Goal: Communication & Community: Answer question/provide support

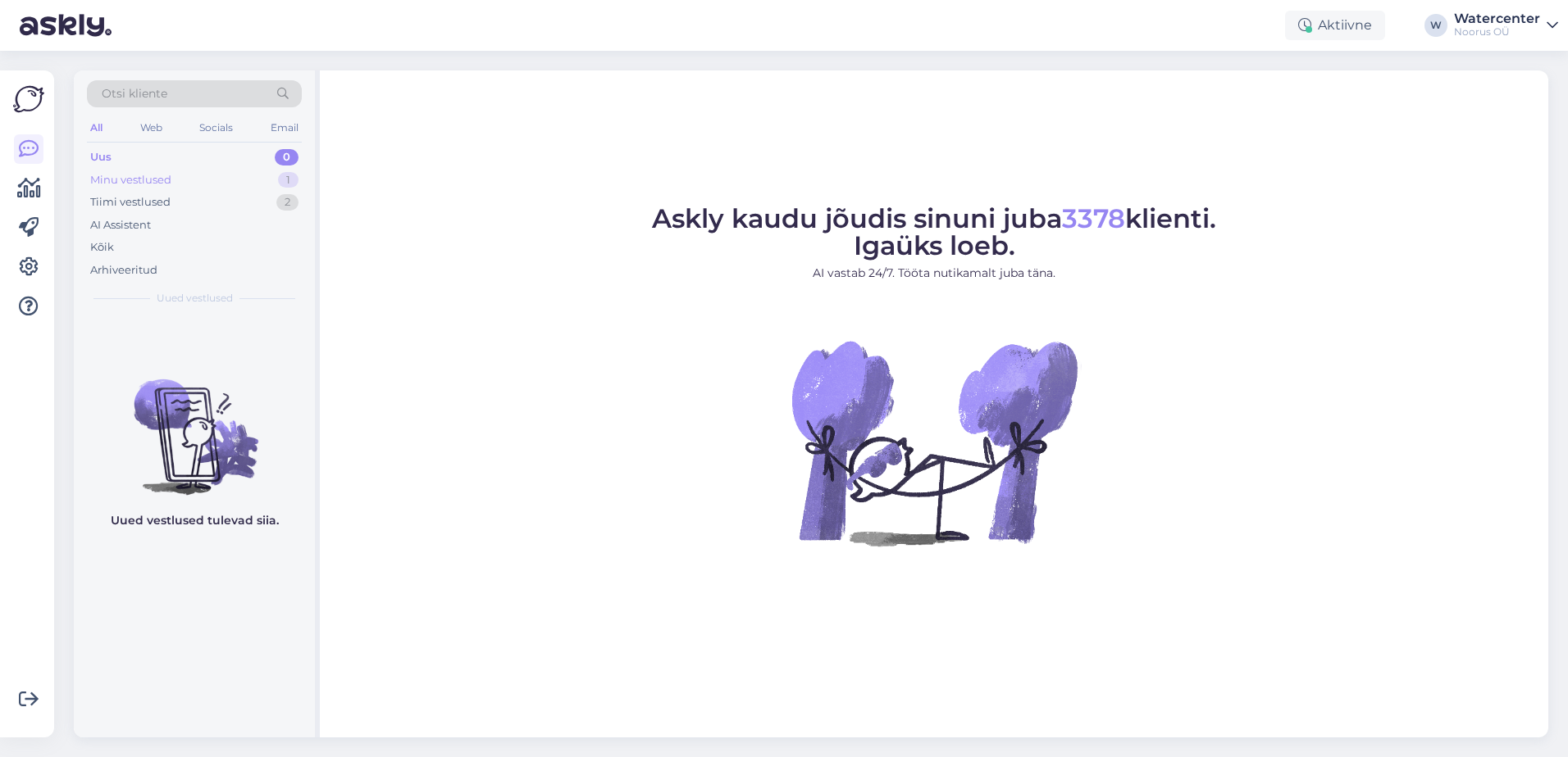
click at [266, 176] on div "Minu vestlused 1" at bounding box center [194, 181] width 215 height 23
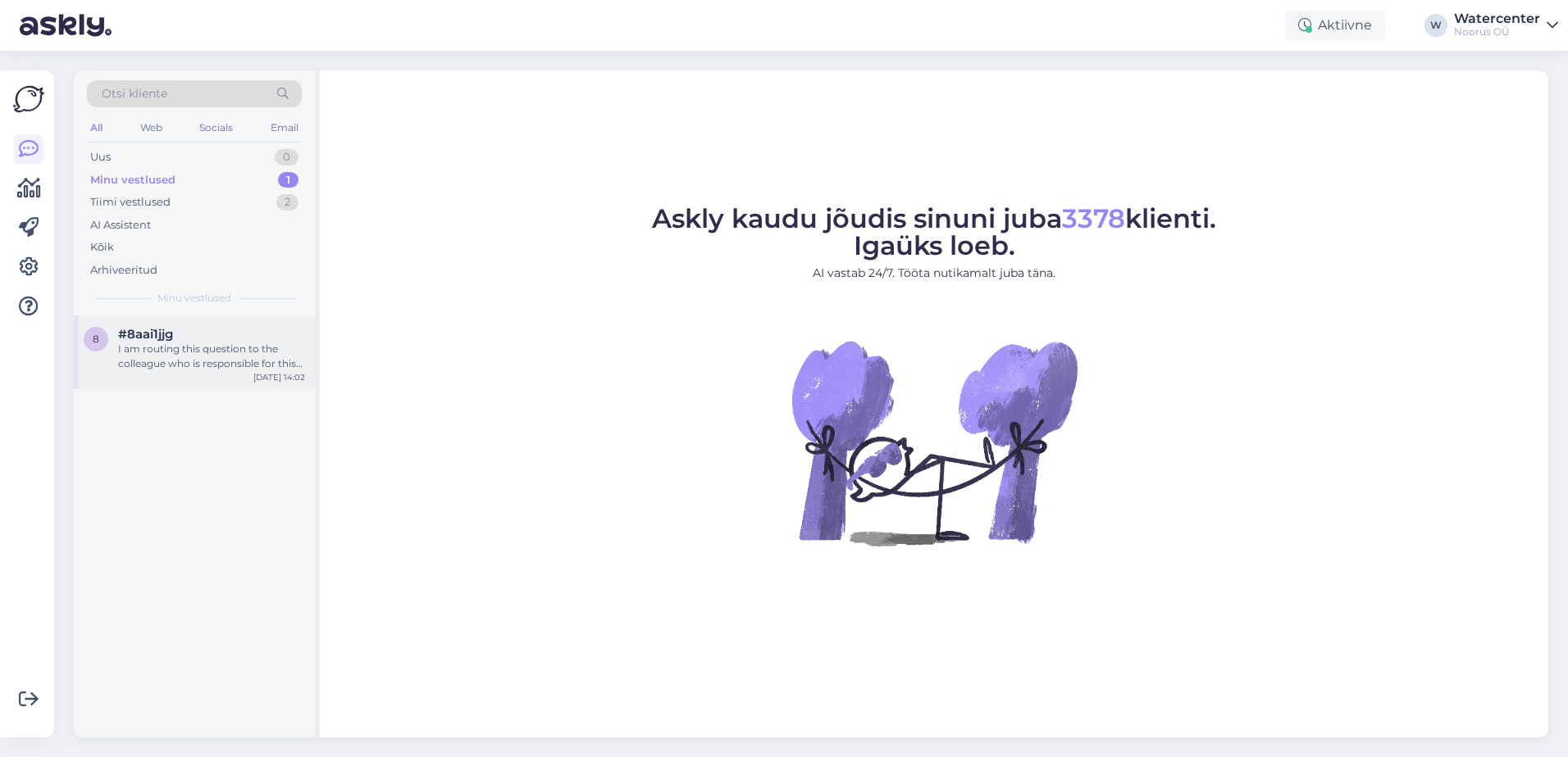
click at [220, 338] on div "#8aai1jjg" at bounding box center [211, 334] width 187 height 14
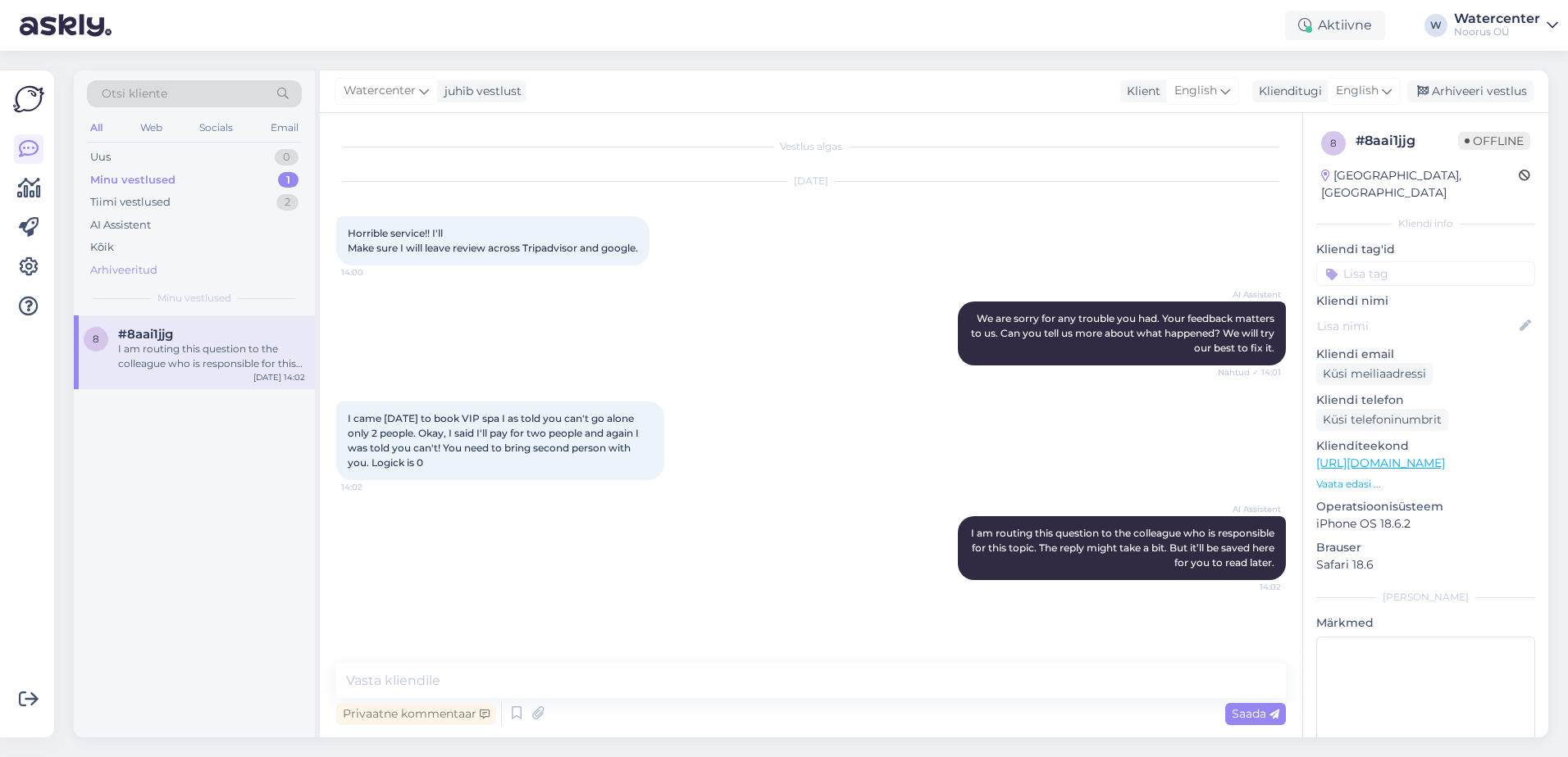
click at [167, 268] on div "Arhiveeritud" at bounding box center [194, 270] width 215 height 23
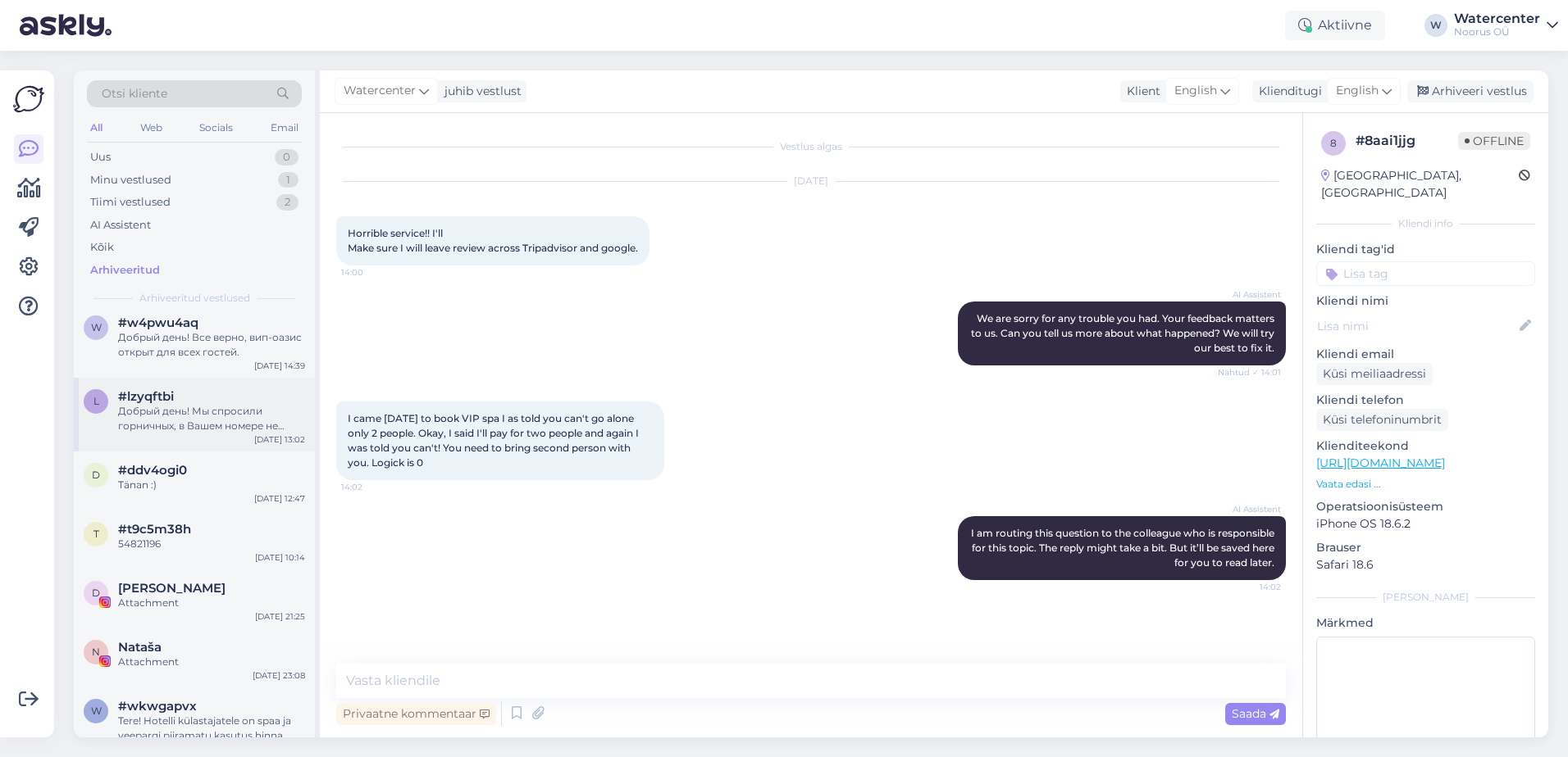
scroll to position [820, 0]
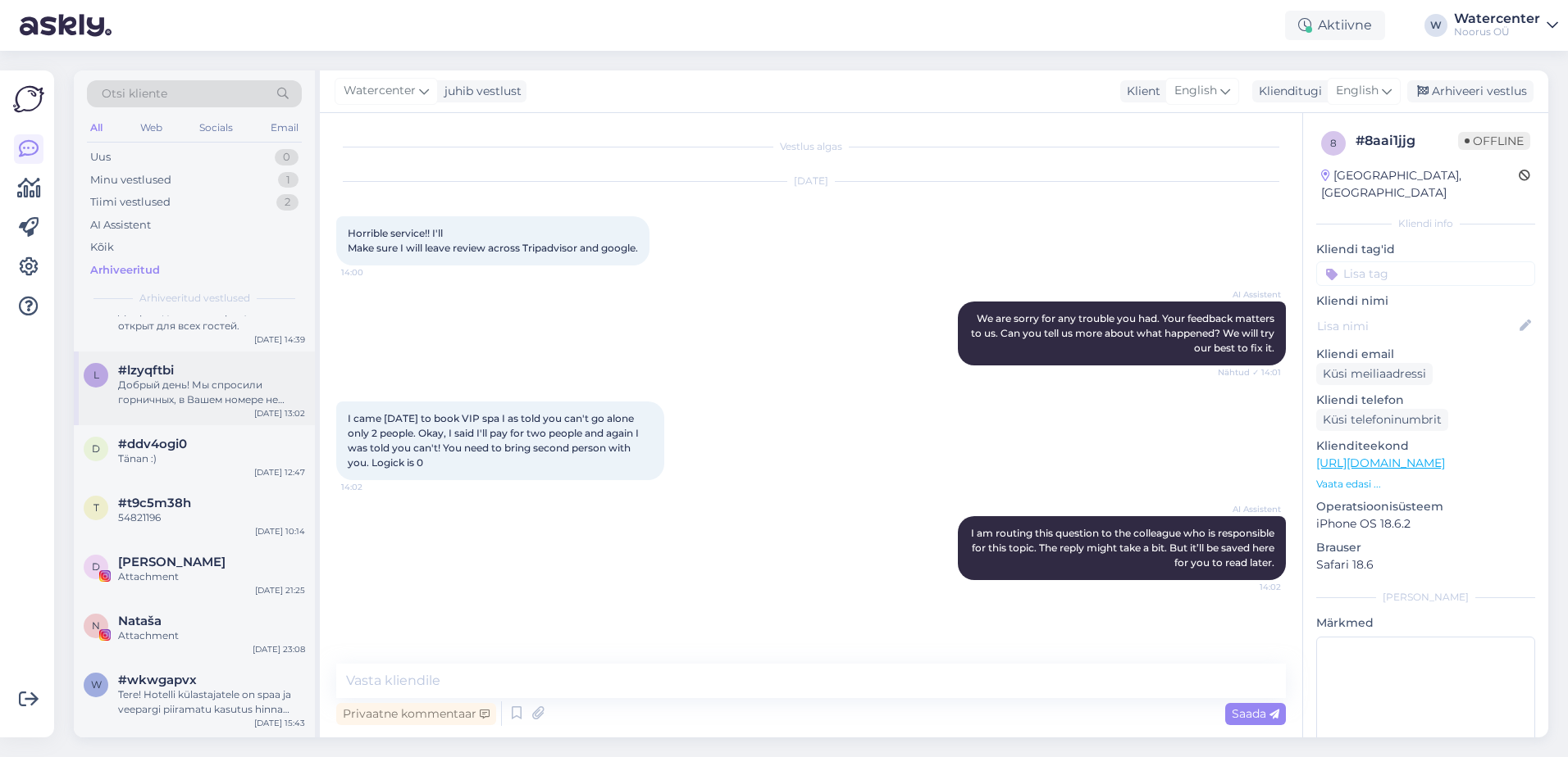
click at [247, 397] on div "Добрый день! Мы спросили горничных, в Вашем номере не было ничего найдено" at bounding box center [211, 392] width 187 height 30
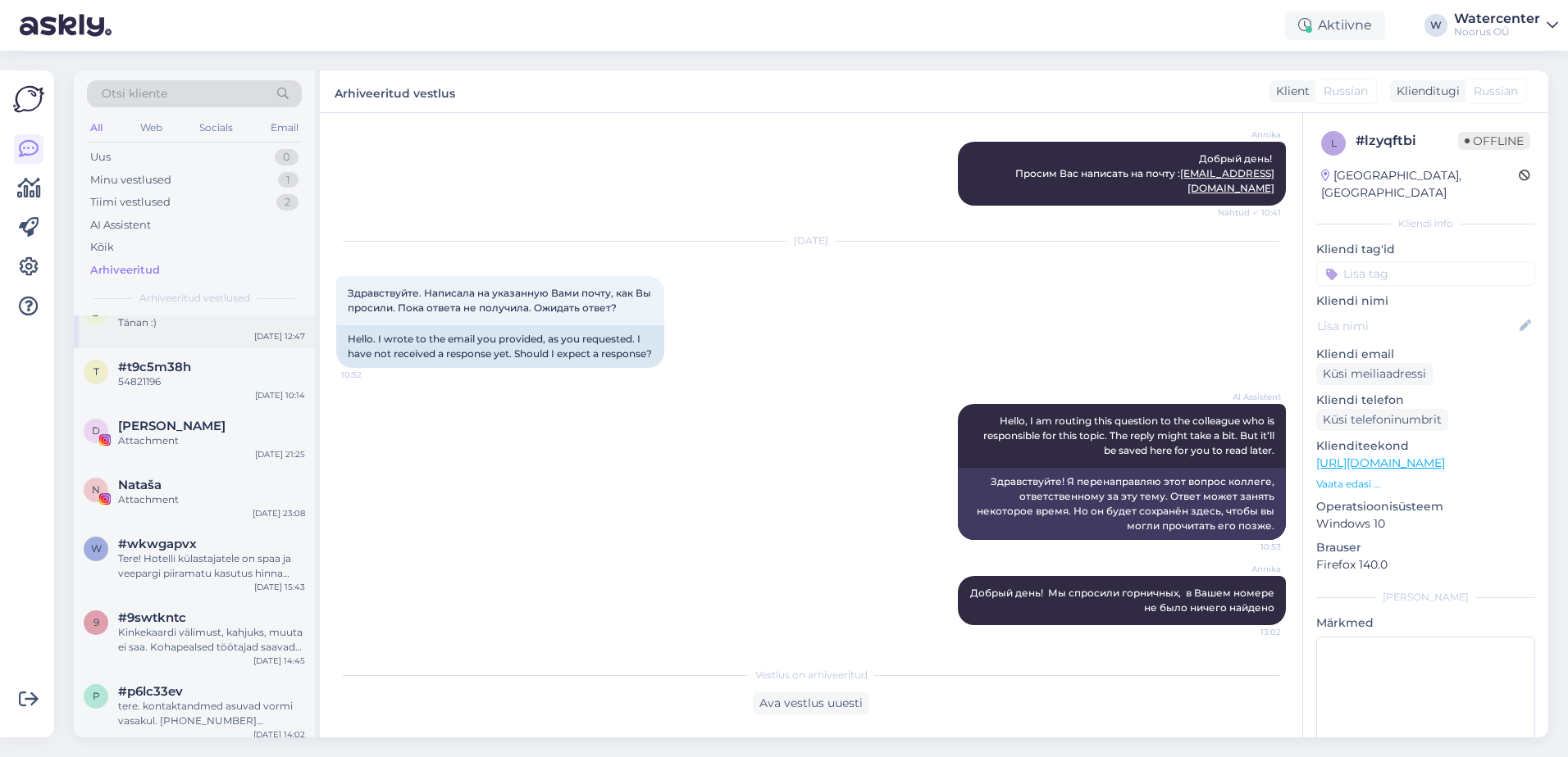
scroll to position [984, 0]
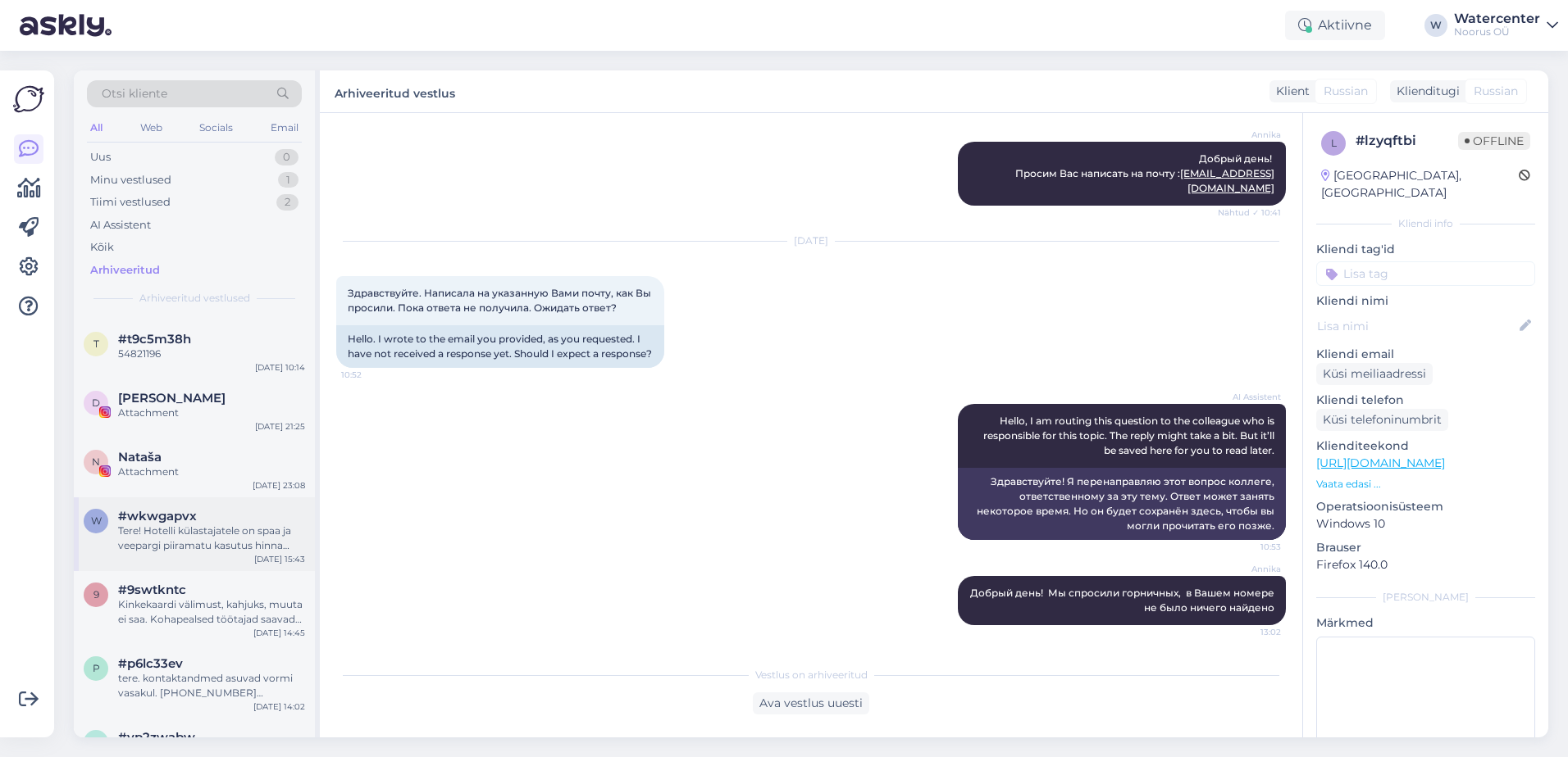
click at [263, 551] on div "Tere! Hotelli külastajatele on spaa ja veepargi piiramatu kasutus hinna sees." at bounding box center [211, 538] width 187 height 30
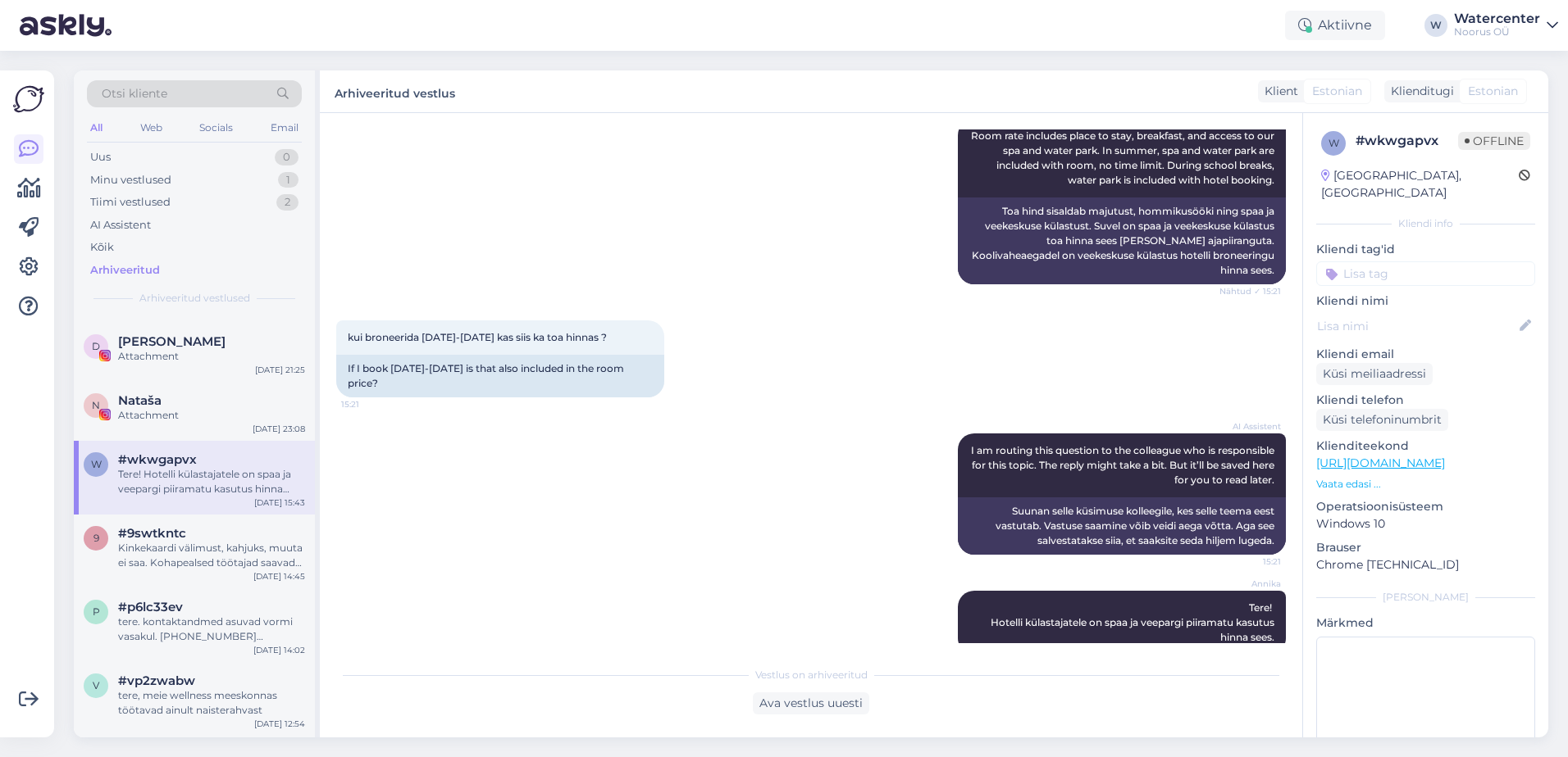
scroll to position [1066, 0]
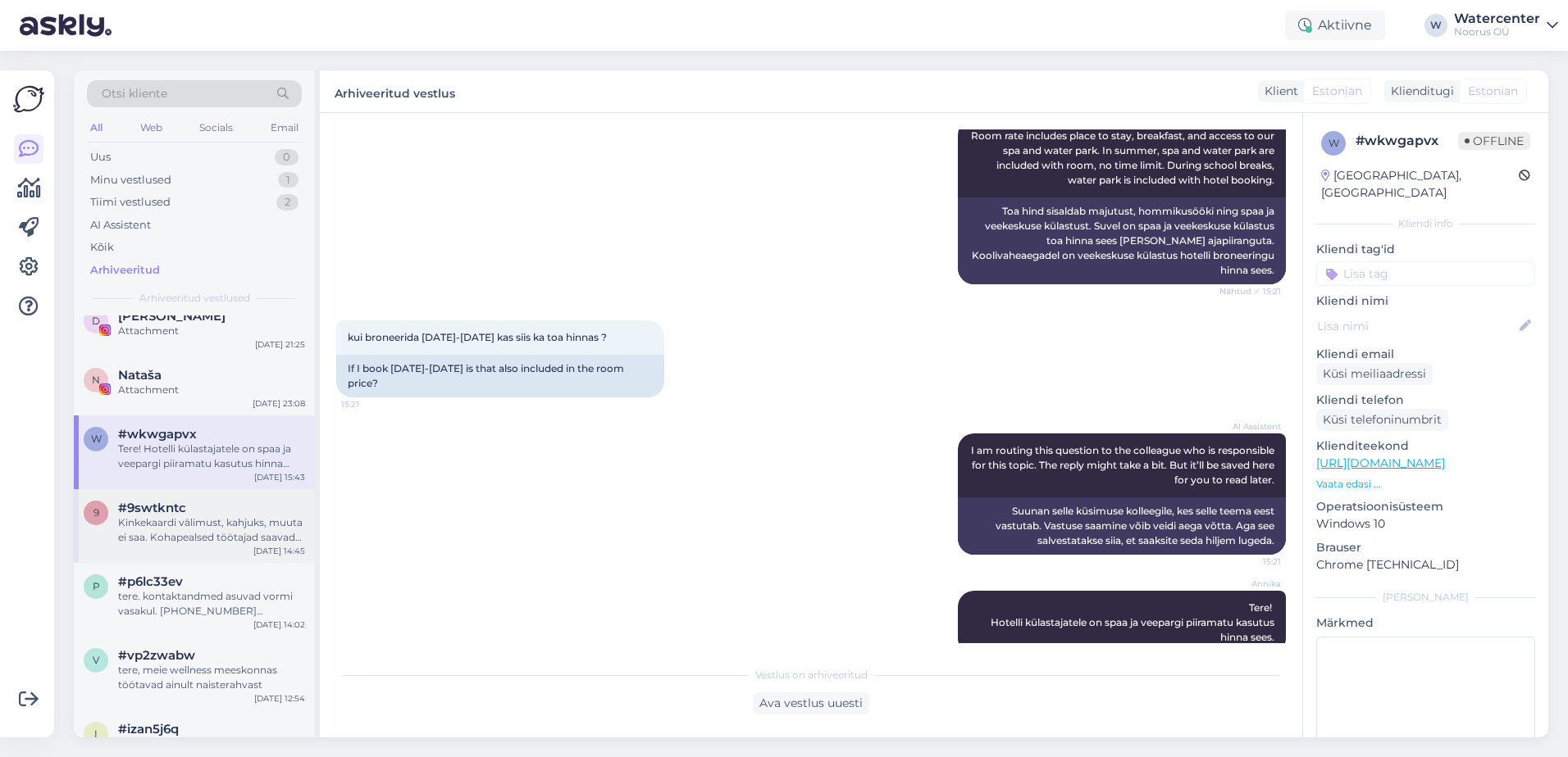
click at [263, 546] on div "[DATE] 14:45" at bounding box center [279, 551] width 52 height 12
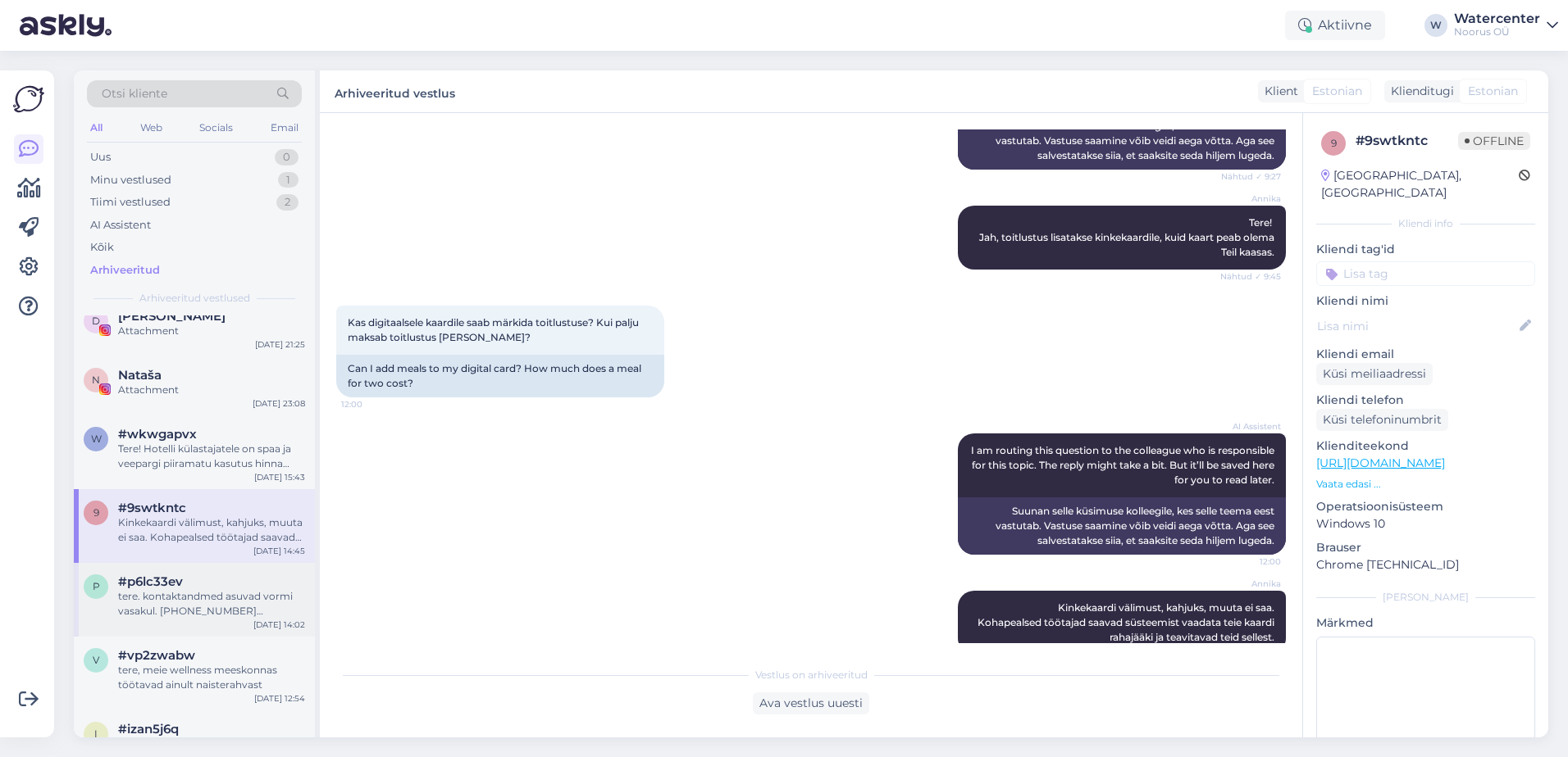
click at [260, 590] on div "tere. kontaktandmed asuvad vormi vasakul. [PHONE_NUMBER] [EMAIL_ADDRESS][DOMAIN…" at bounding box center [211, 604] width 187 height 30
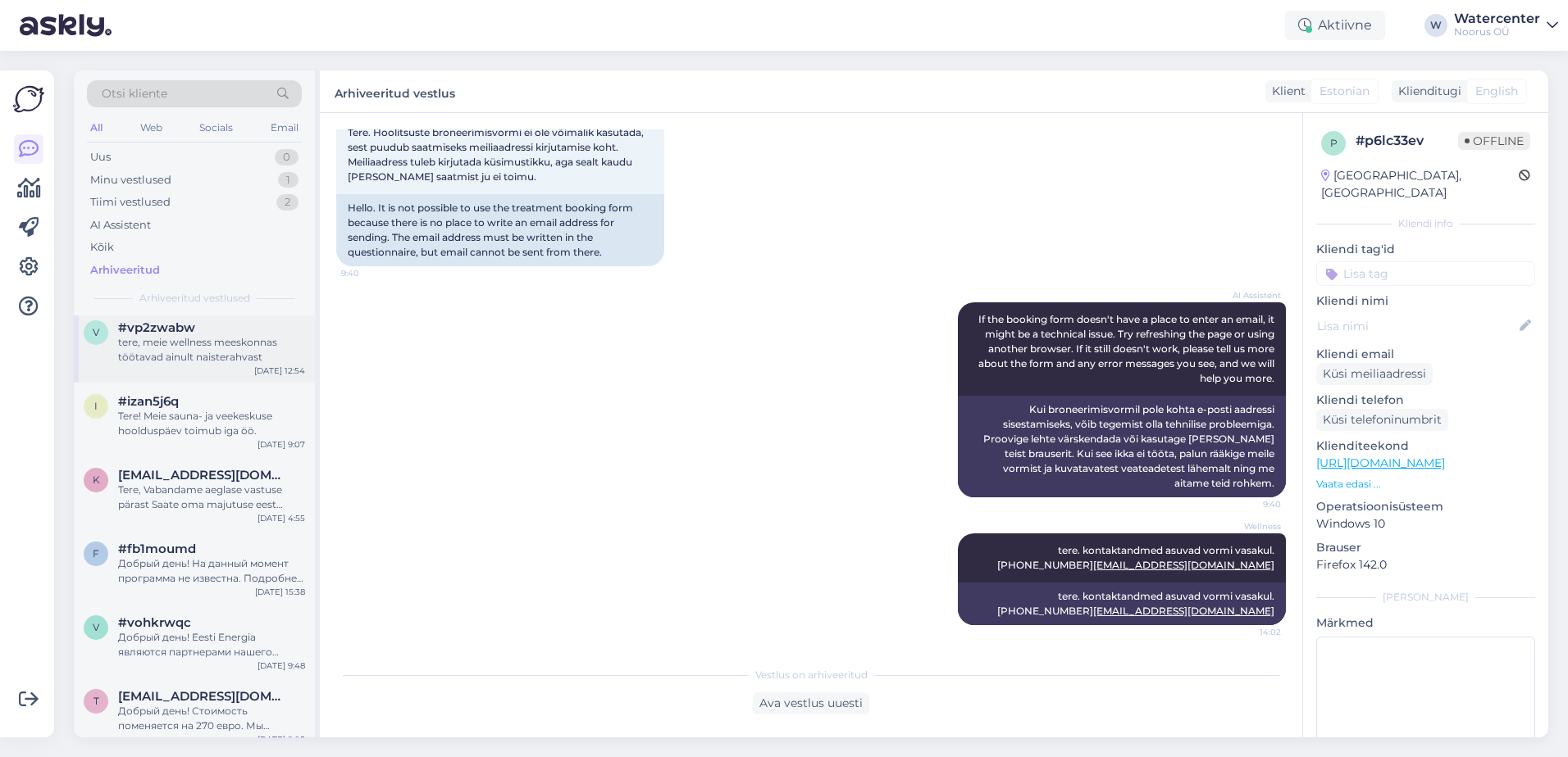
scroll to position [1476, 0]
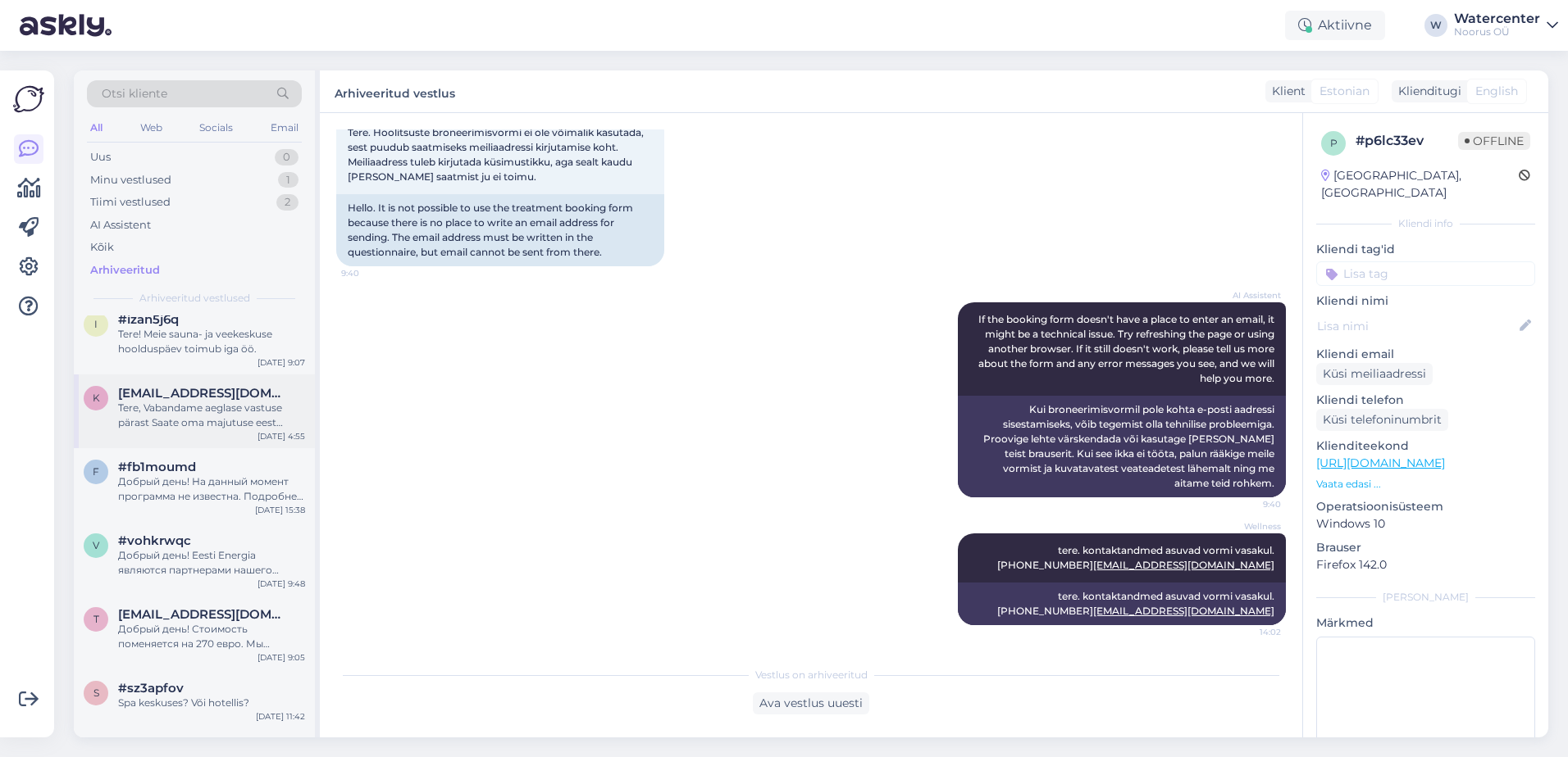
click at [273, 429] on div "Tere, Vabandame aeglase vastuse pärast Saate oma majutuse eest kohapeal maksta,…" at bounding box center [211, 415] width 187 height 30
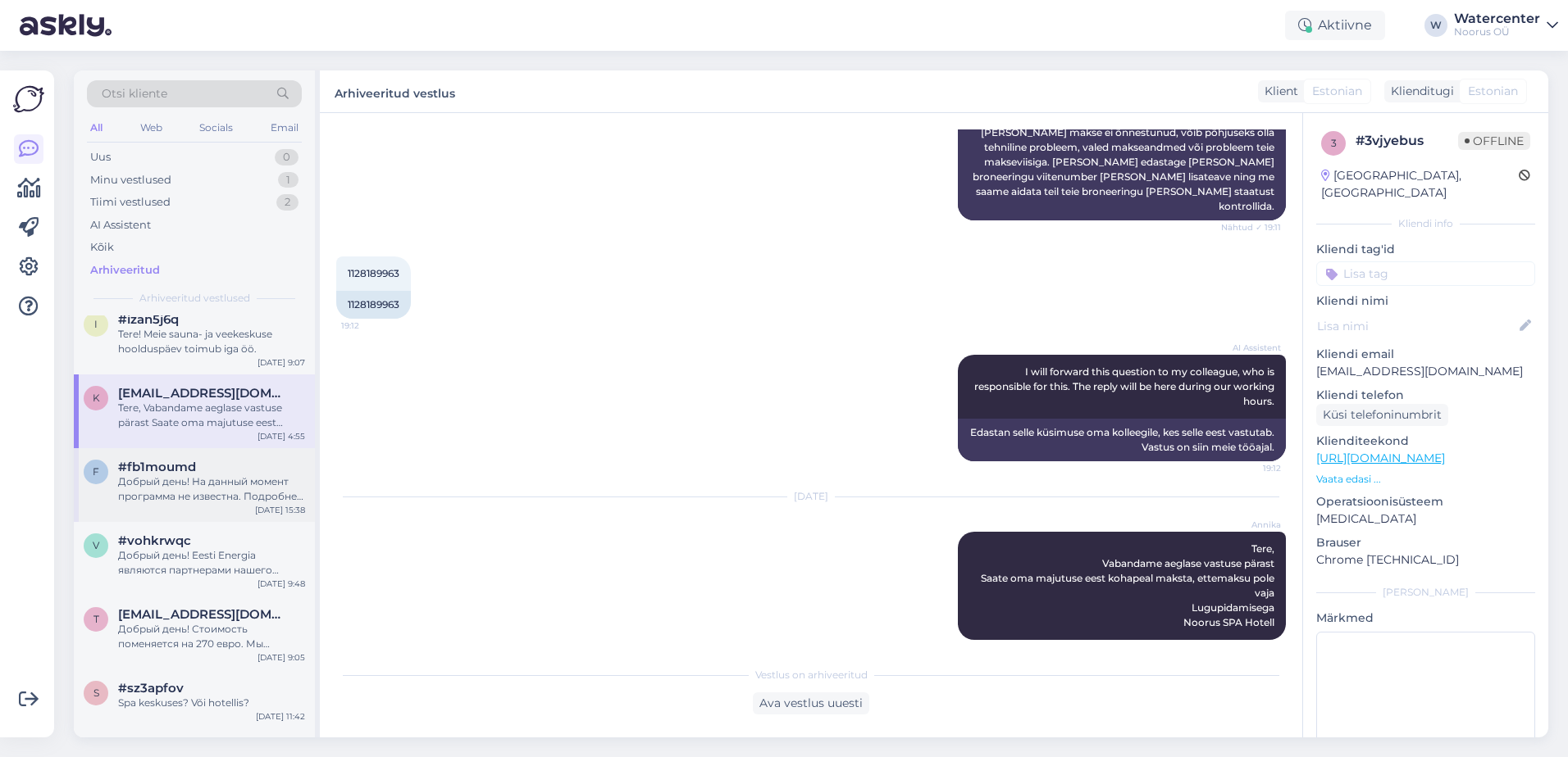
click at [243, 474] on div "#fb1moumd" at bounding box center [211, 466] width 187 height 14
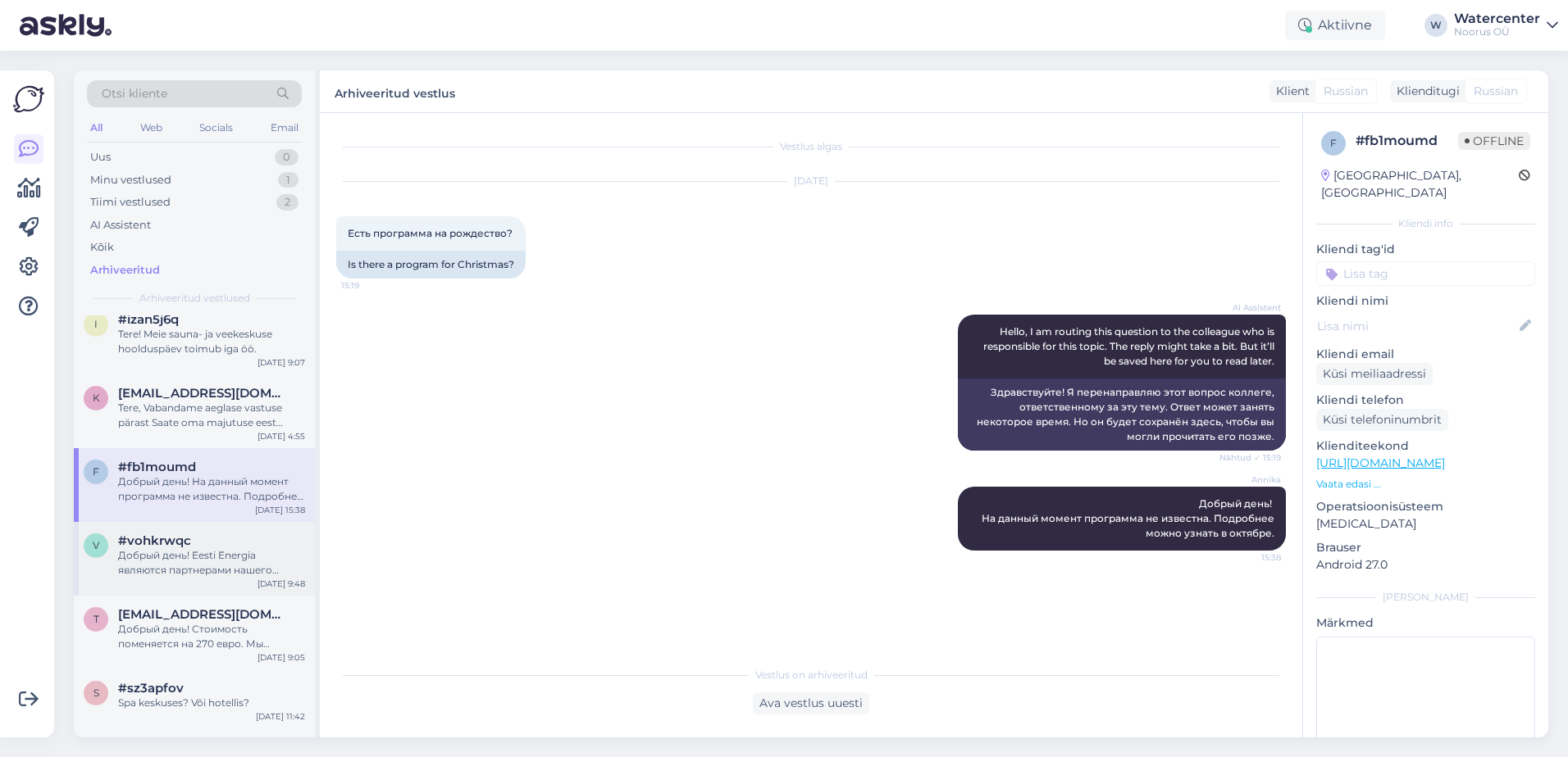
click at [240, 564] on div "Добрый день! Eesti Energia являются партнерами нашего отеля. Для бронирования н…" at bounding box center [211, 563] width 187 height 30
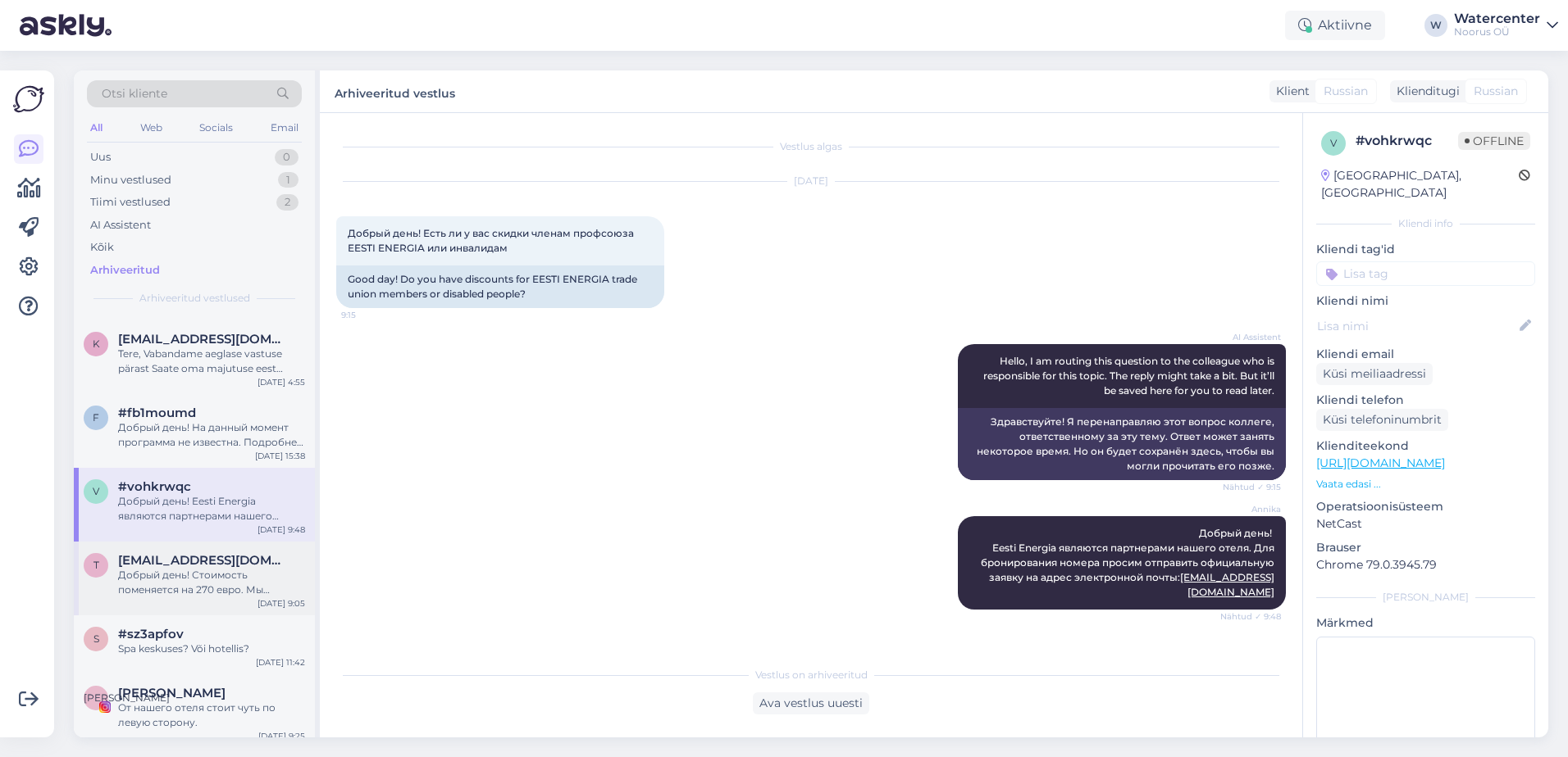
scroll to position [1558, 0]
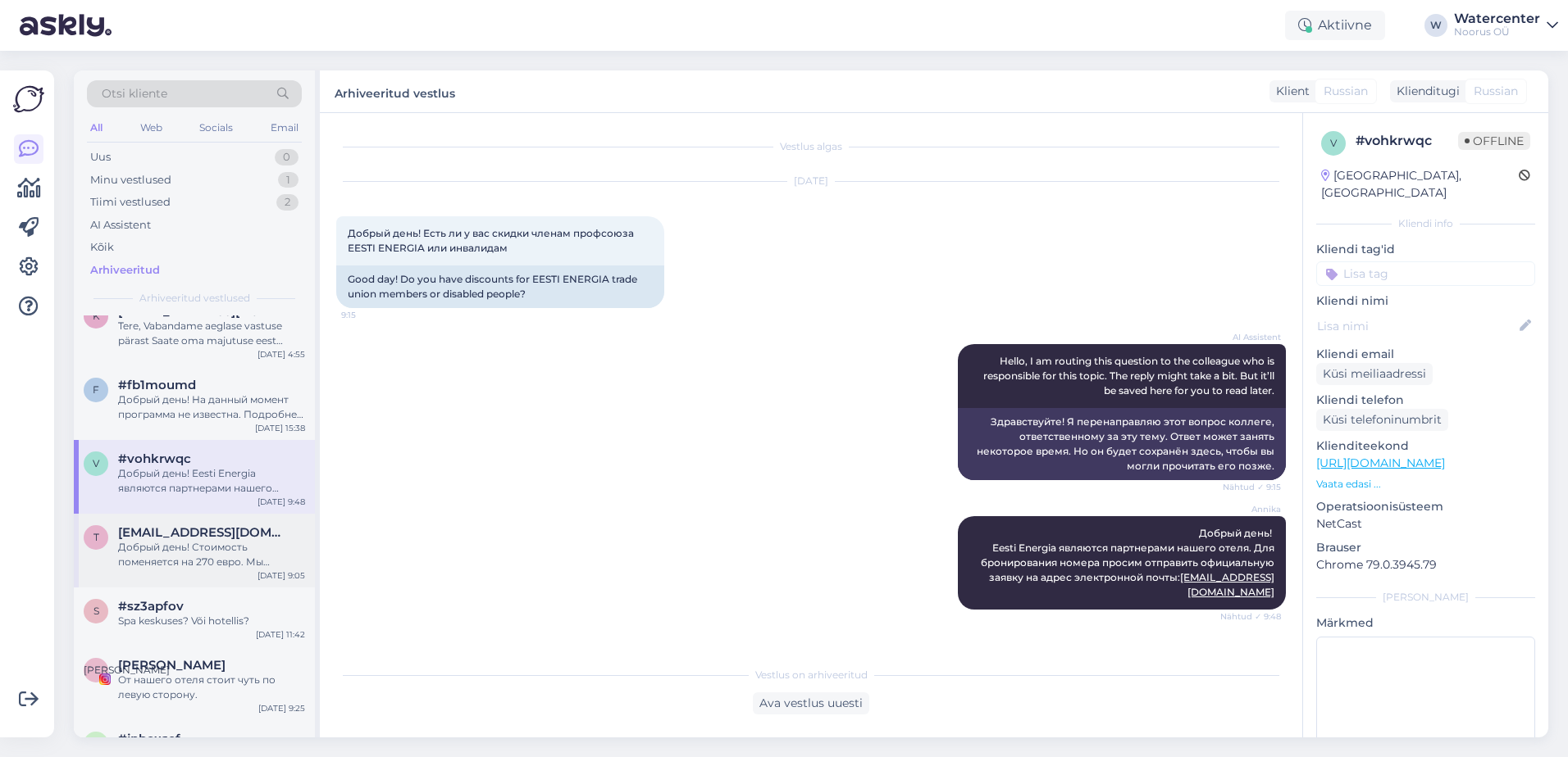
click at [193, 538] on span "[EMAIL_ADDRESS][DOMAIN_NAME]" at bounding box center [203, 532] width 170 height 14
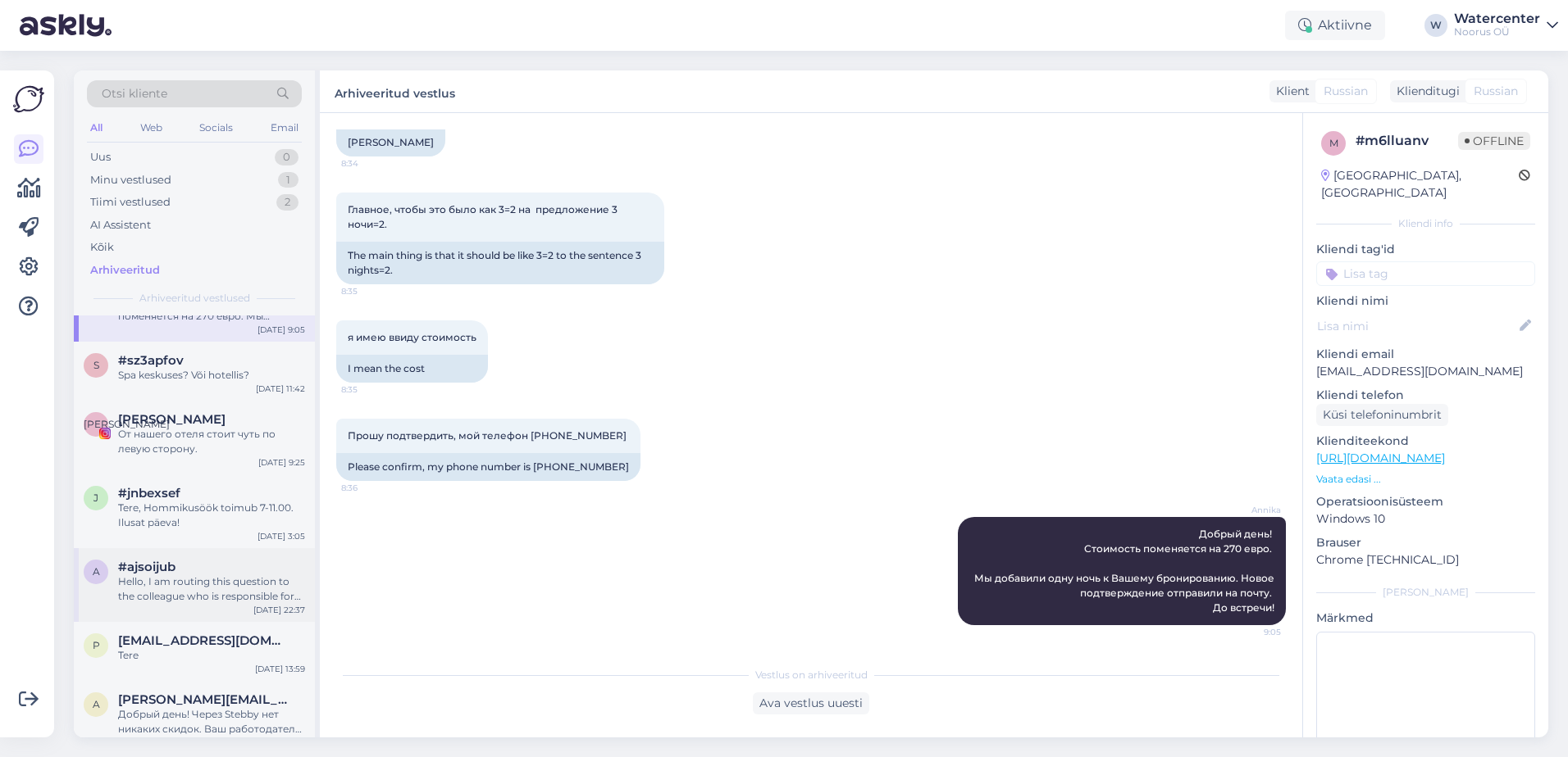
scroll to position [1967, 0]
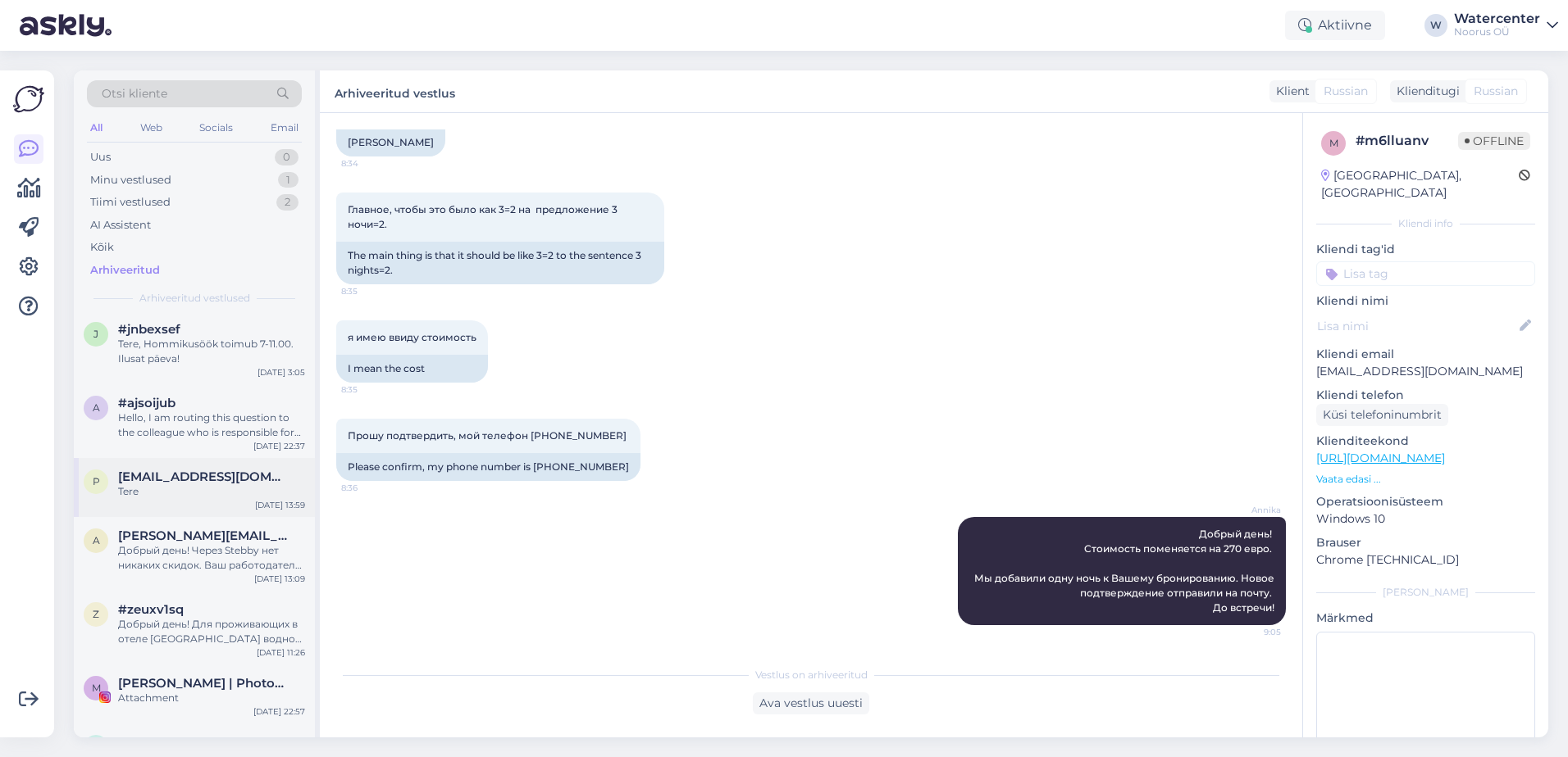
click at [274, 473] on span "[EMAIL_ADDRESS][DOMAIN_NAME]" at bounding box center [203, 476] width 170 height 14
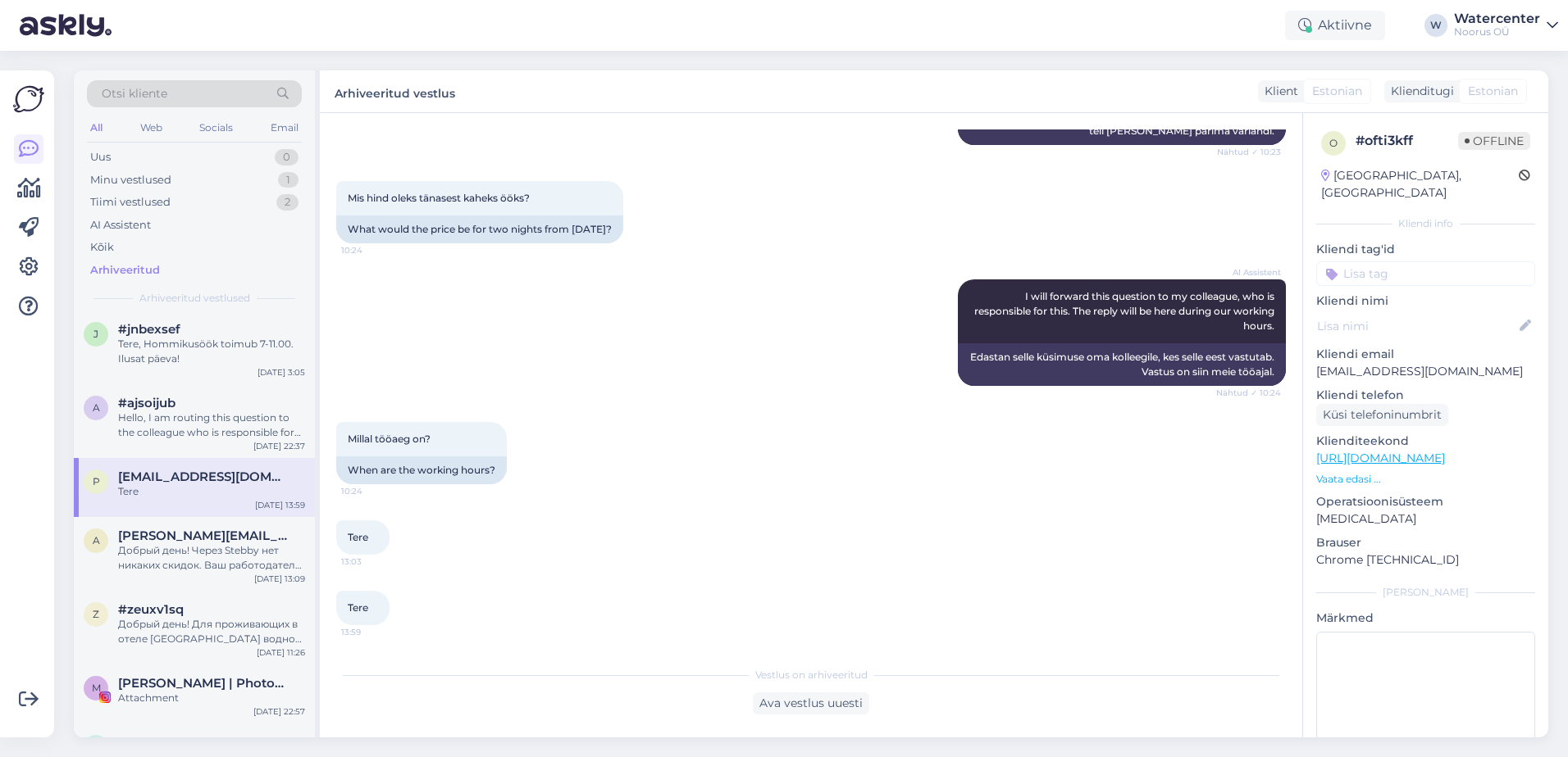
scroll to position [395, 0]
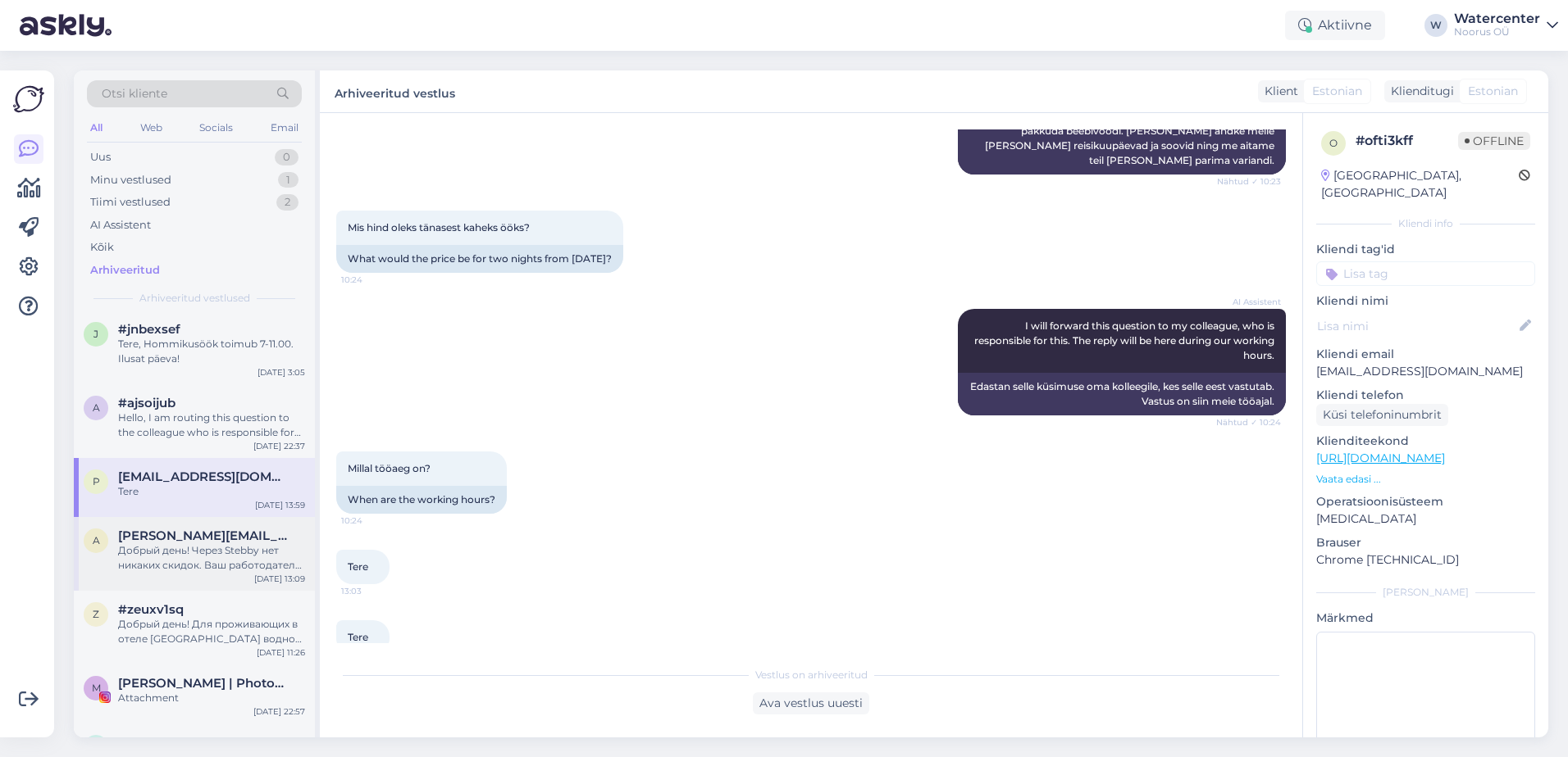
click at [223, 535] on span "[PERSON_NAME][EMAIL_ADDRESS][DOMAIN_NAME]" at bounding box center [203, 535] width 170 height 14
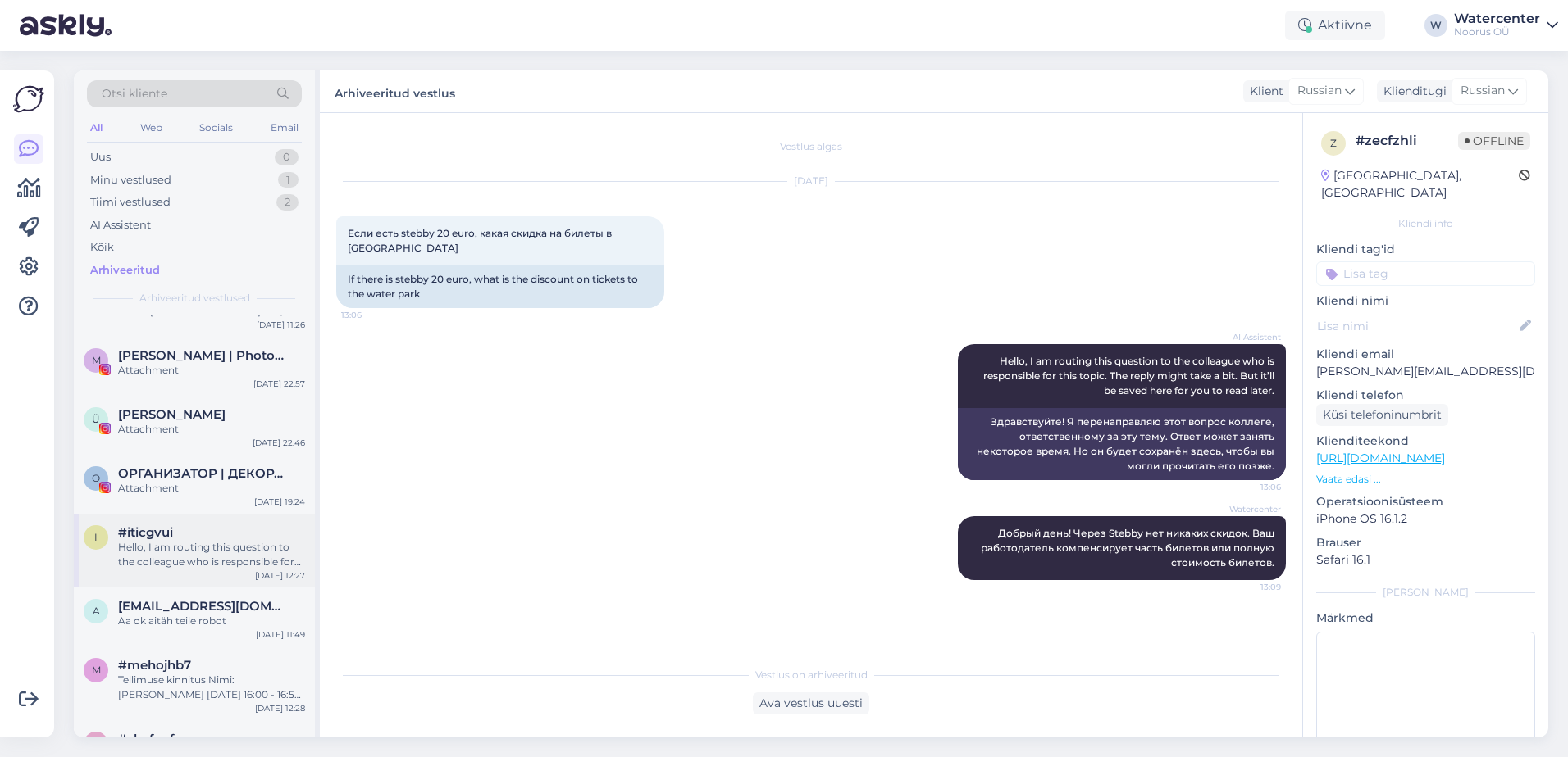
scroll to position [2377, 0]
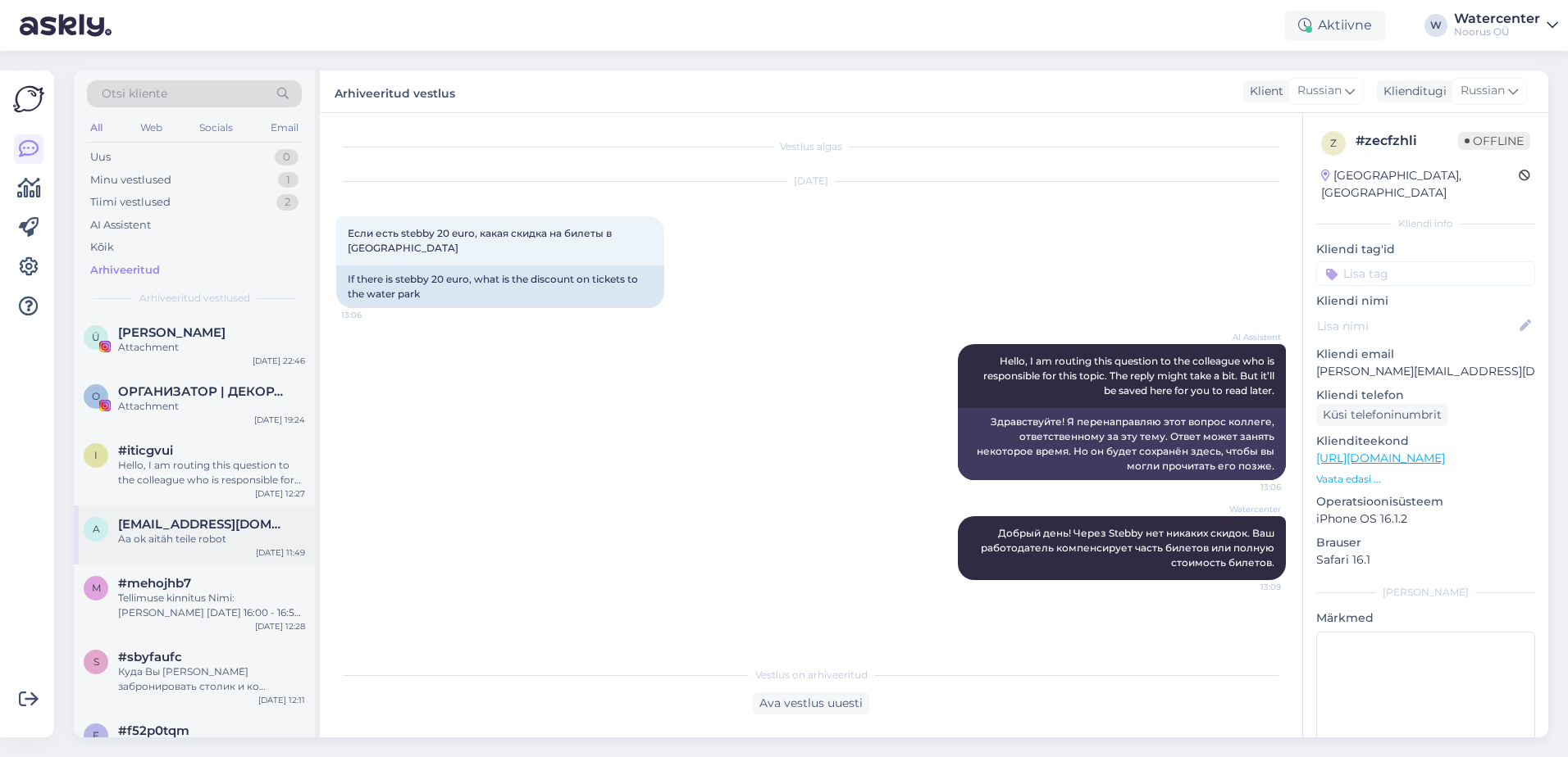
click at [226, 537] on div "Aa ok aitäh teile robot" at bounding box center [211, 539] width 187 height 14
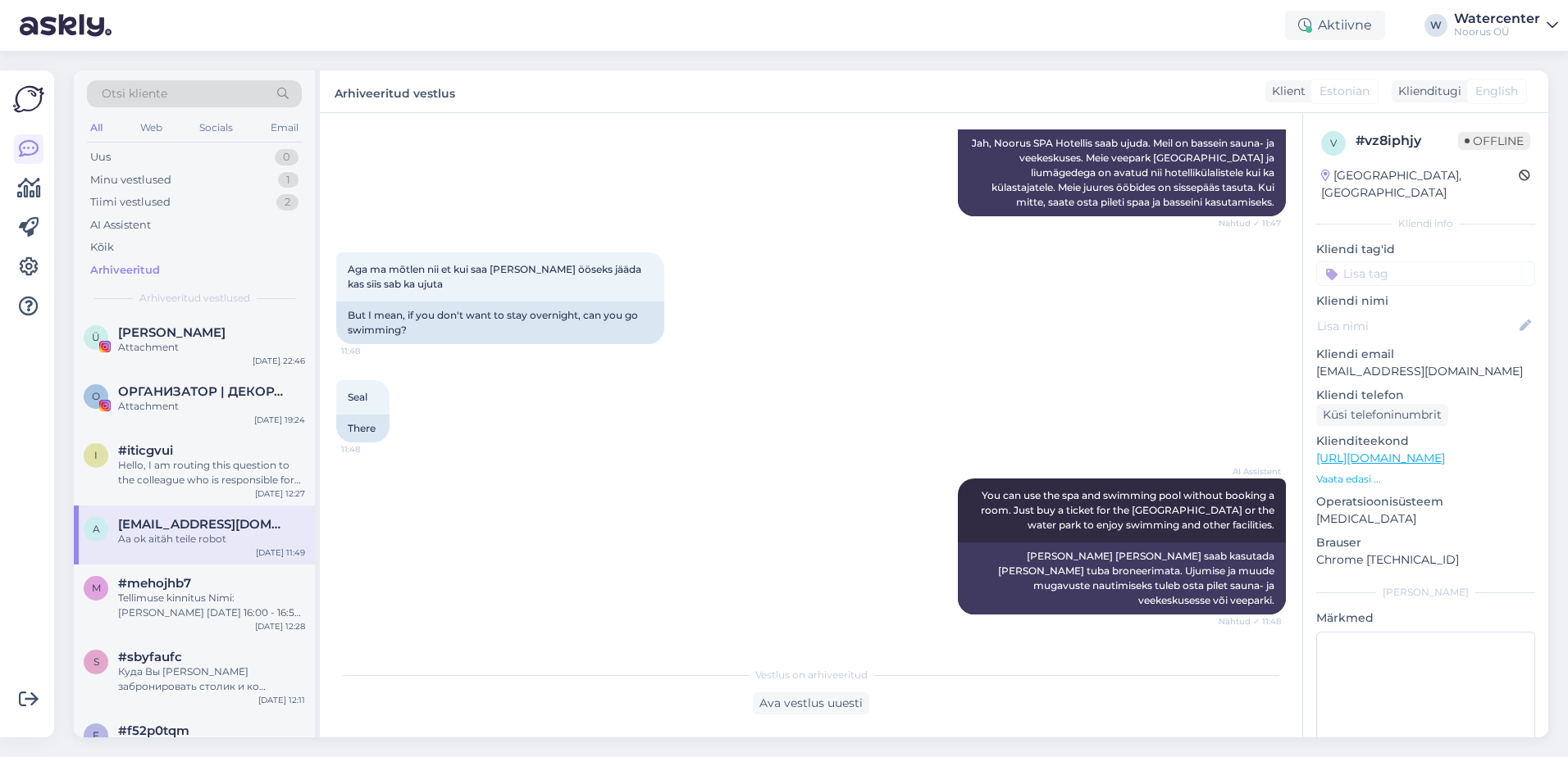
scroll to position [549, 0]
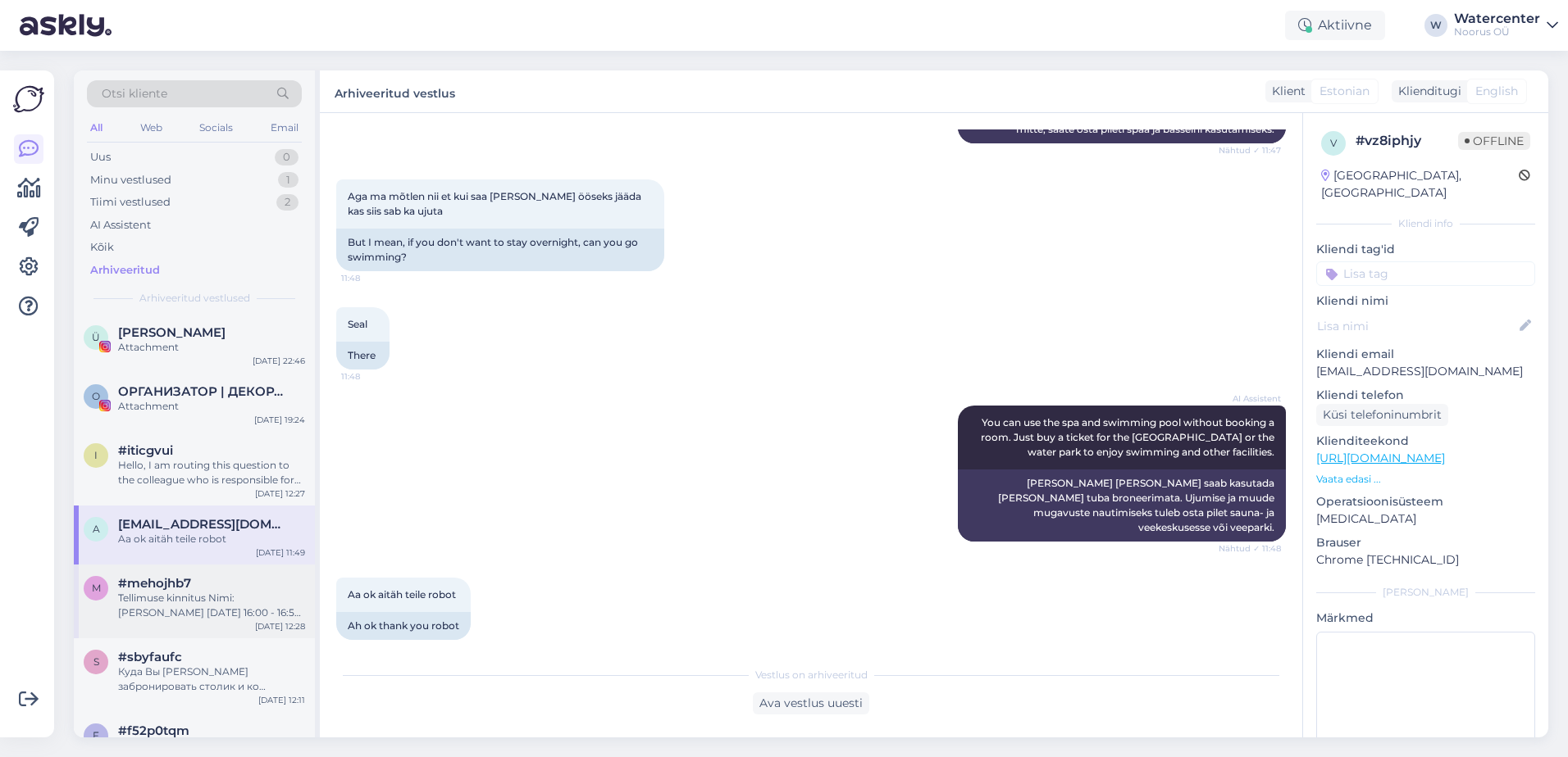
click at [230, 614] on div "Tellimuse kinnitus Nimi: [PERSON_NAME] [DATE] 16:00 - 16:50 Mesimagus paarike 5…" at bounding box center [211, 605] width 187 height 30
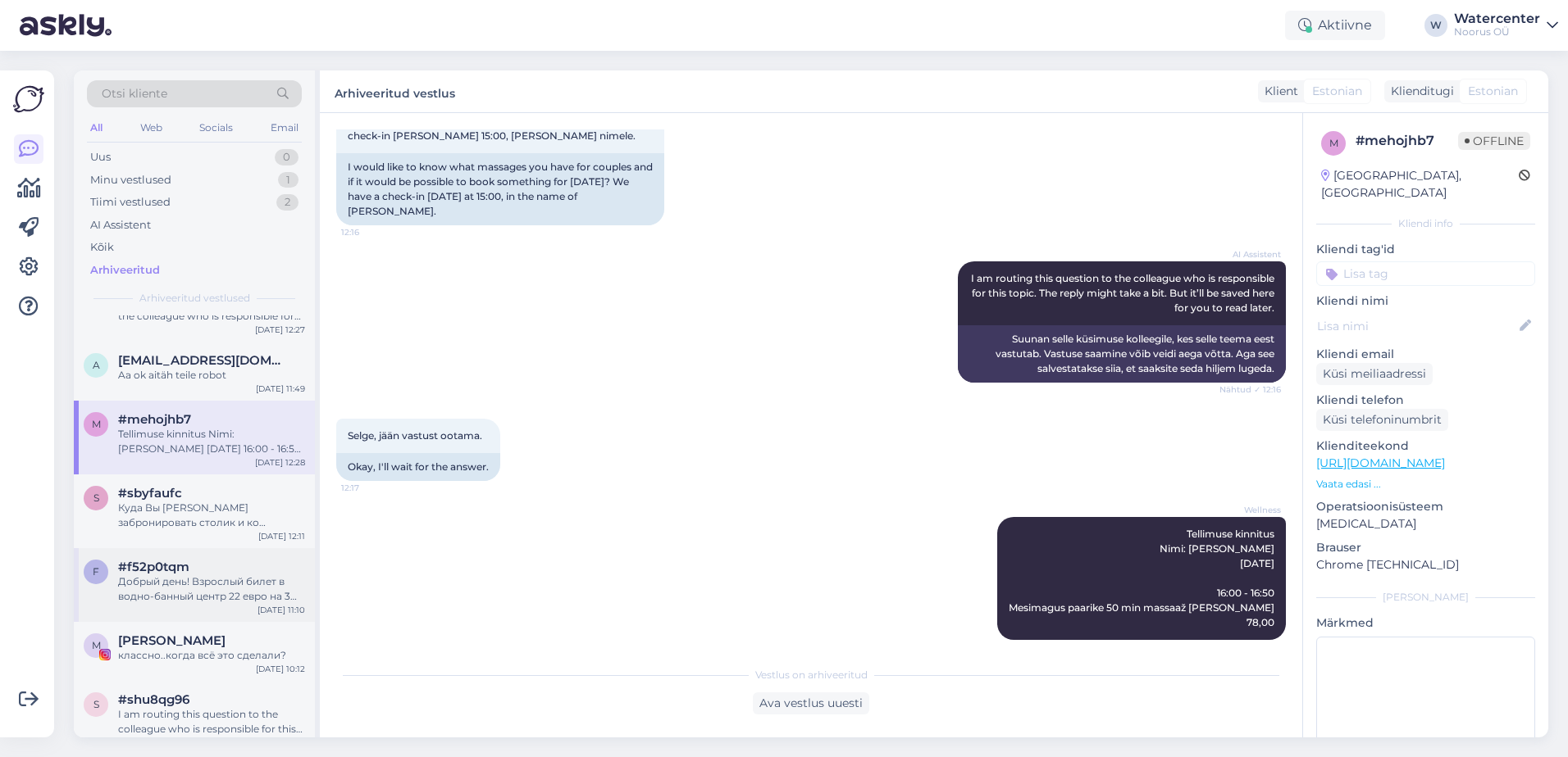
scroll to position [2705, 0]
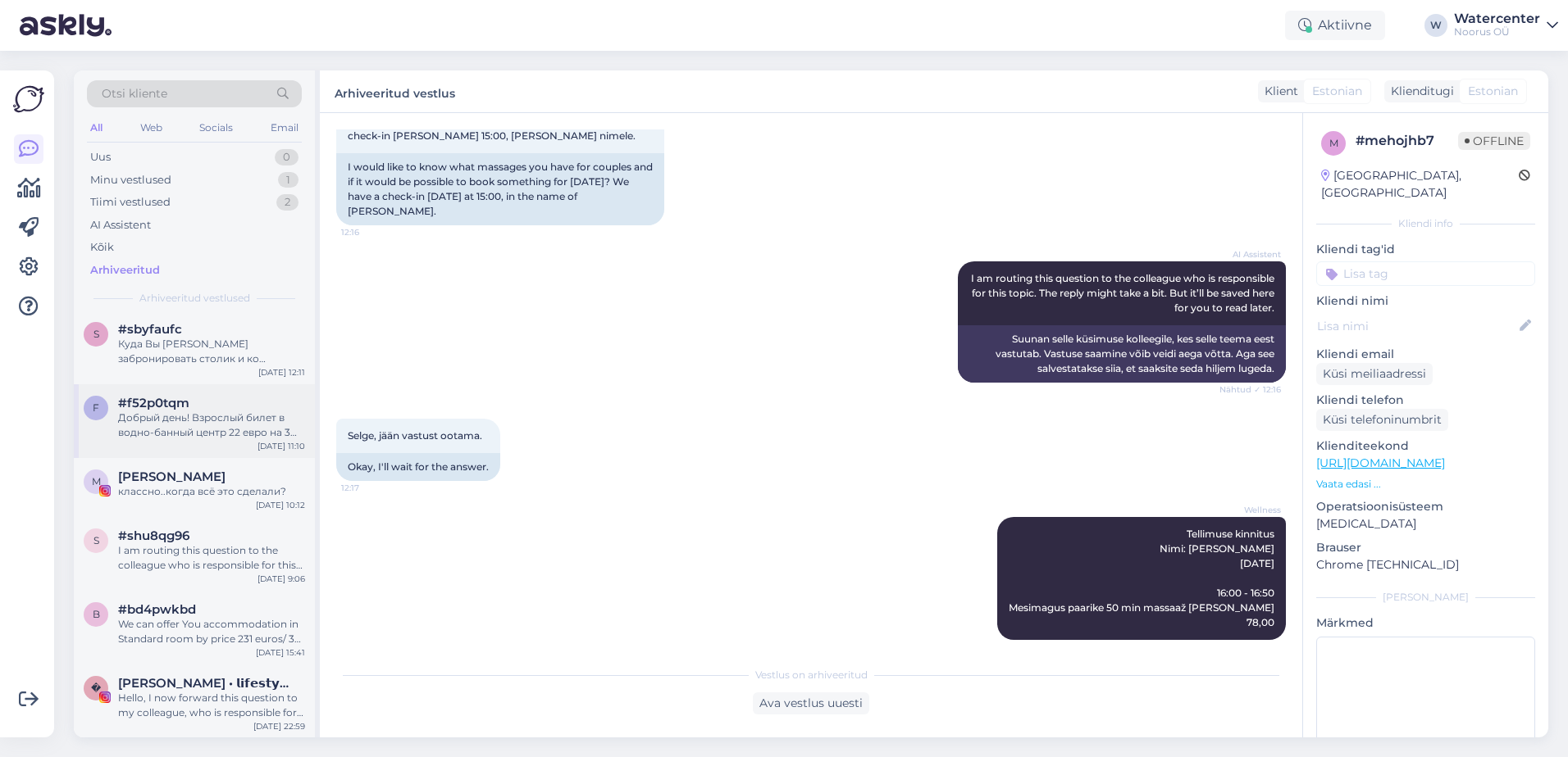
click at [293, 429] on div "Добрый день! Взрослый билет в водно-банный центр 22 евро на 3 часа, 16 евро на …" at bounding box center [211, 425] width 187 height 30
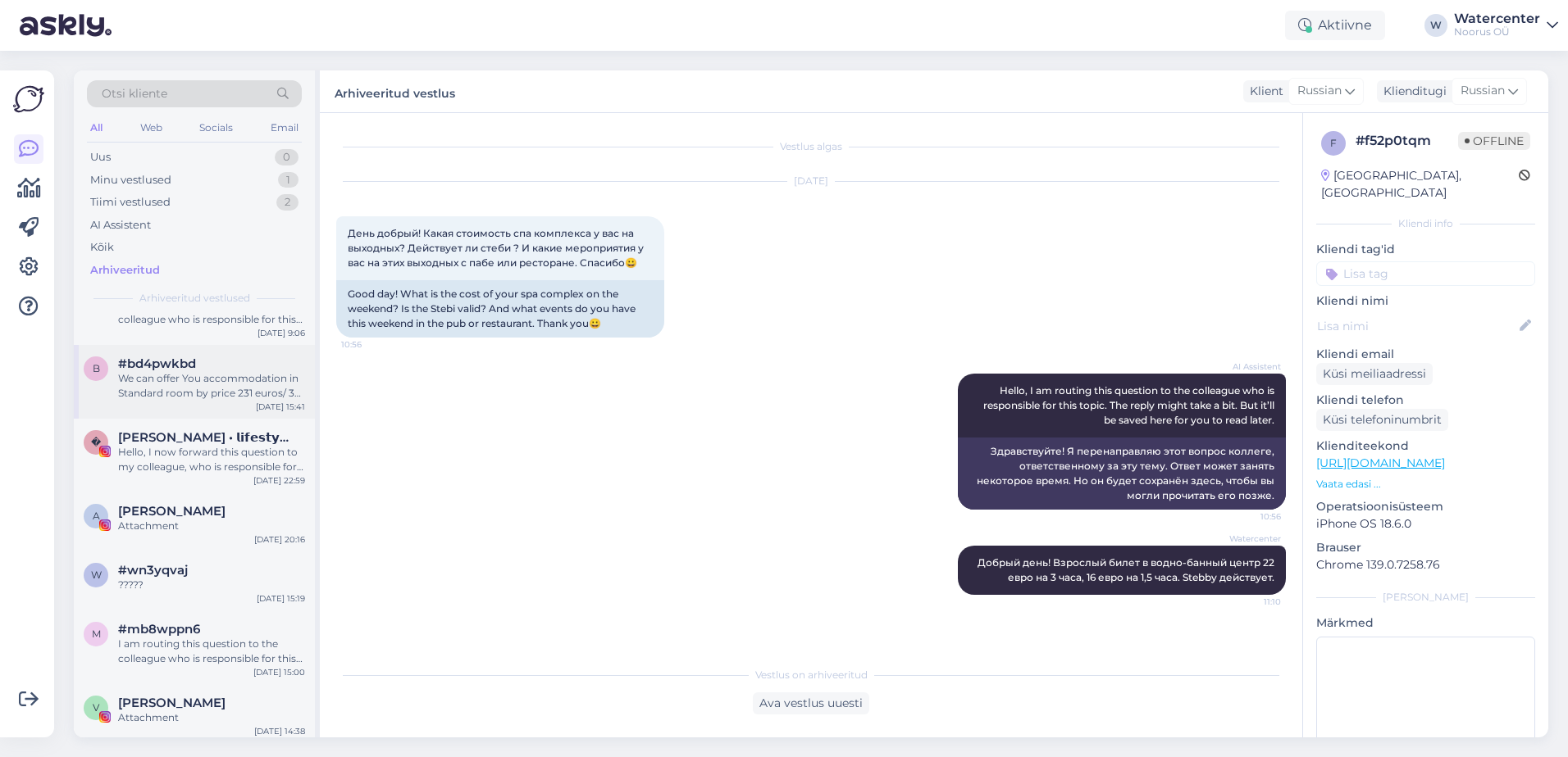
scroll to position [0, 0]
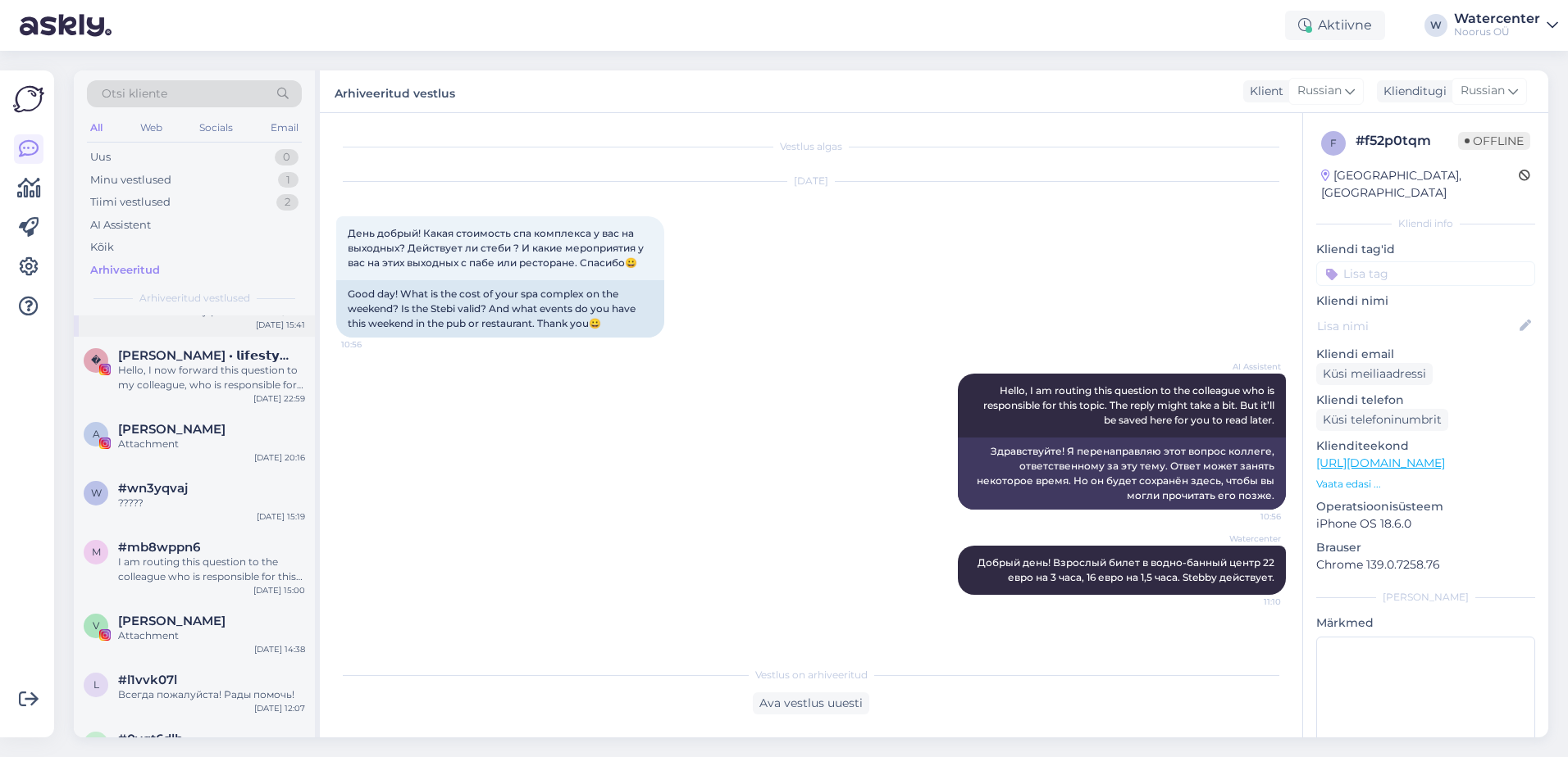
click at [256, 514] on div "[DATE] 15:19" at bounding box center [280, 516] width 49 height 12
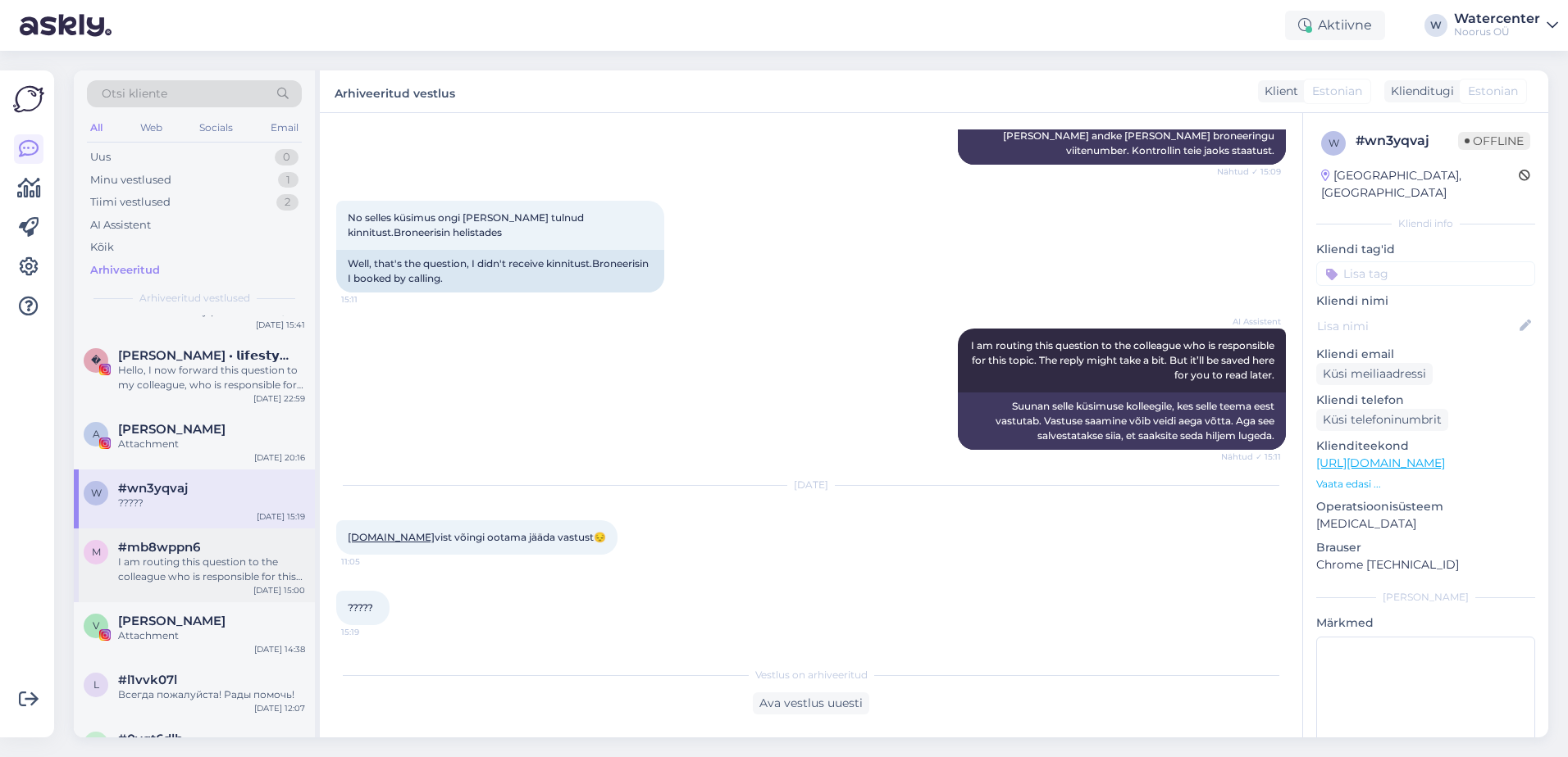
click at [241, 556] on div "I am routing this question to the colleague who is responsible for this topic. …" at bounding box center [211, 570] width 187 height 30
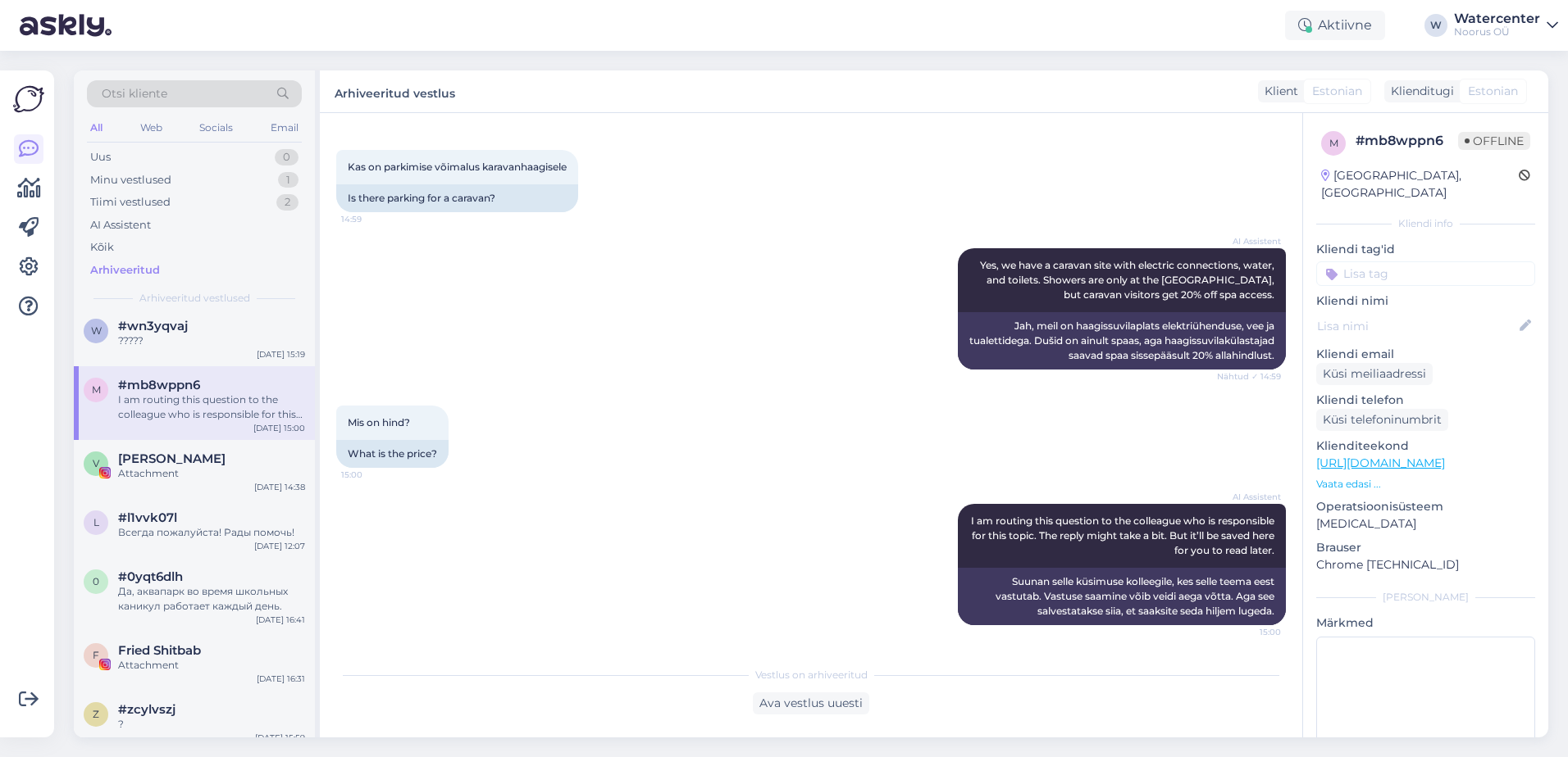
scroll to position [3197, 0]
click at [285, 540] on div "[DATE] 12:07" at bounding box center [279, 544] width 51 height 12
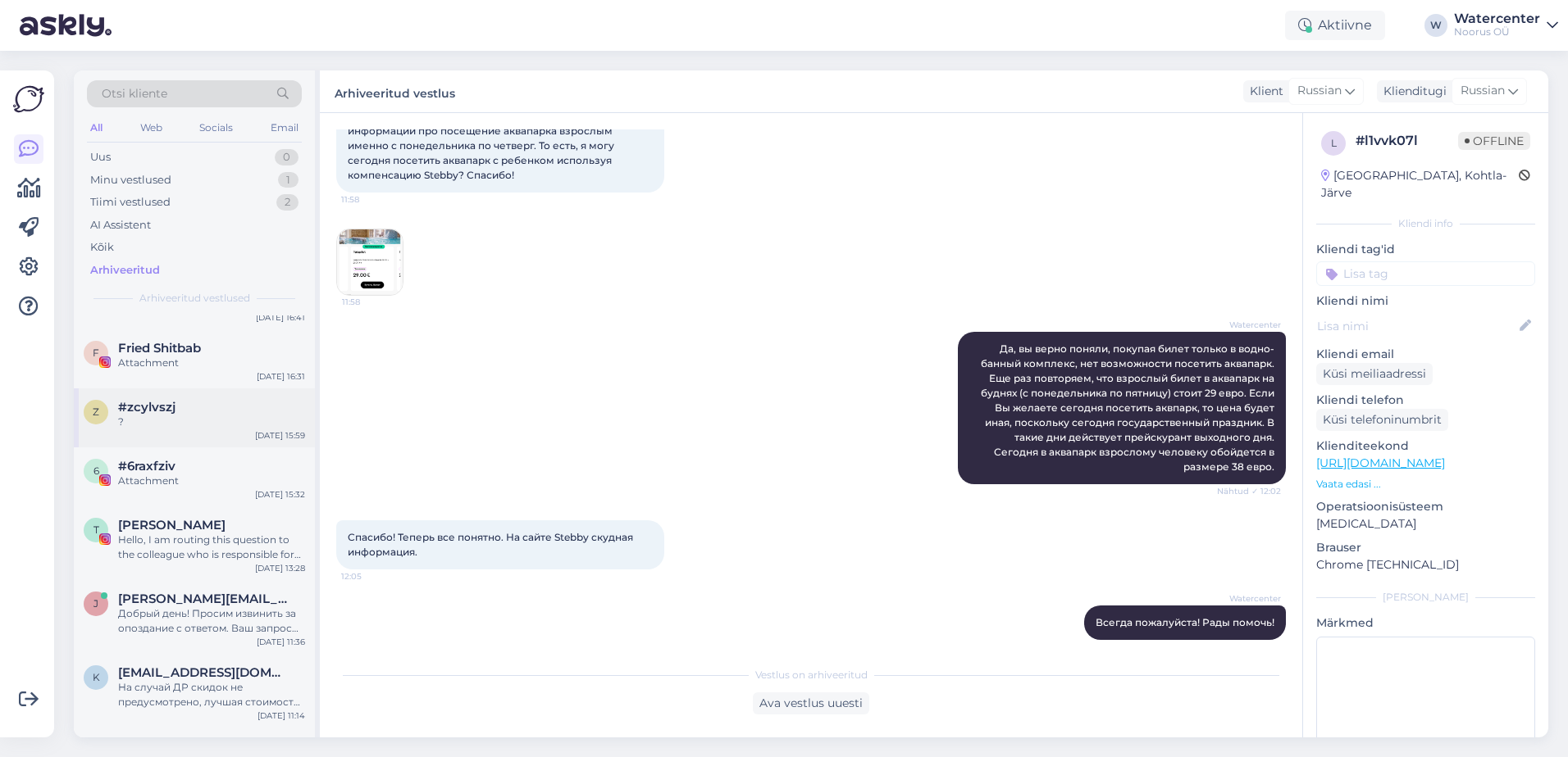
scroll to position [3525, 0]
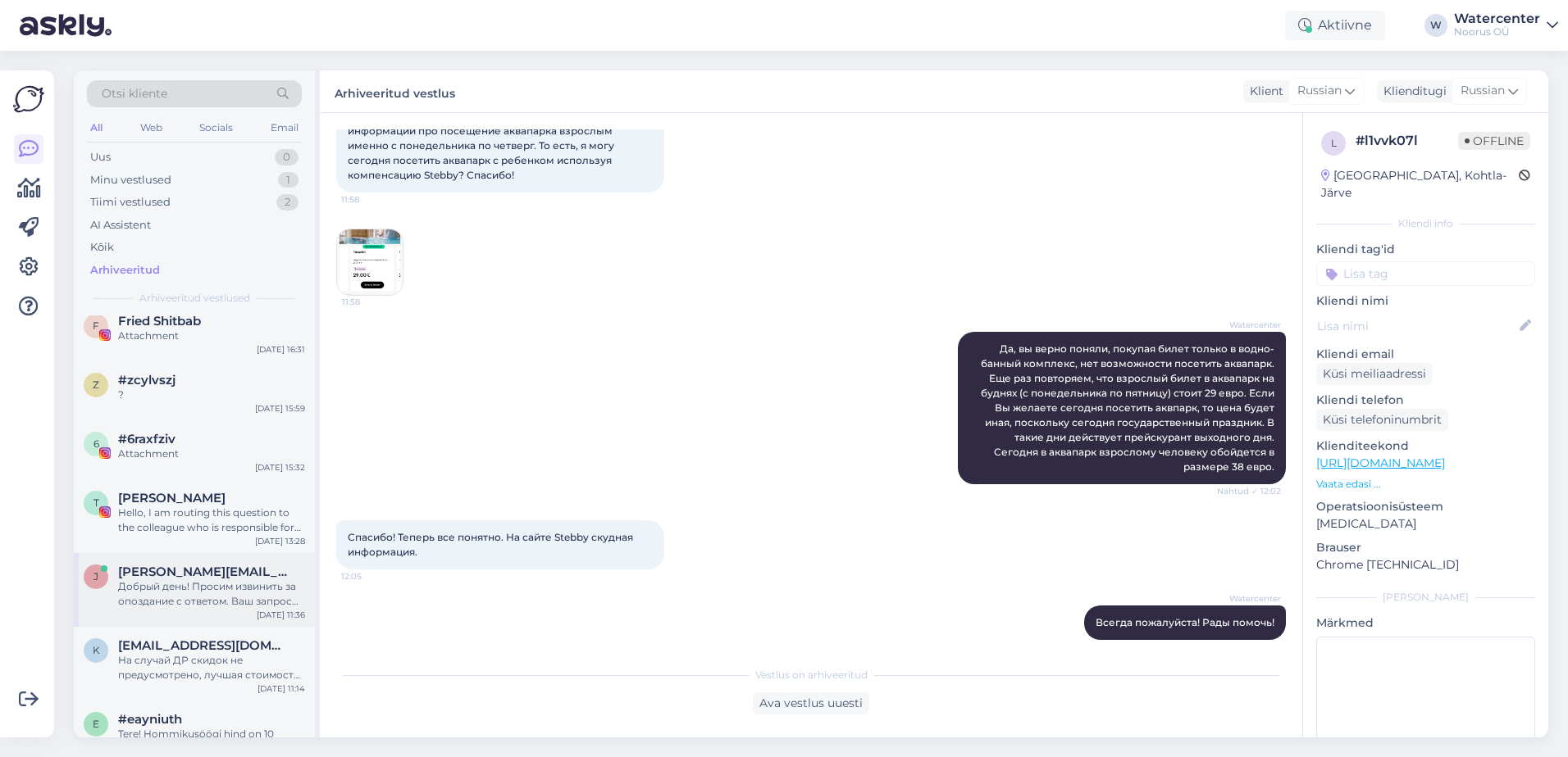
click at [245, 573] on span "[PERSON_NAME][EMAIL_ADDRESS][DOMAIN_NAME]" at bounding box center [203, 572] width 170 height 14
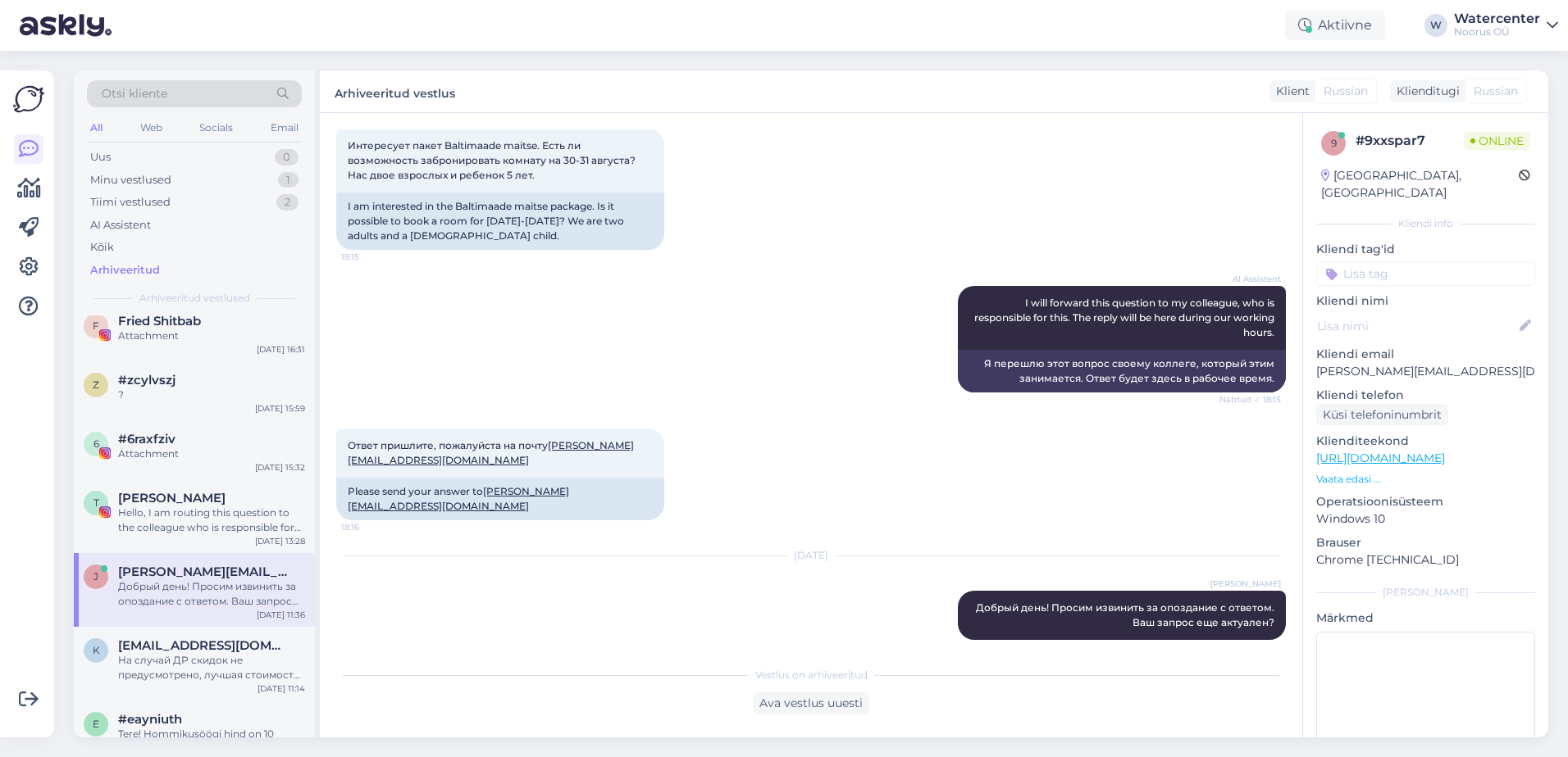
scroll to position [3607, 0]
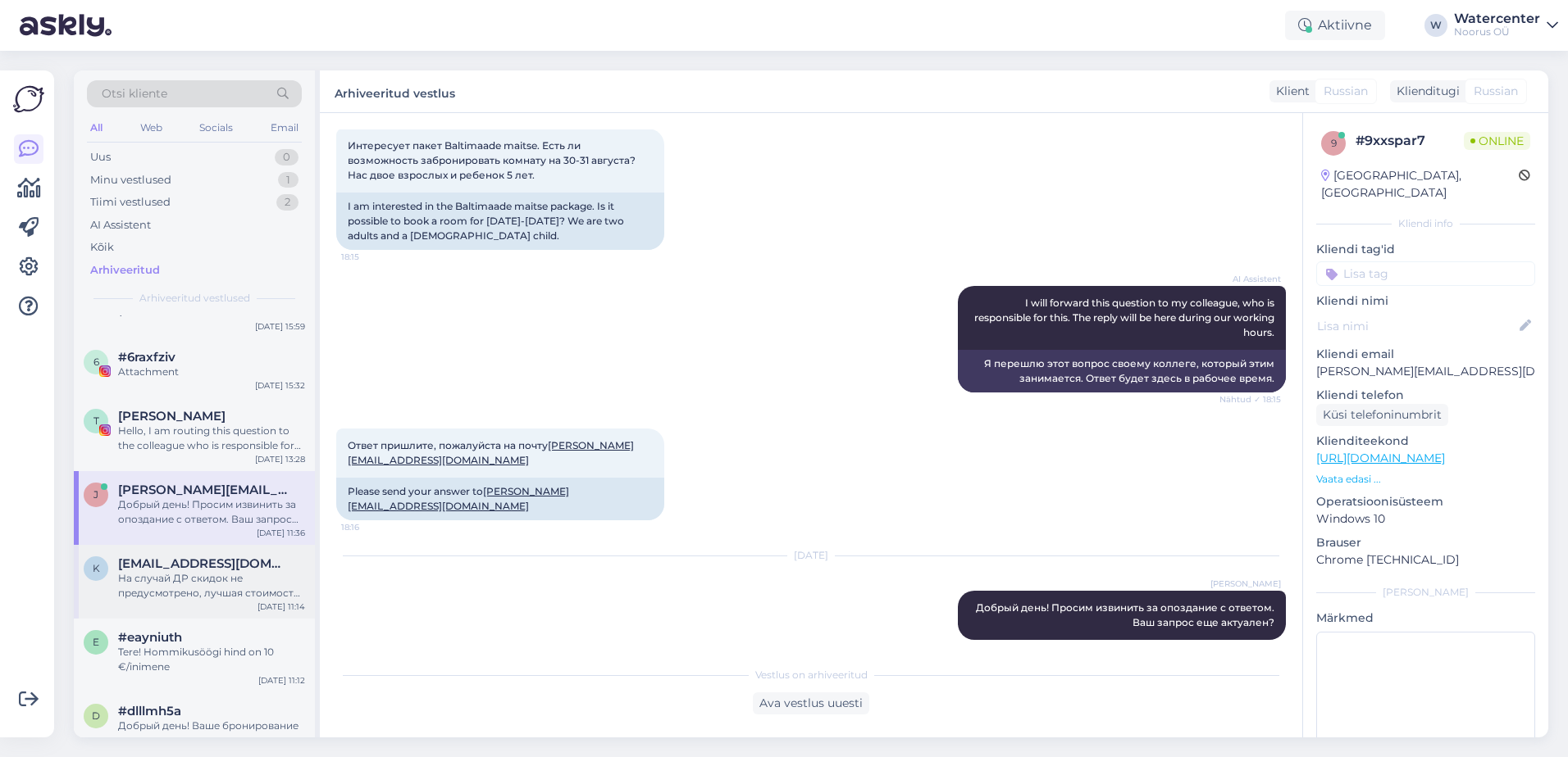
click at [247, 573] on div "На случай ДР скидок не предусмотрено, лучшая стоимость на сайте [URL][DOMAIN_NA…" at bounding box center [211, 586] width 187 height 30
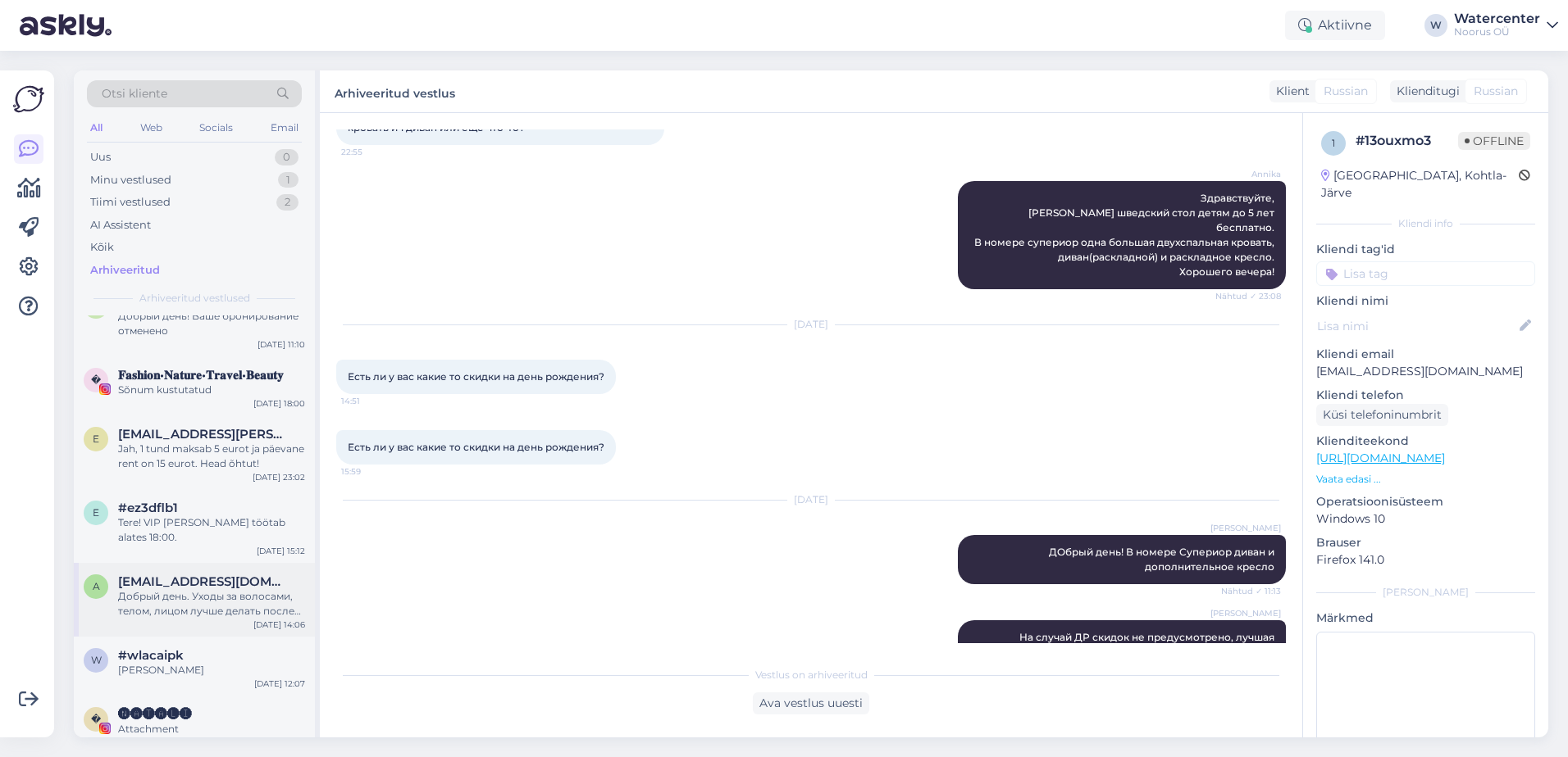
scroll to position [4099, 0]
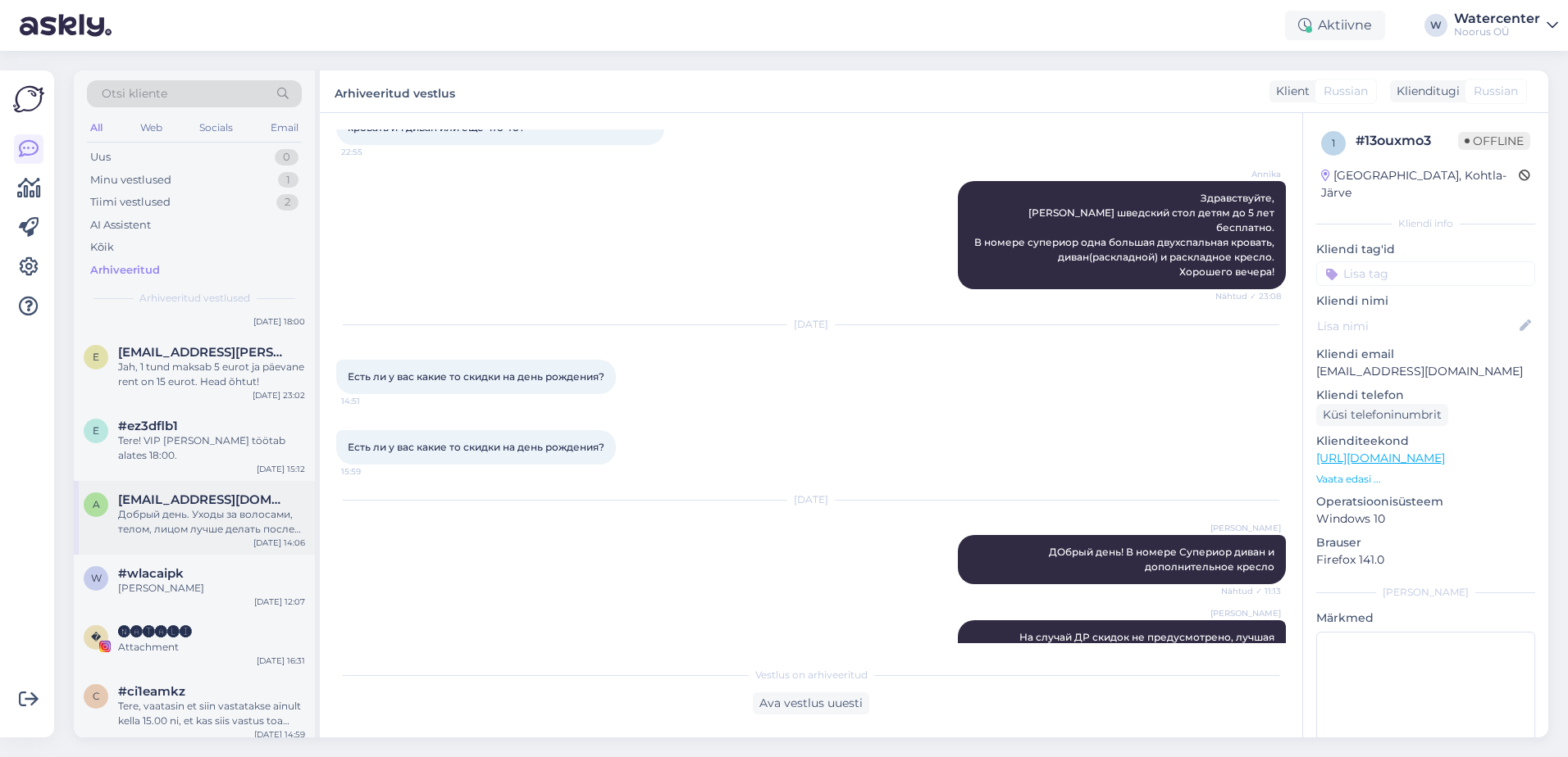
click at [265, 540] on div "[DATE] 14:06" at bounding box center [279, 543] width 52 height 12
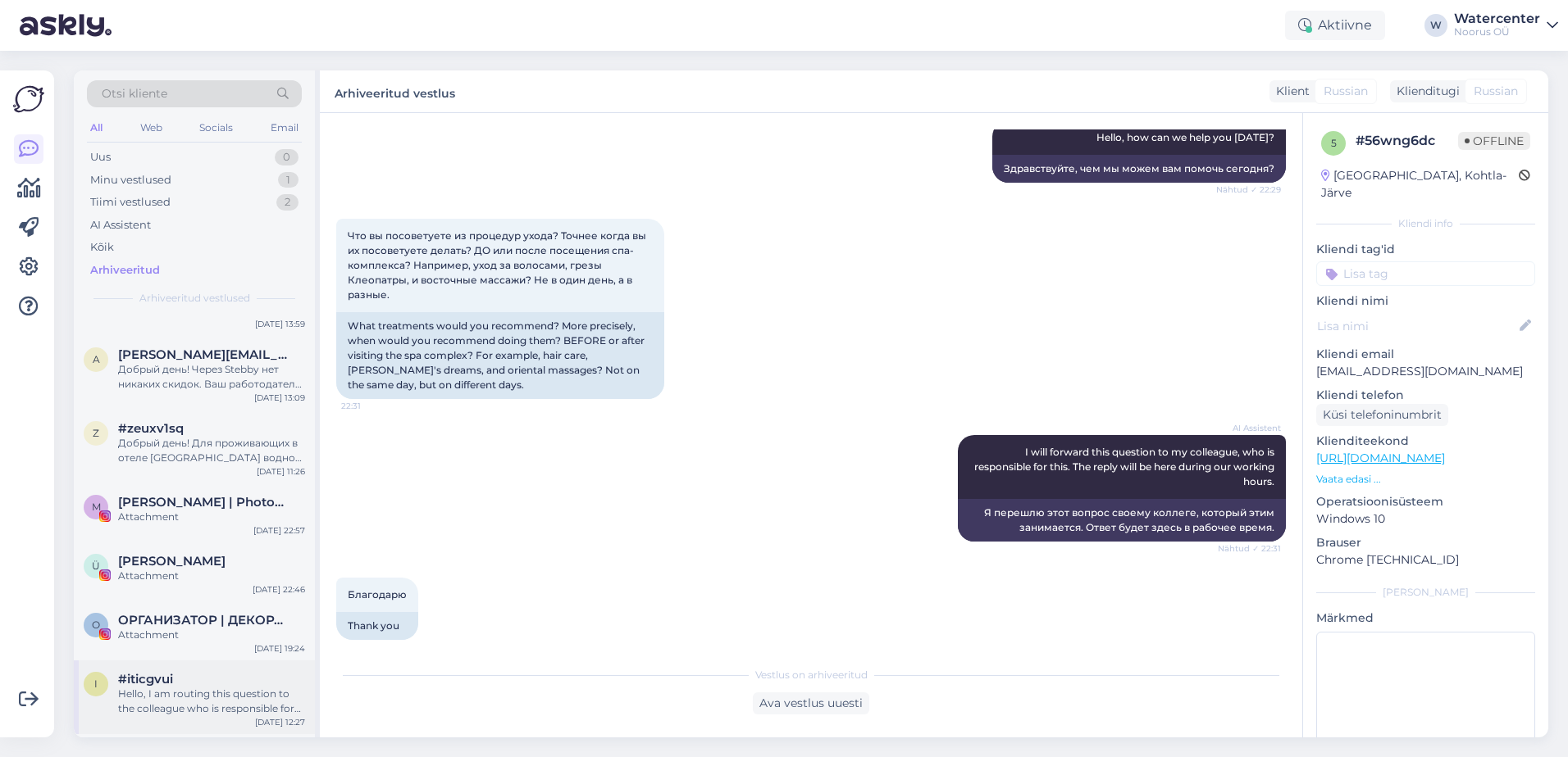
scroll to position [2131, 0]
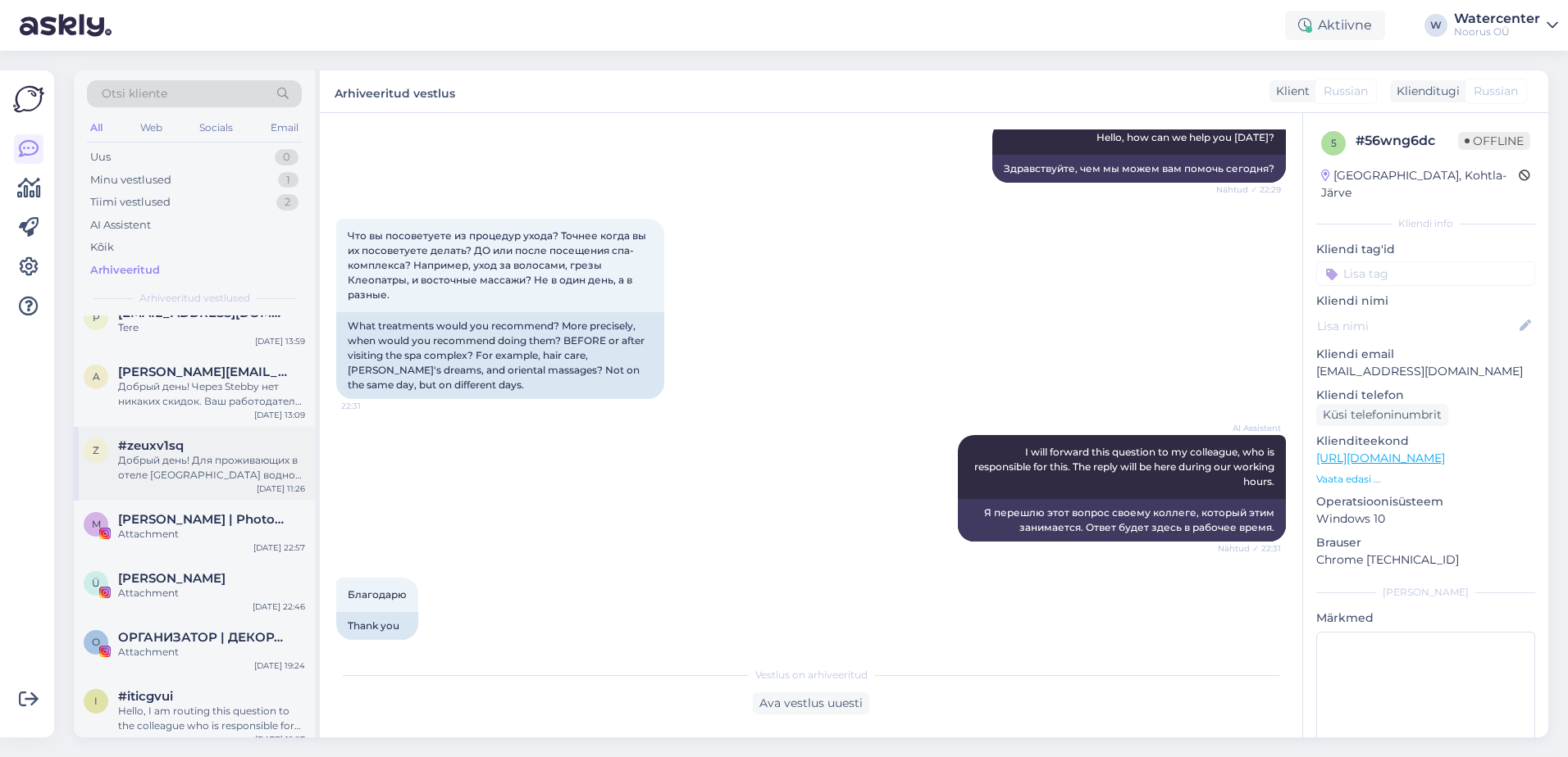
click at [229, 447] on div "#zeuxv1sq" at bounding box center [211, 445] width 187 height 14
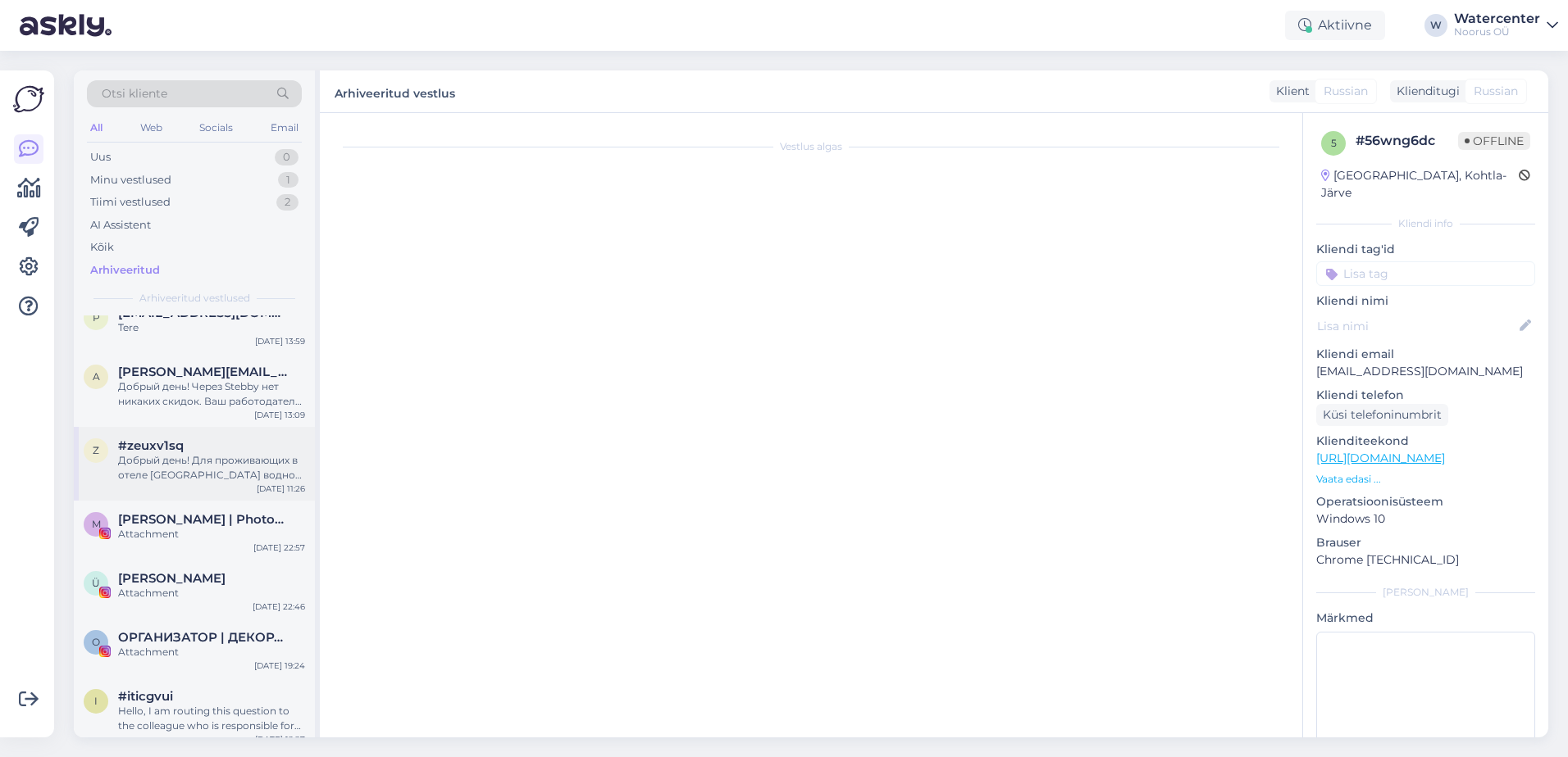
scroll to position [1805, 0]
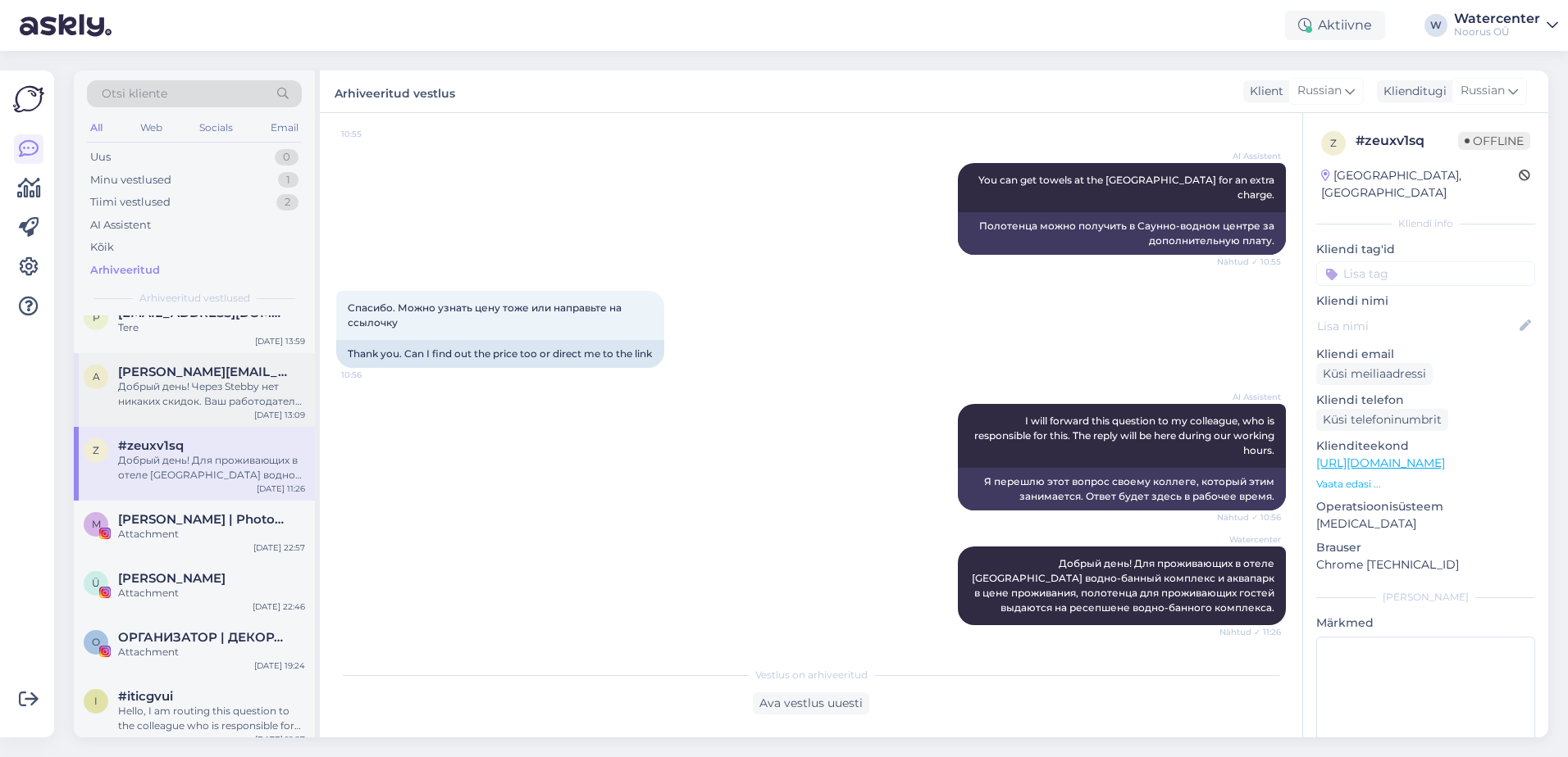
click at [243, 400] on div "Добрый день! Через Stebby нет никаких скидок. Ваш работодатель компенсирует час…" at bounding box center [211, 394] width 187 height 30
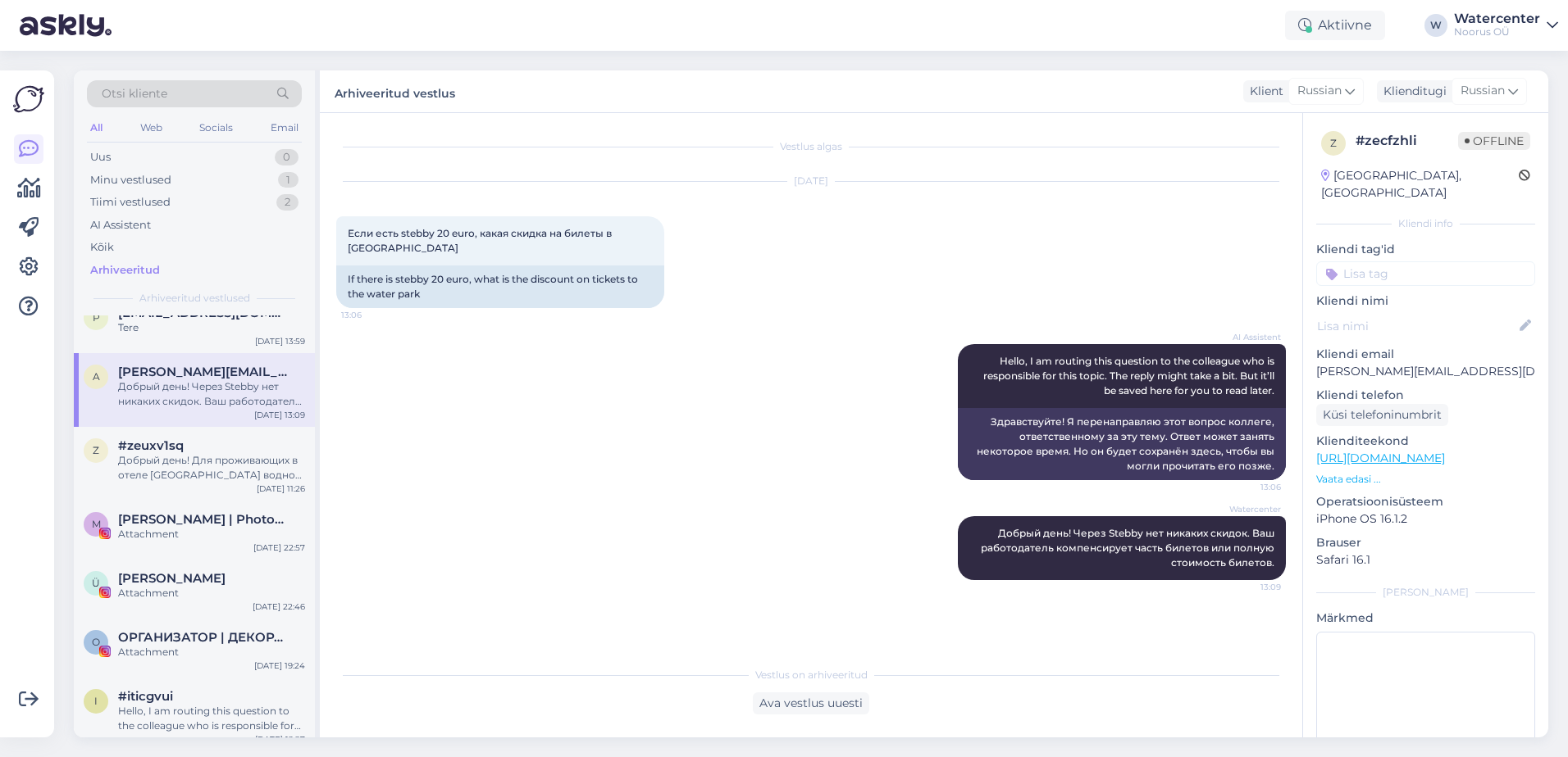
scroll to position [0, 0]
click at [257, 486] on div "[DATE] 11:26" at bounding box center [280, 488] width 49 height 12
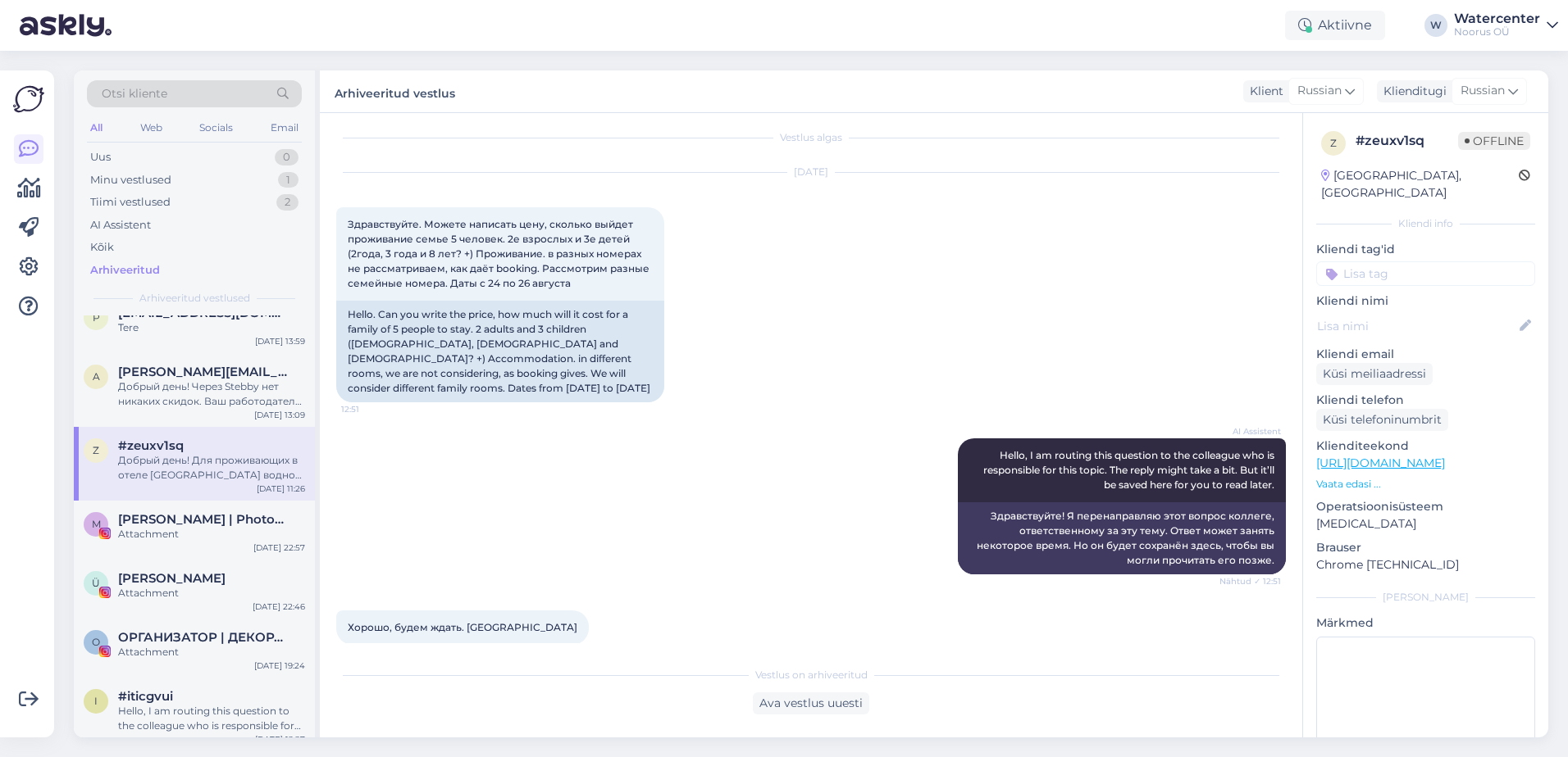
scroll to position [1, 0]
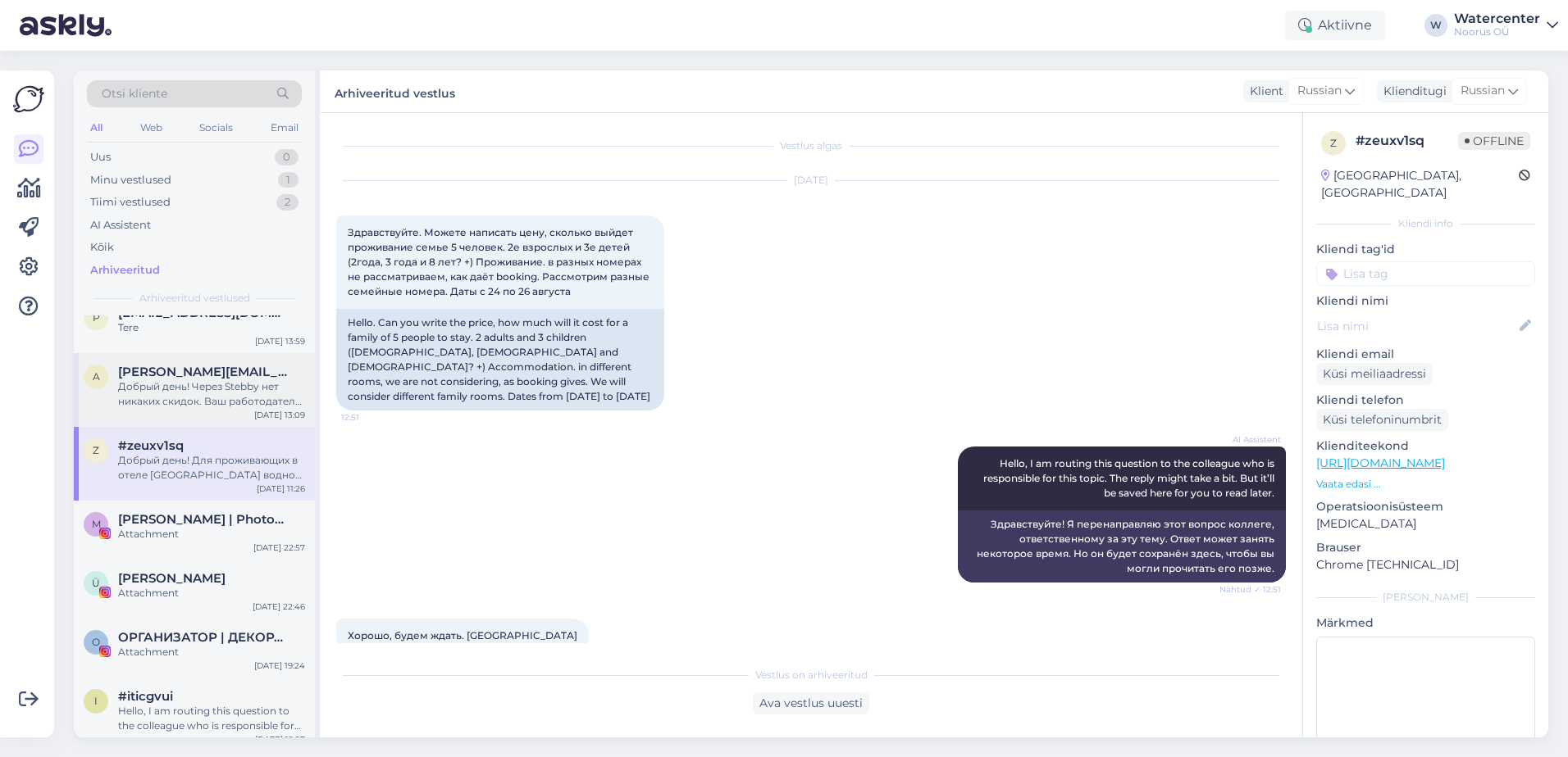
click at [214, 413] on div "a [PERSON_NAME][EMAIL_ADDRESS][DOMAIN_NAME] Добрый день! Через Stebby нет никак…" at bounding box center [194, 390] width 241 height 74
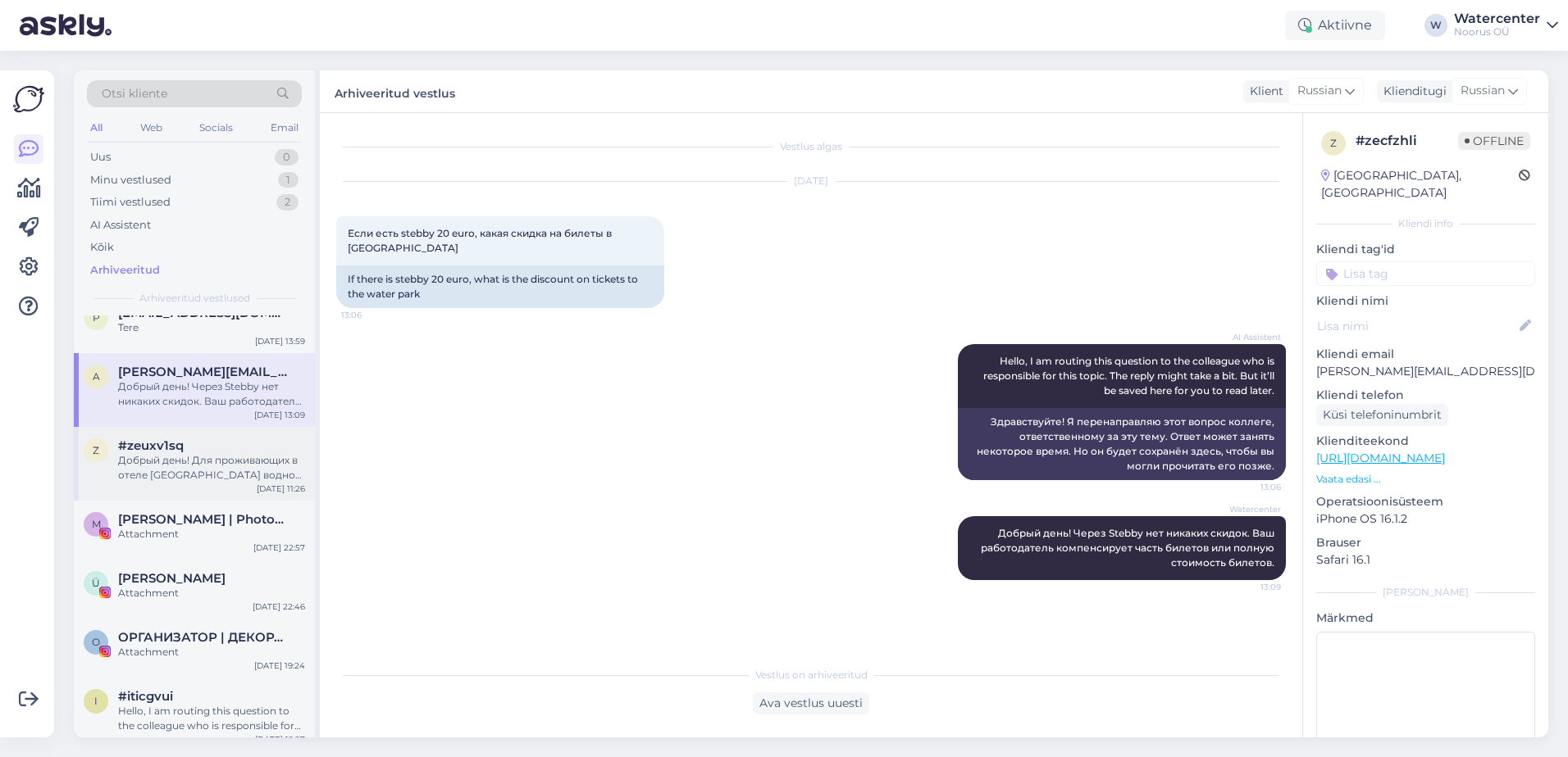
scroll to position [2049, 0]
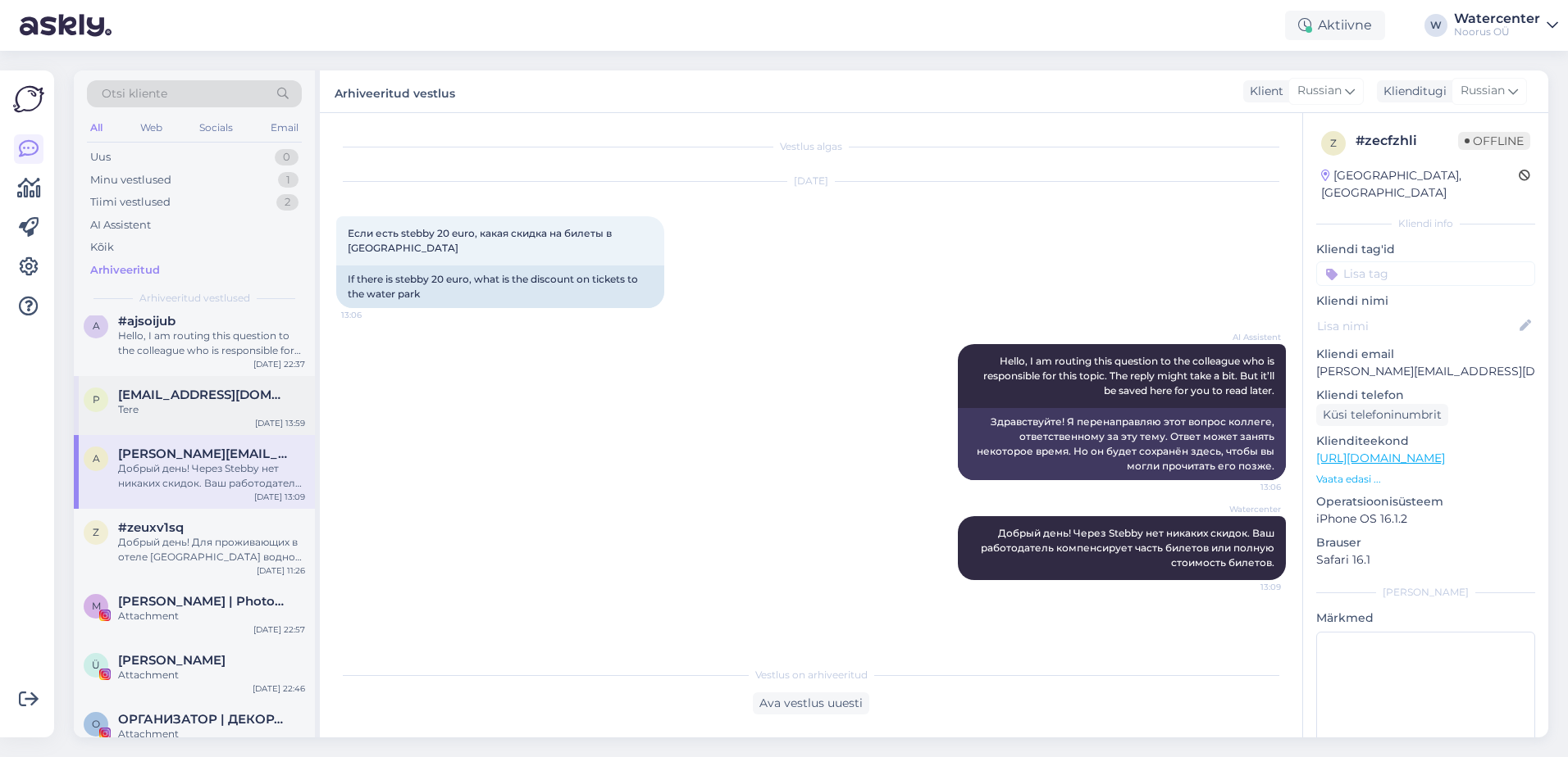
click at [275, 420] on div "[DATE] 13:59" at bounding box center [280, 423] width 50 height 12
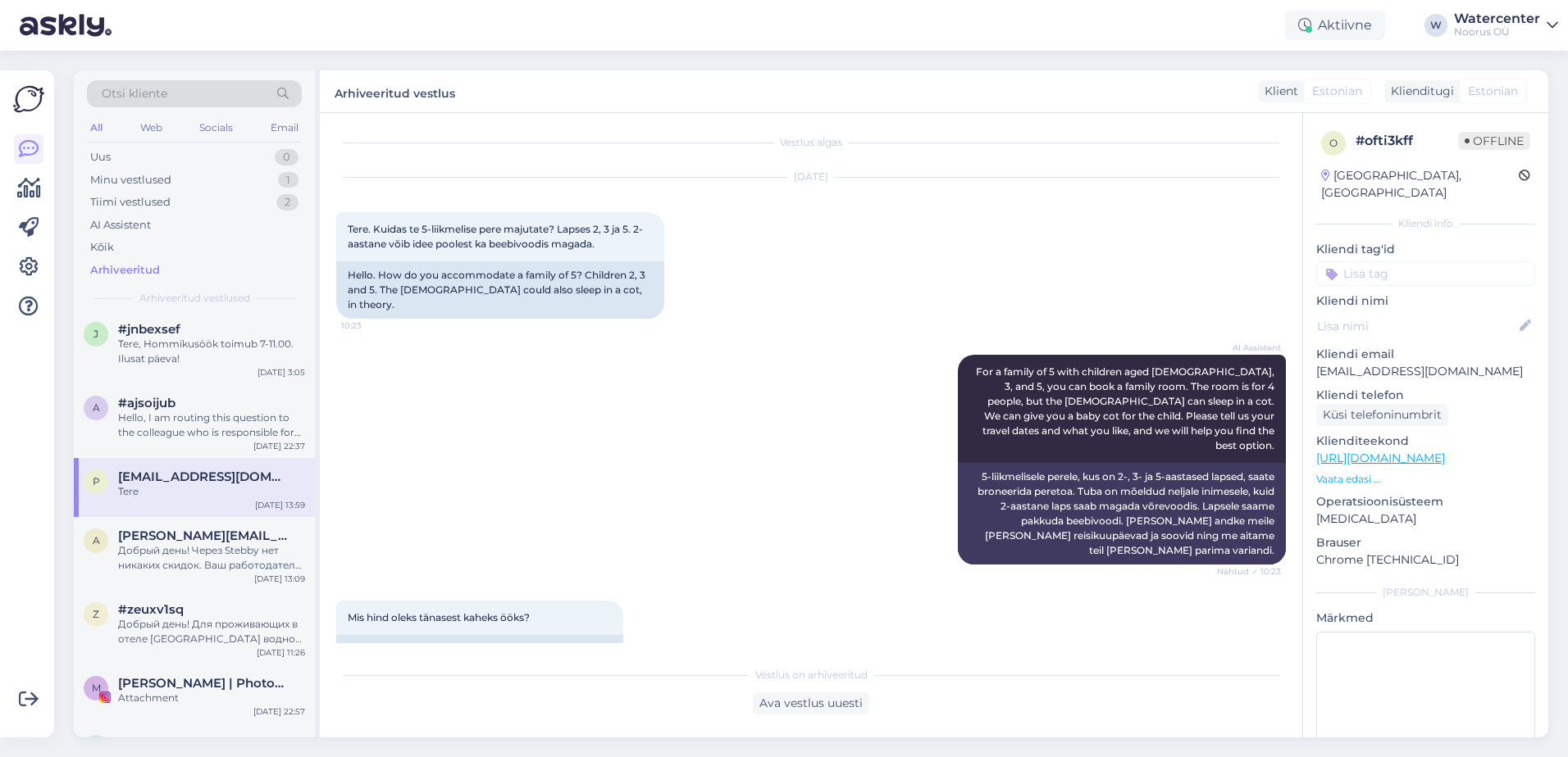
scroll to position [0, 0]
click at [266, 421] on div "Hello, I am routing this question to the colleague who is responsible for this …" at bounding box center [211, 425] width 187 height 30
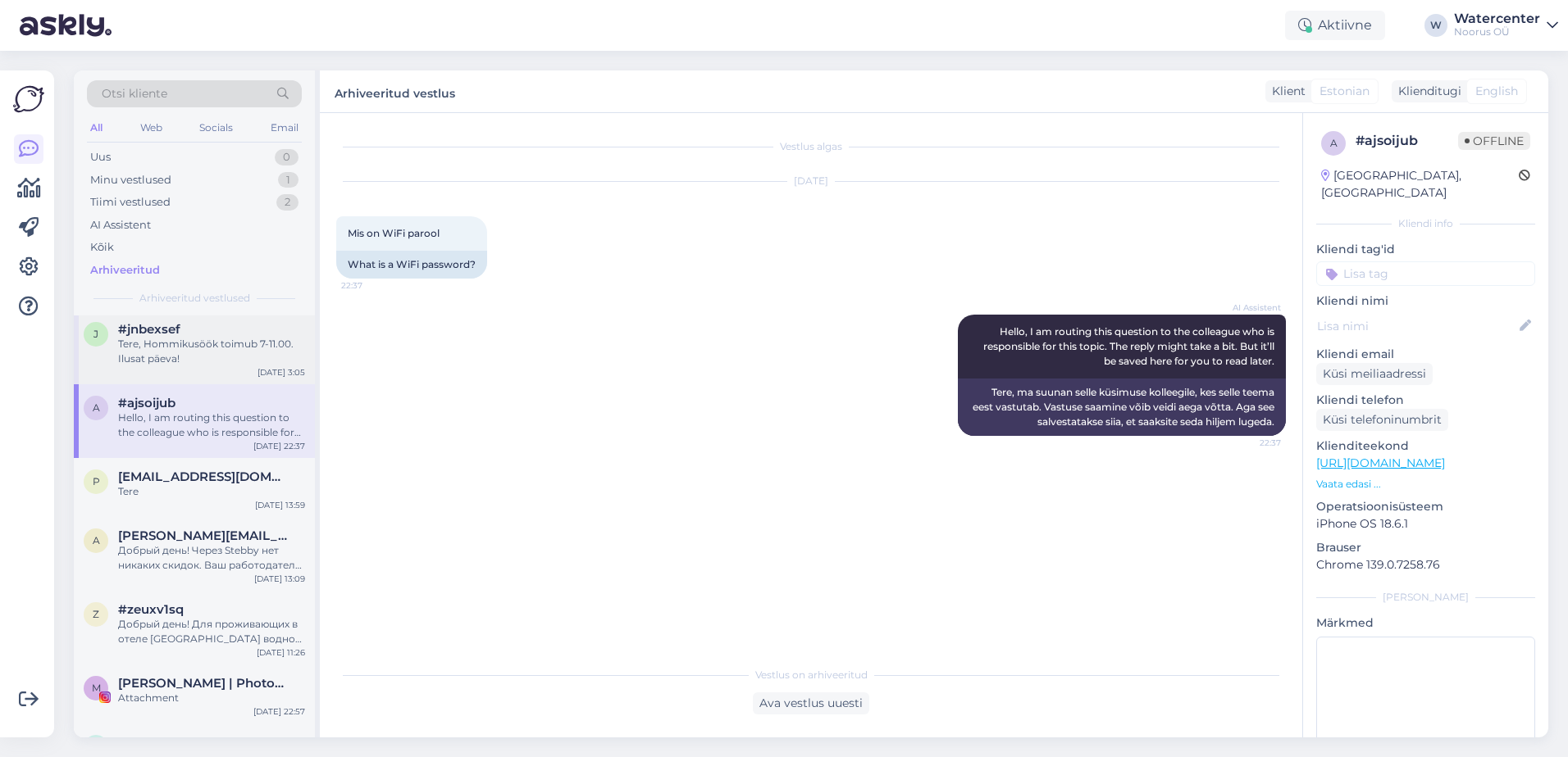
click at [299, 362] on div "Tere, Hommikusöök toimub 7-11.00. Ilusat päeva!" at bounding box center [211, 351] width 187 height 30
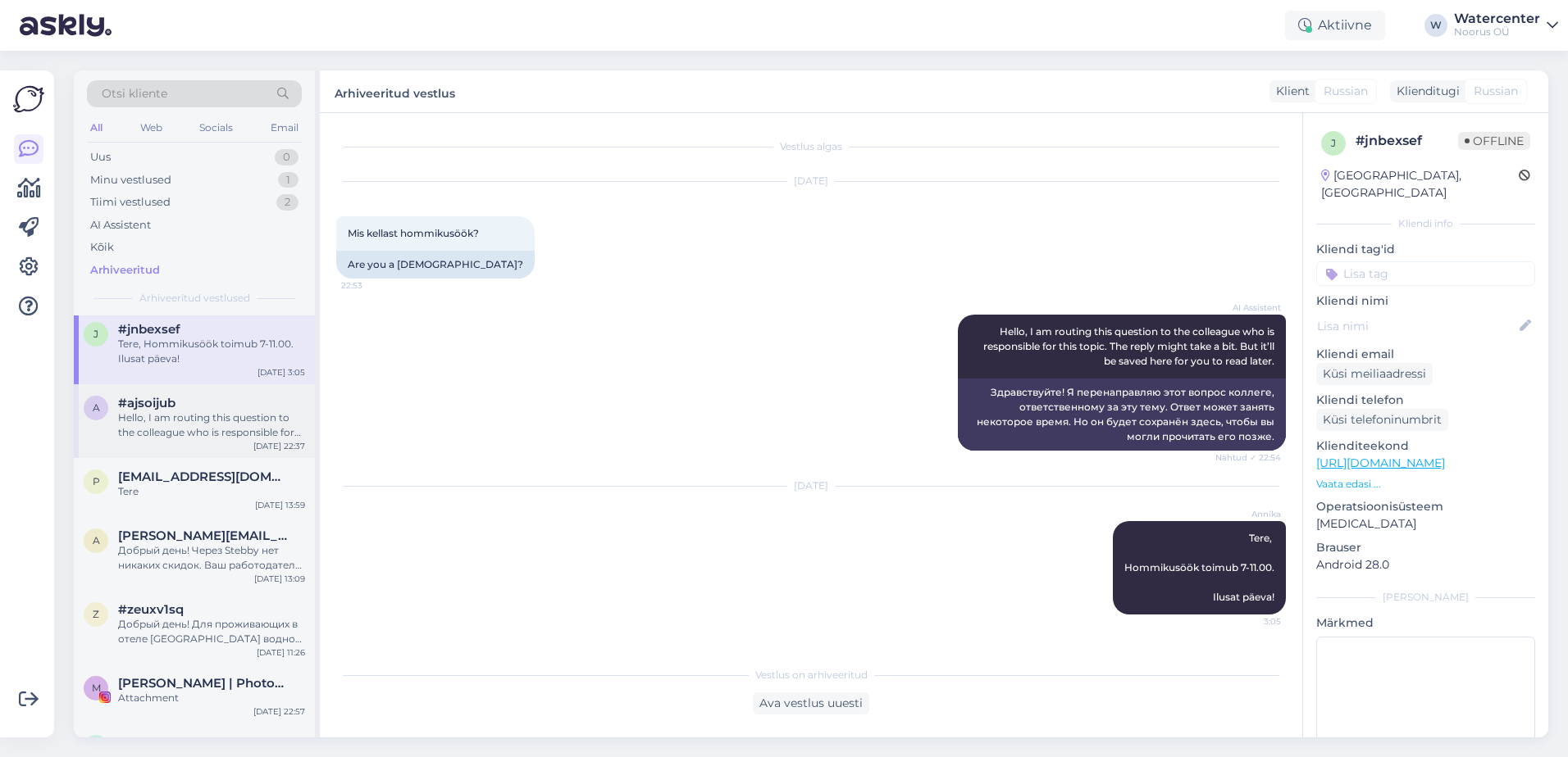
click at [285, 418] on div "Hello, I am routing this question to the colleague who is responsible for this …" at bounding box center [211, 425] width 187 height 30
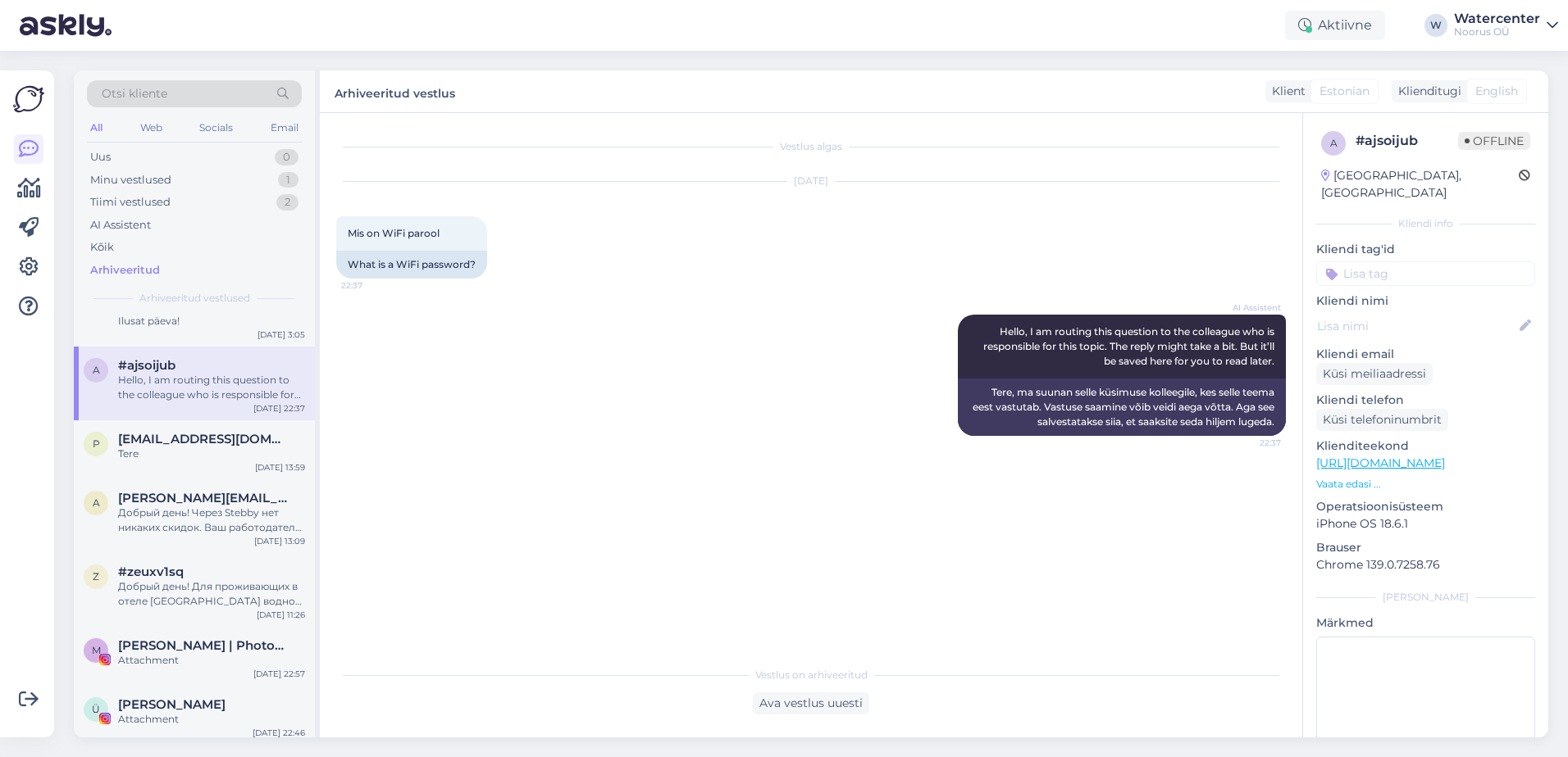
scroll to position [2131, 0]
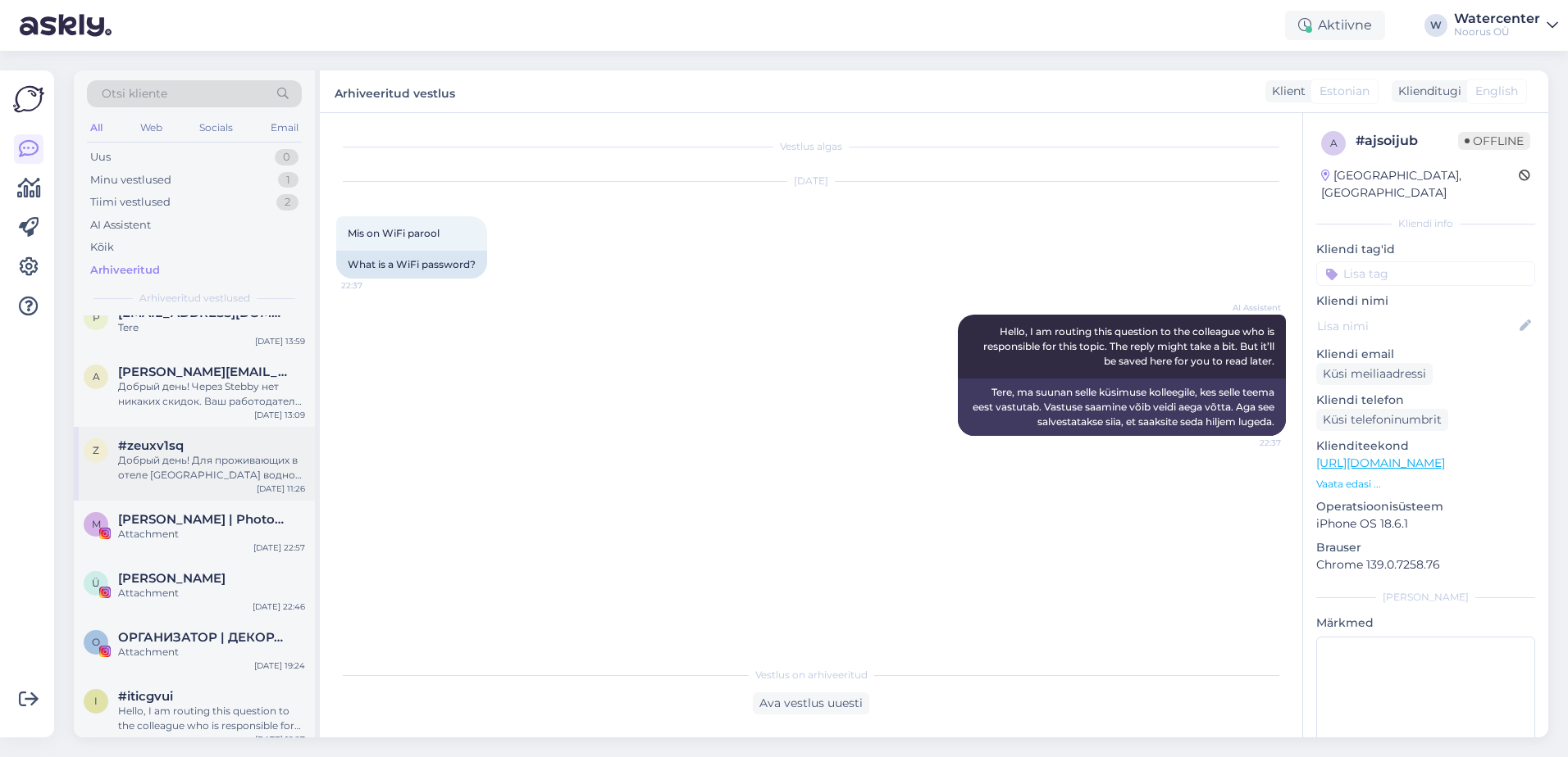
click at [292, 481] on div "Добрый день! Для проживающих в отеле [GEOGRAPHIC_DATA] водно-банный комплекс и …" at bounding box center [211, 467] width 187 height 30
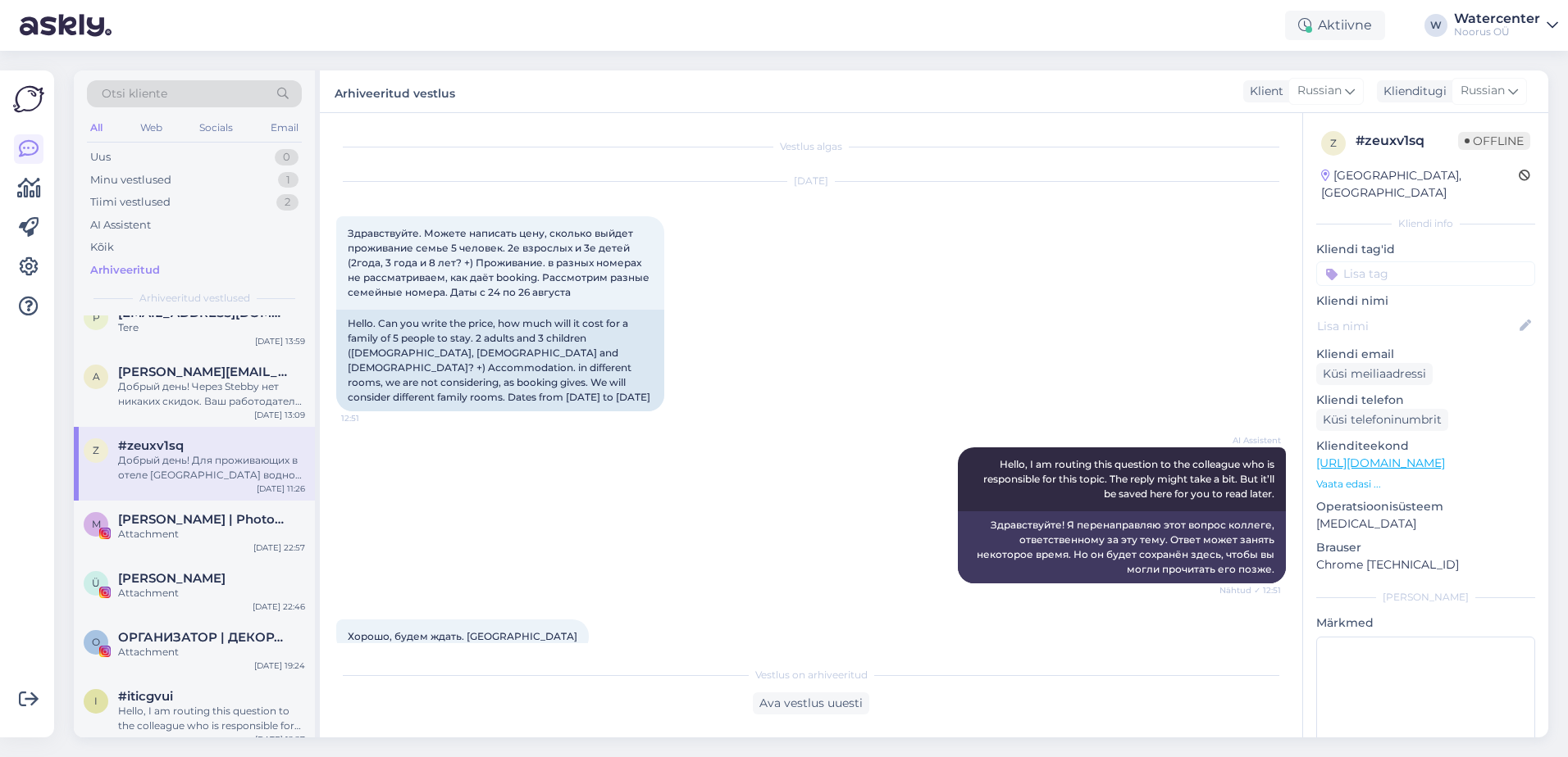
scroll to position [1805, 0]
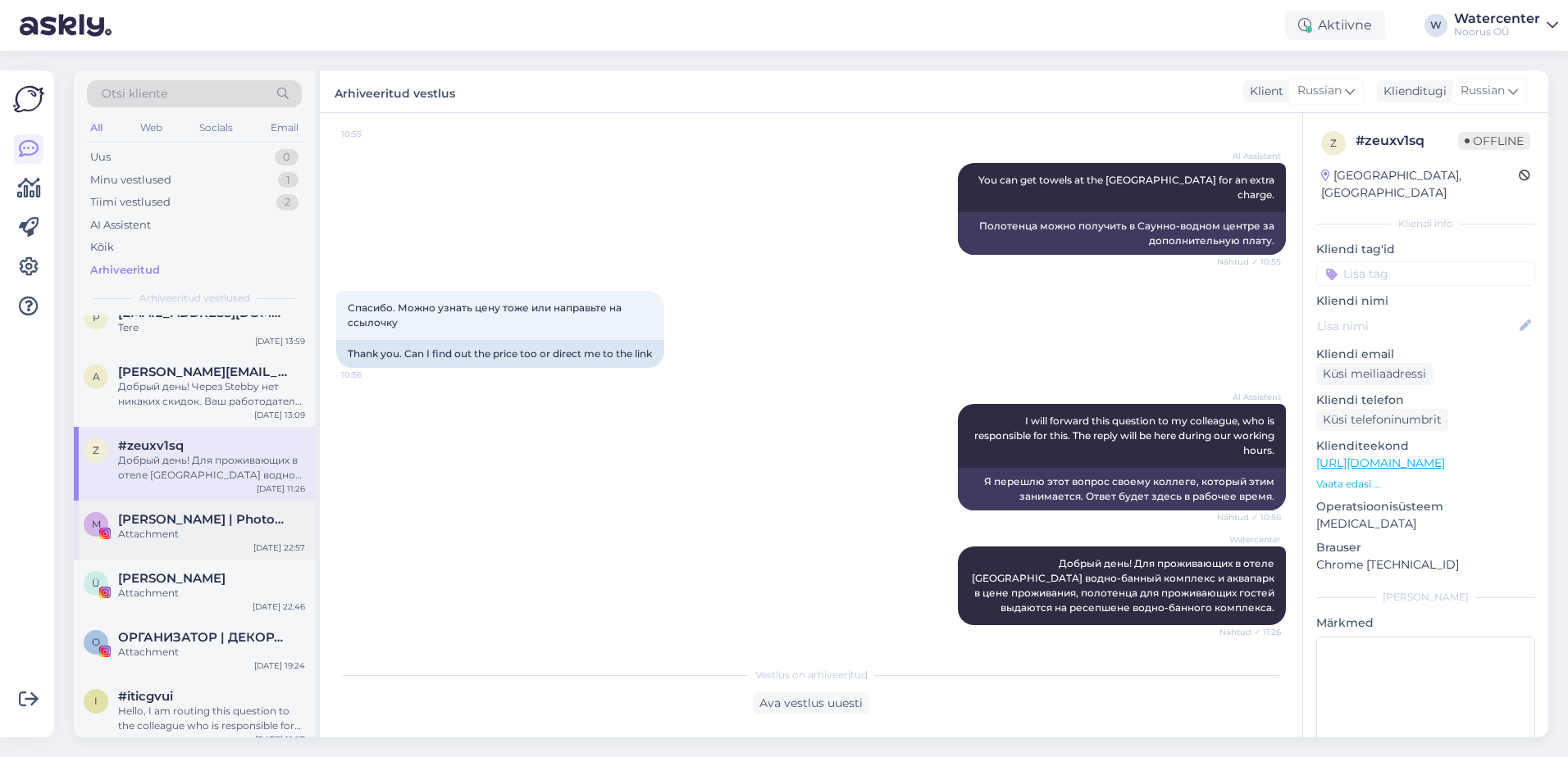
click at [286, 543] on div "[DATE] 22:57" at bounding box center [279, 548] width 52 height 12
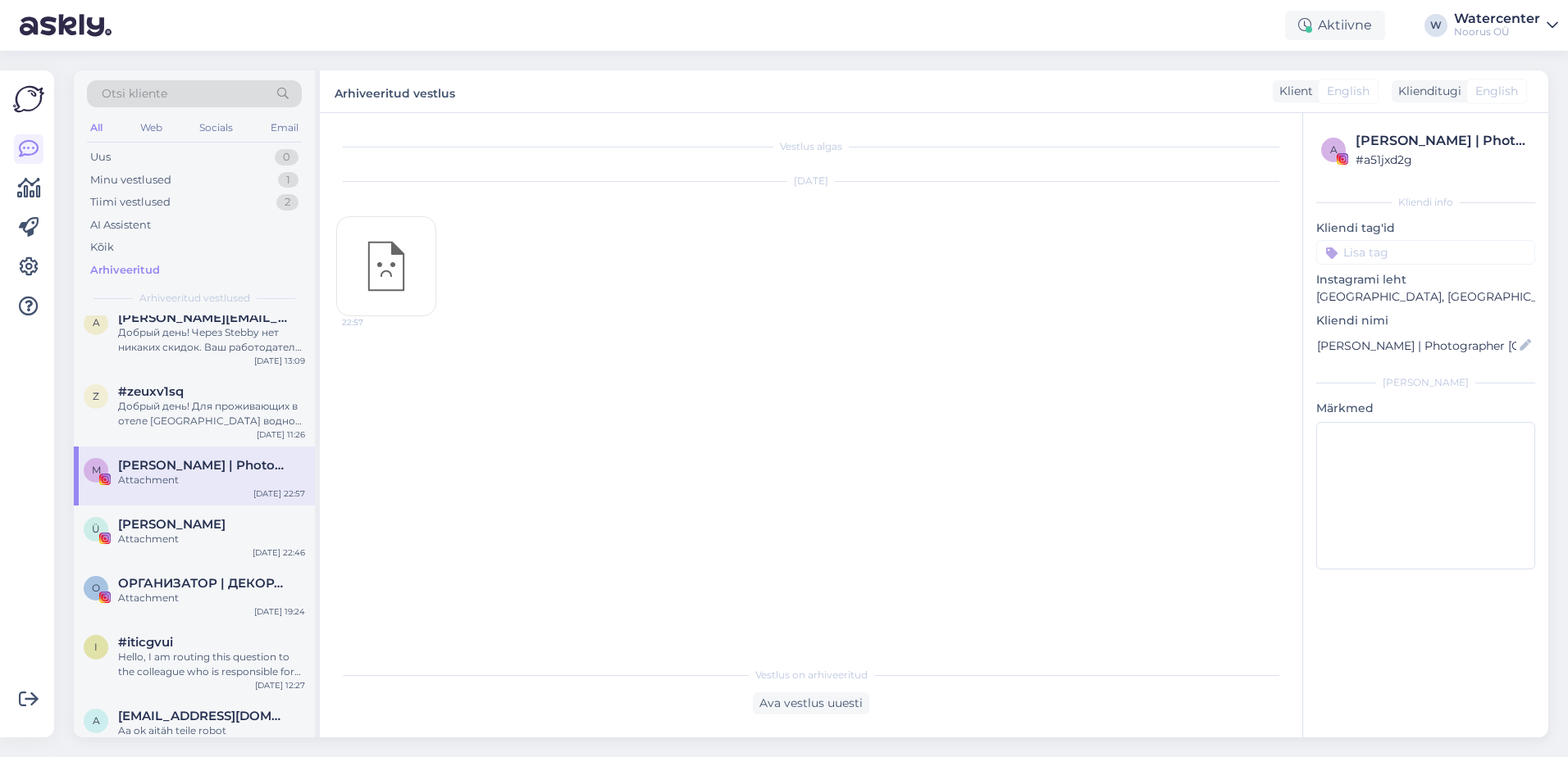
scroll to position [2214, 0]
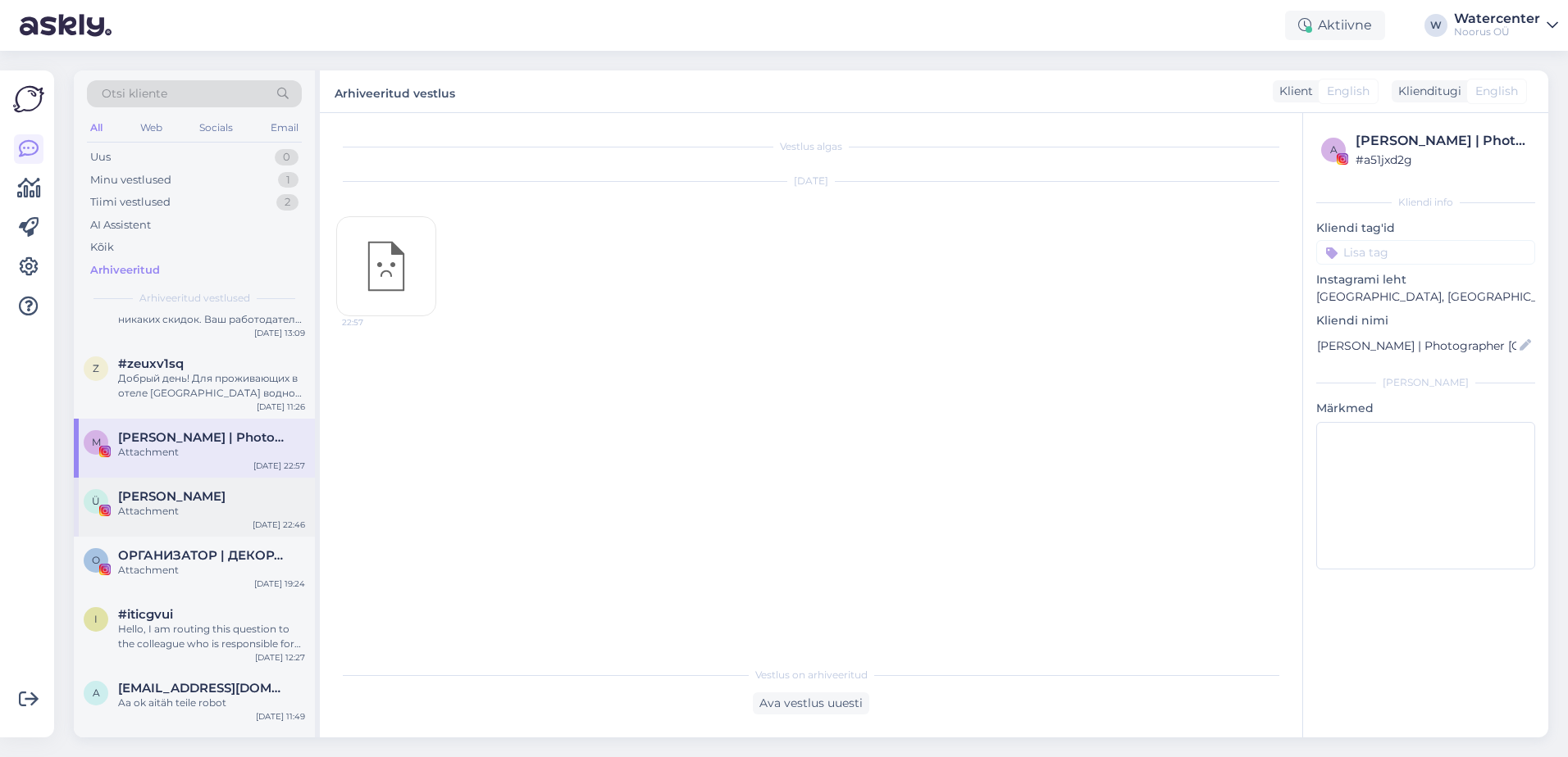
click at [281, 531] on div "Ü Ülle Leok Attachment [DATE] 22:46" at bounding box center [194, 508] width 241 height 59
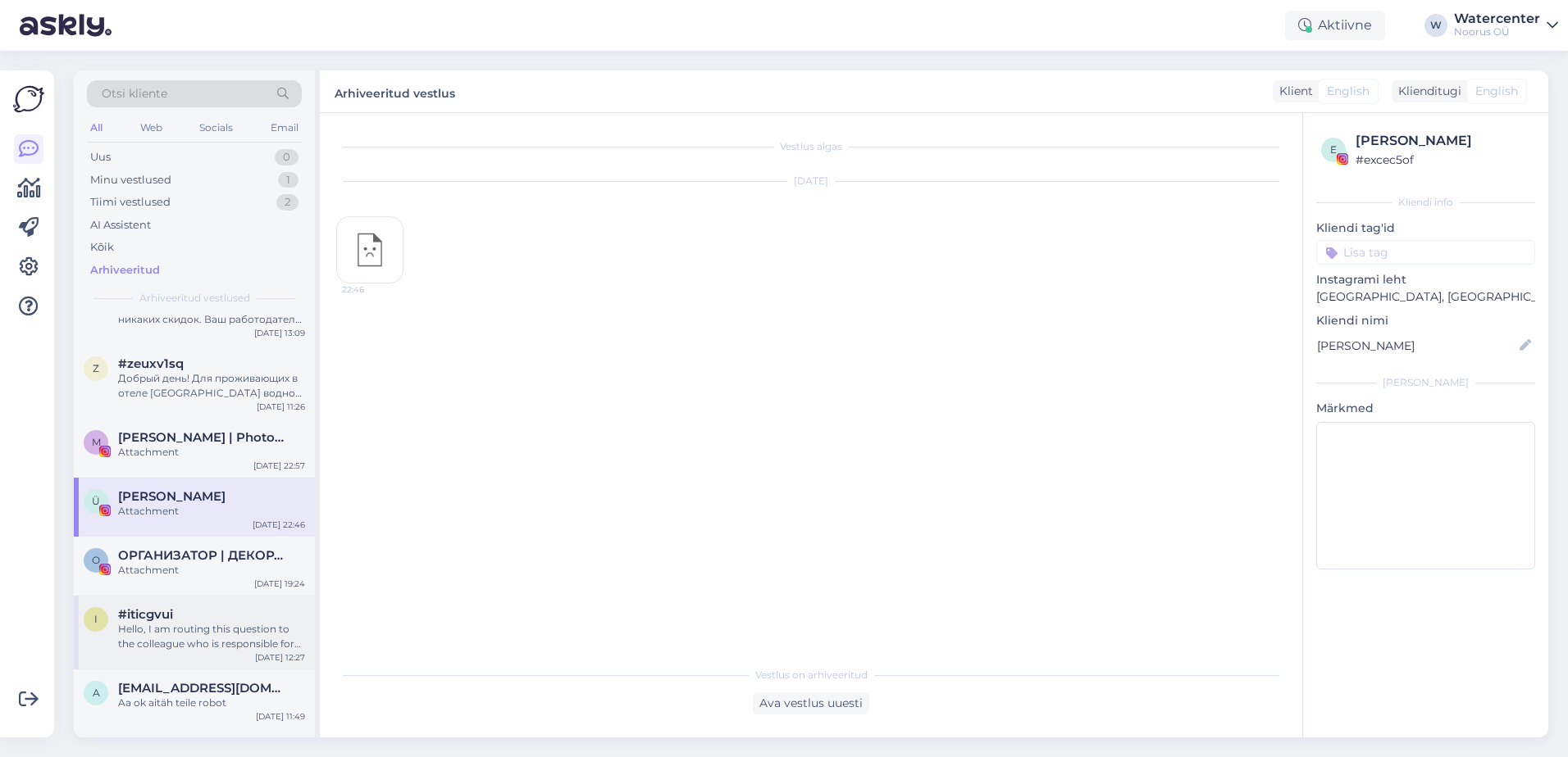
click at [248, 625] on div "Hello, I am routing this question to the colleague who is responsible for this …" at bounding box center [211, 637] width 187 height 30
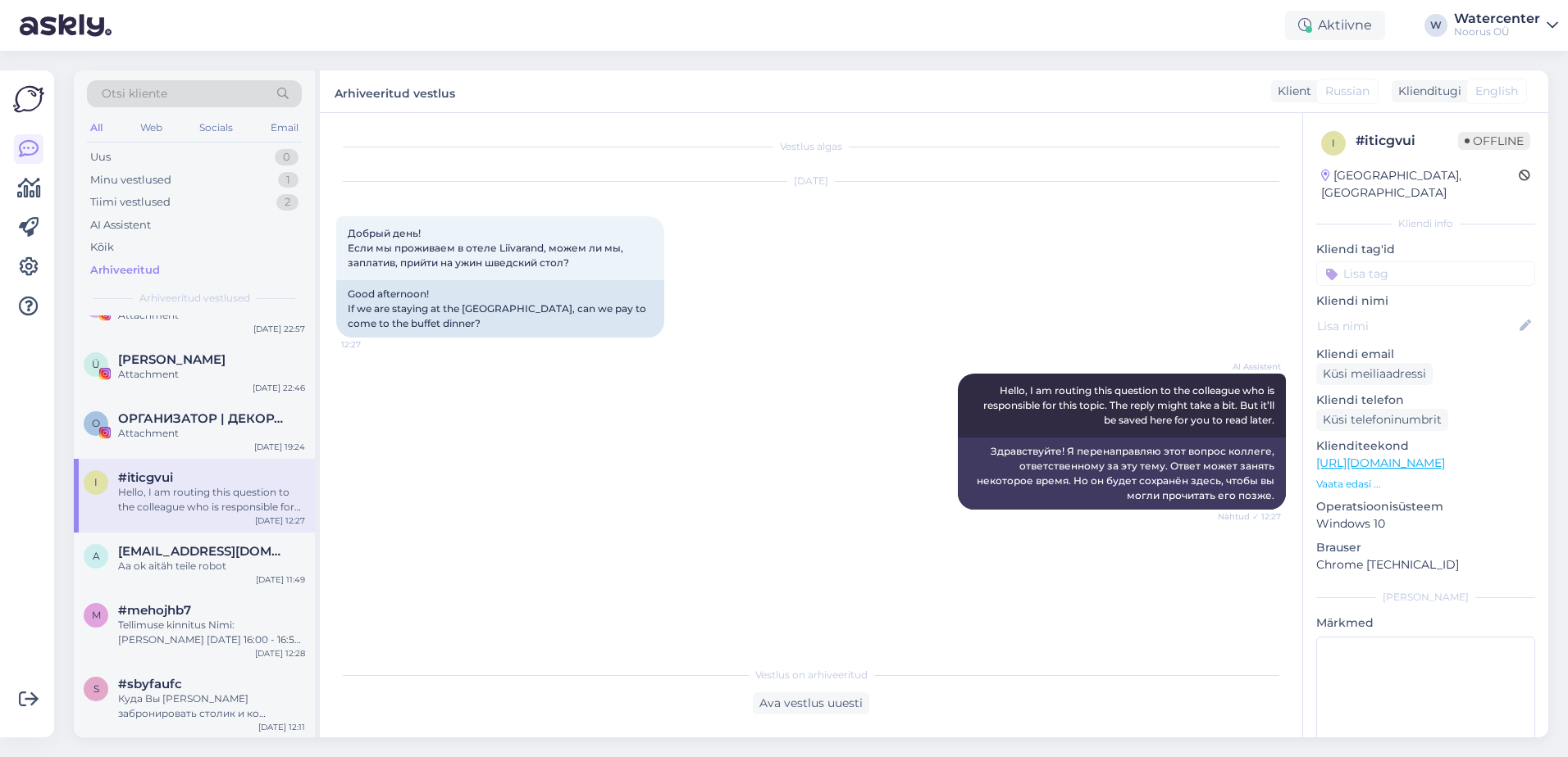
scroll to position [2377, 0]
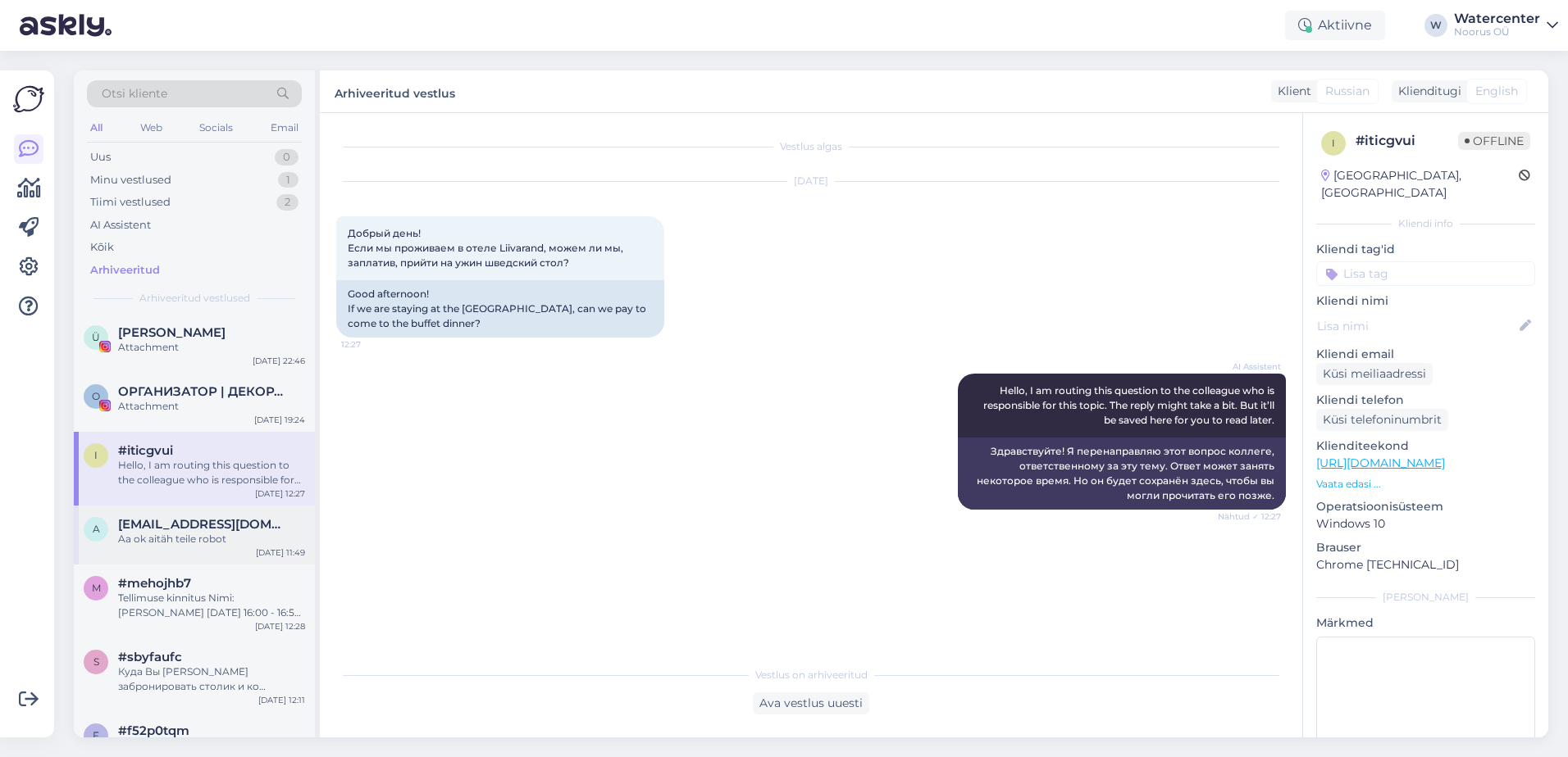
click at [273, 543] on div "Aa ok aitäh teile robot" at bounding box center [211, 539] width 187 height 14
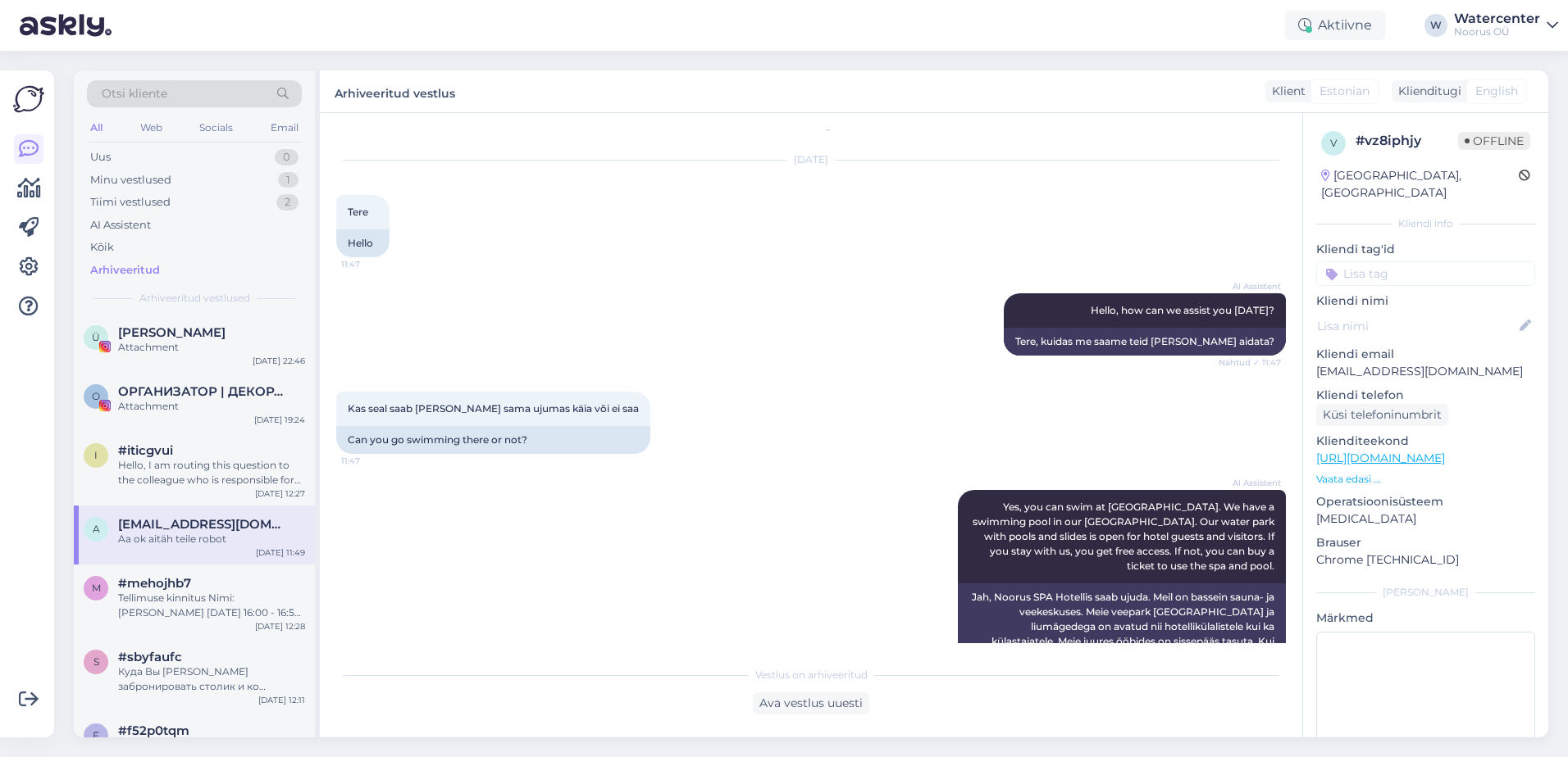
scroll to position [0, 0]
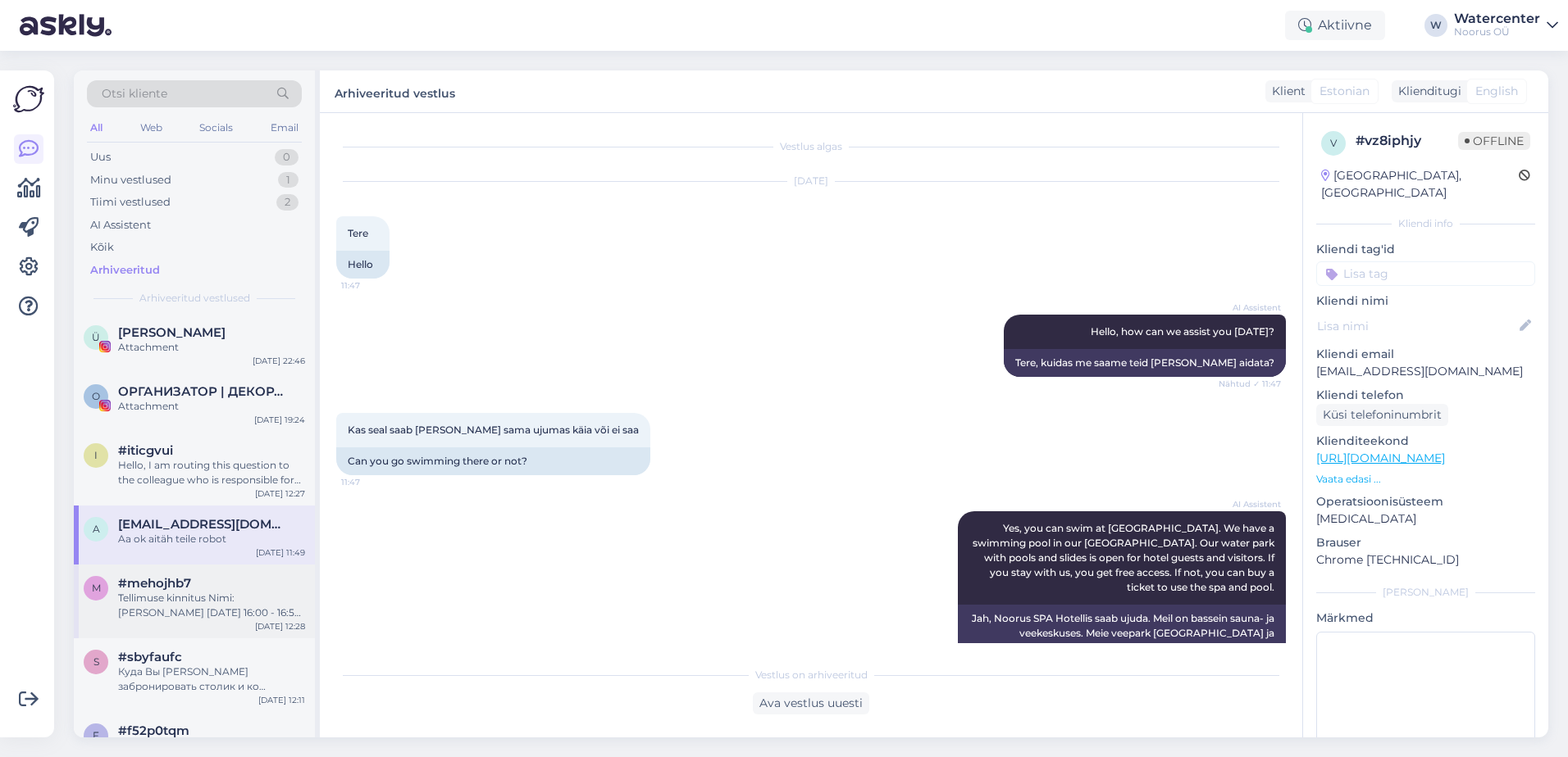
click at [239, 586] on div "#mehojhb7" at bounding box center [211, 583] width 187 height 14
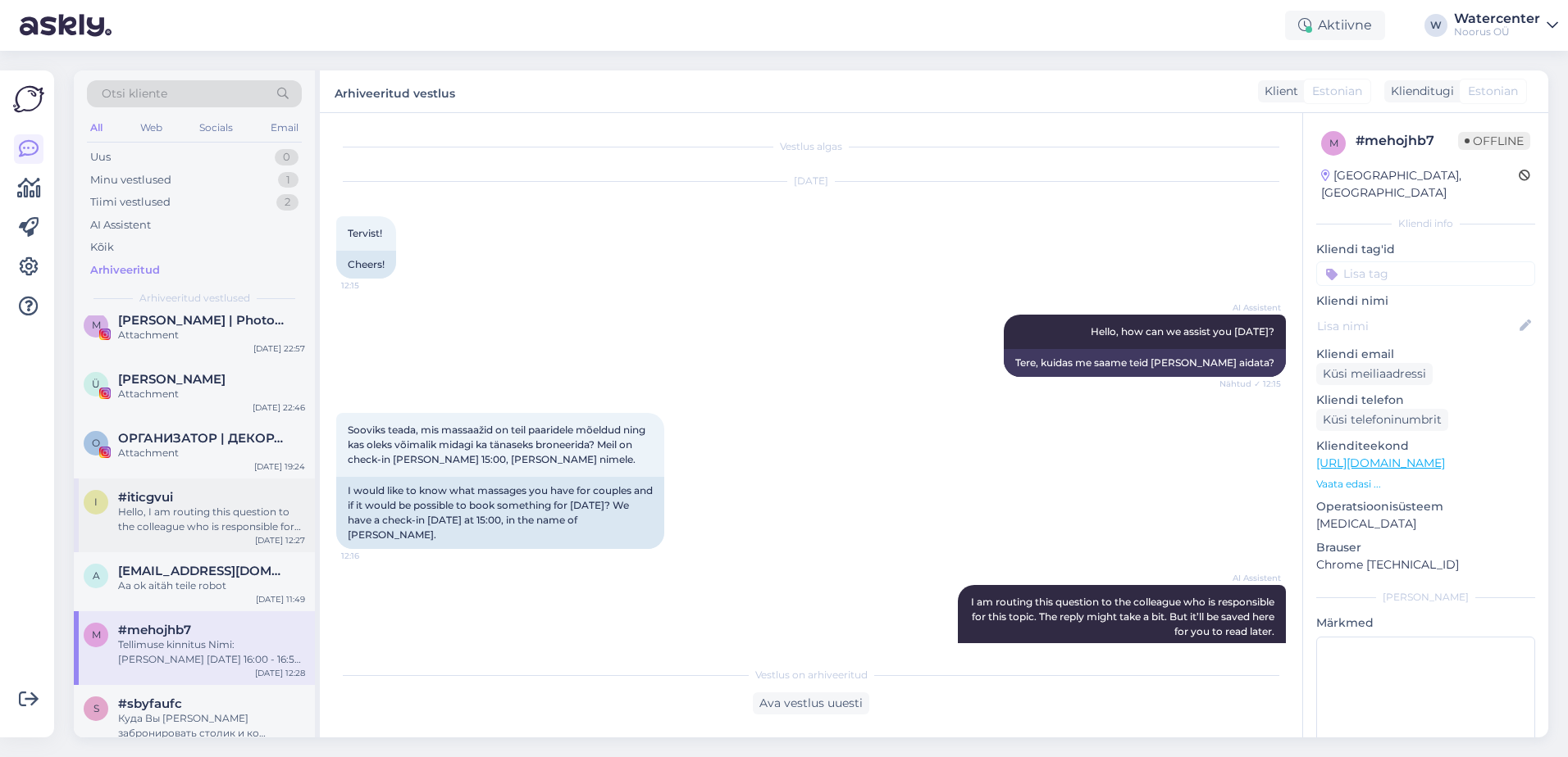
scroll to position [2295, 0]
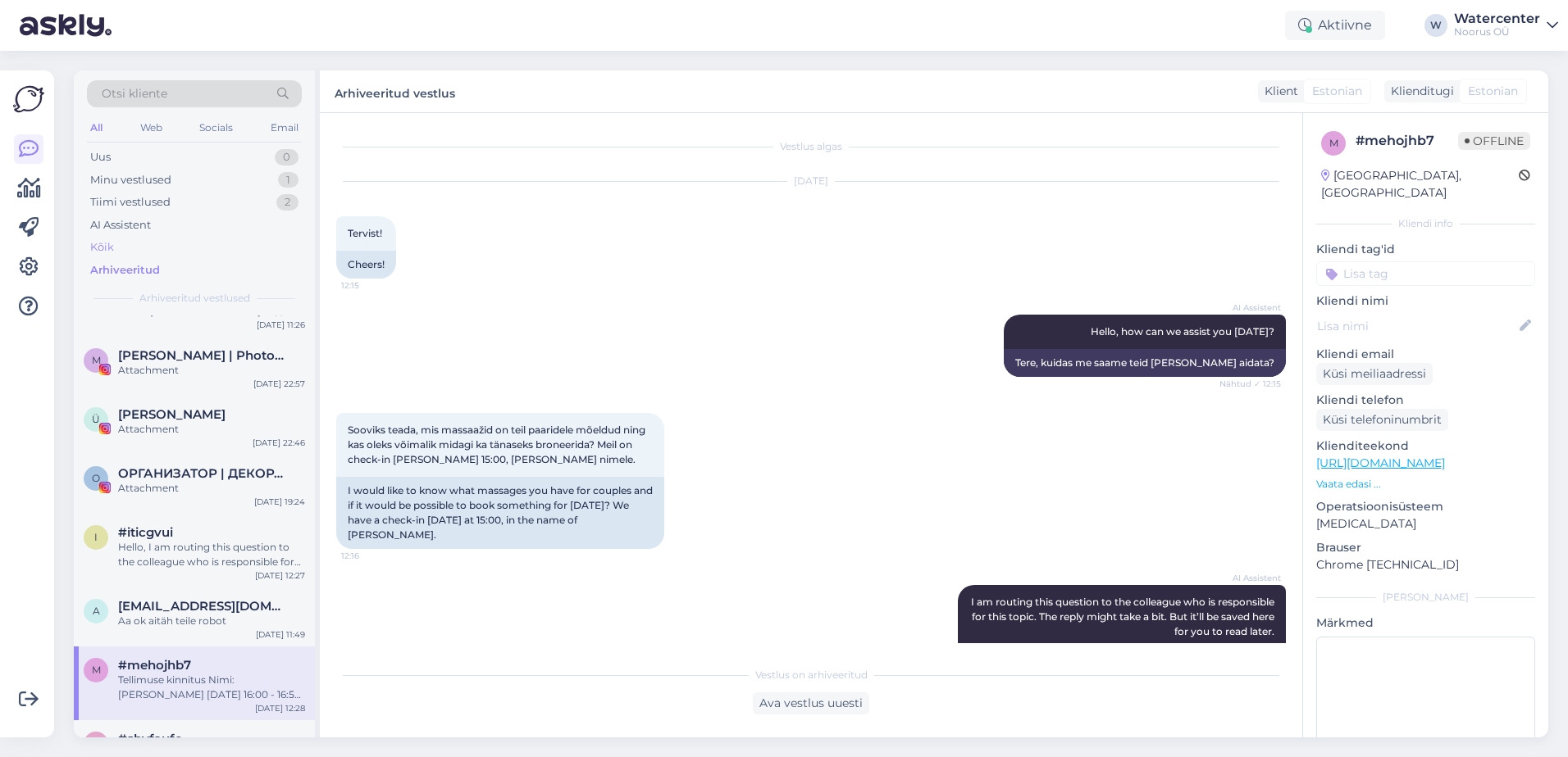
click at [136, 253] on div "Kõik" at bounding box center [194, 248] width 215 height 23
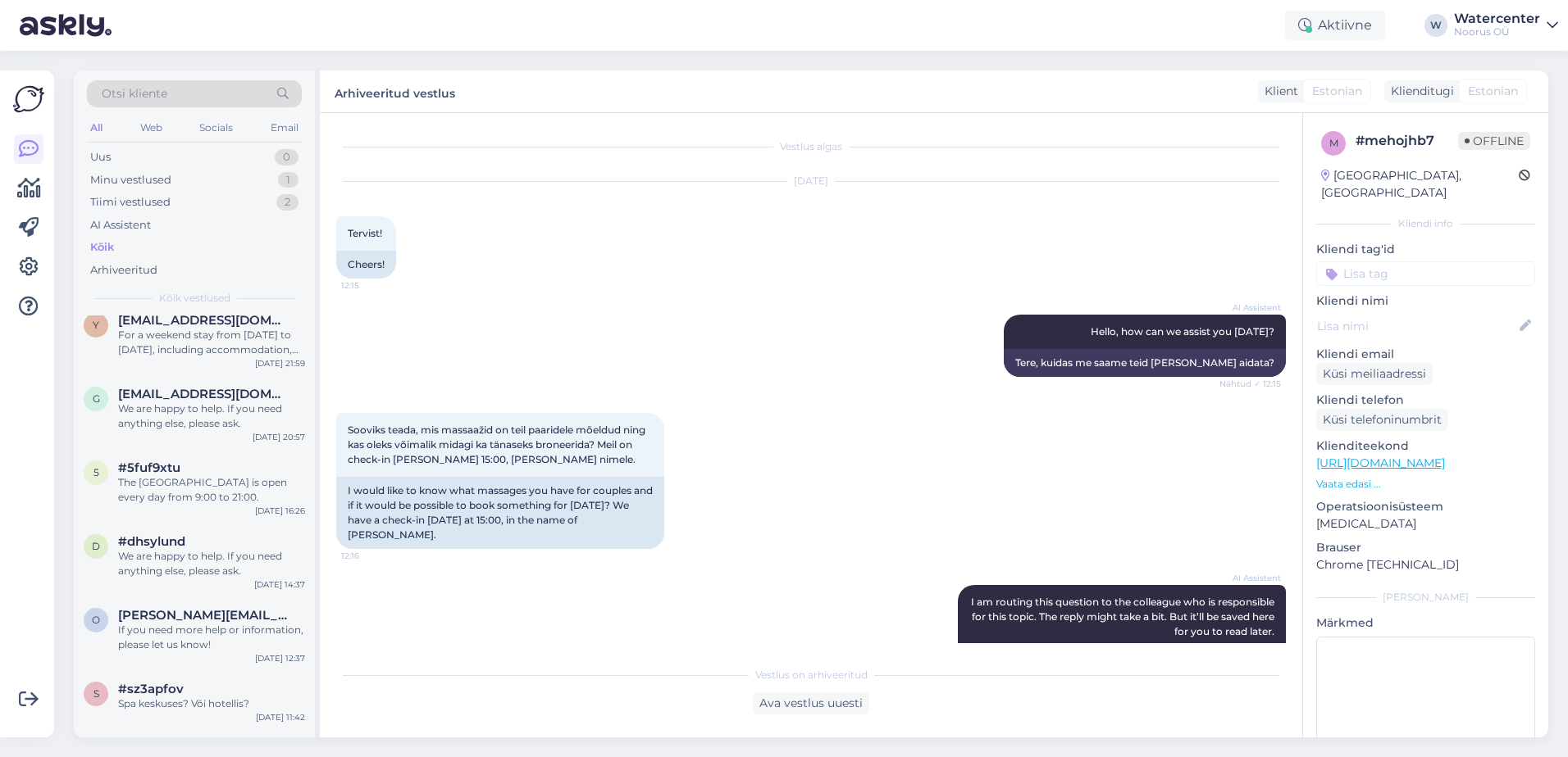
scroll to position [2869, 0]
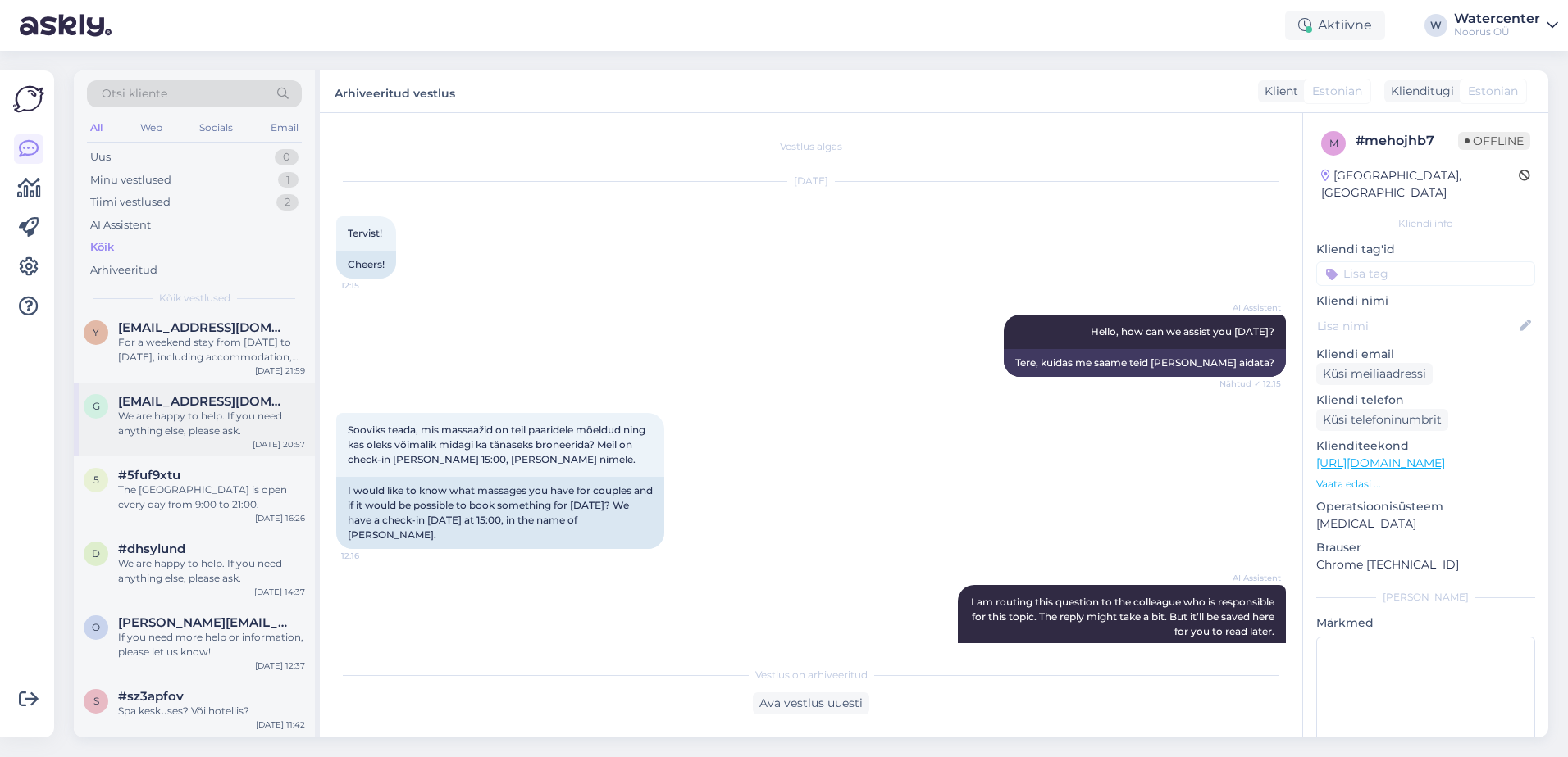
click at [233, 439] on div "g [EMAIL_ADDRESS][DOMAIN_NAME] We are happy to help. If you need anything else,…" at bounding box center [194, 420] width 241 height 74
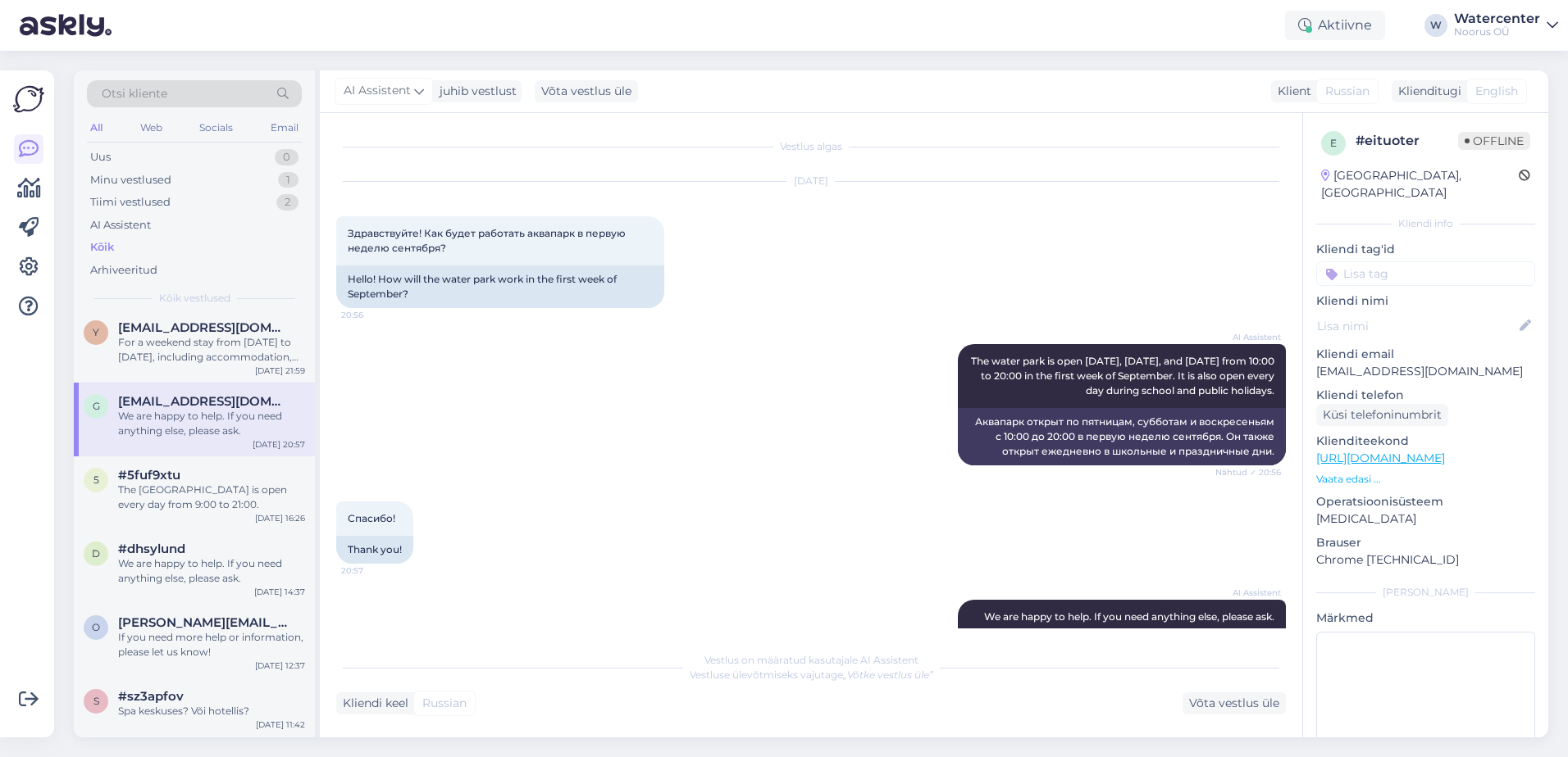
scroll to position [66, 0]
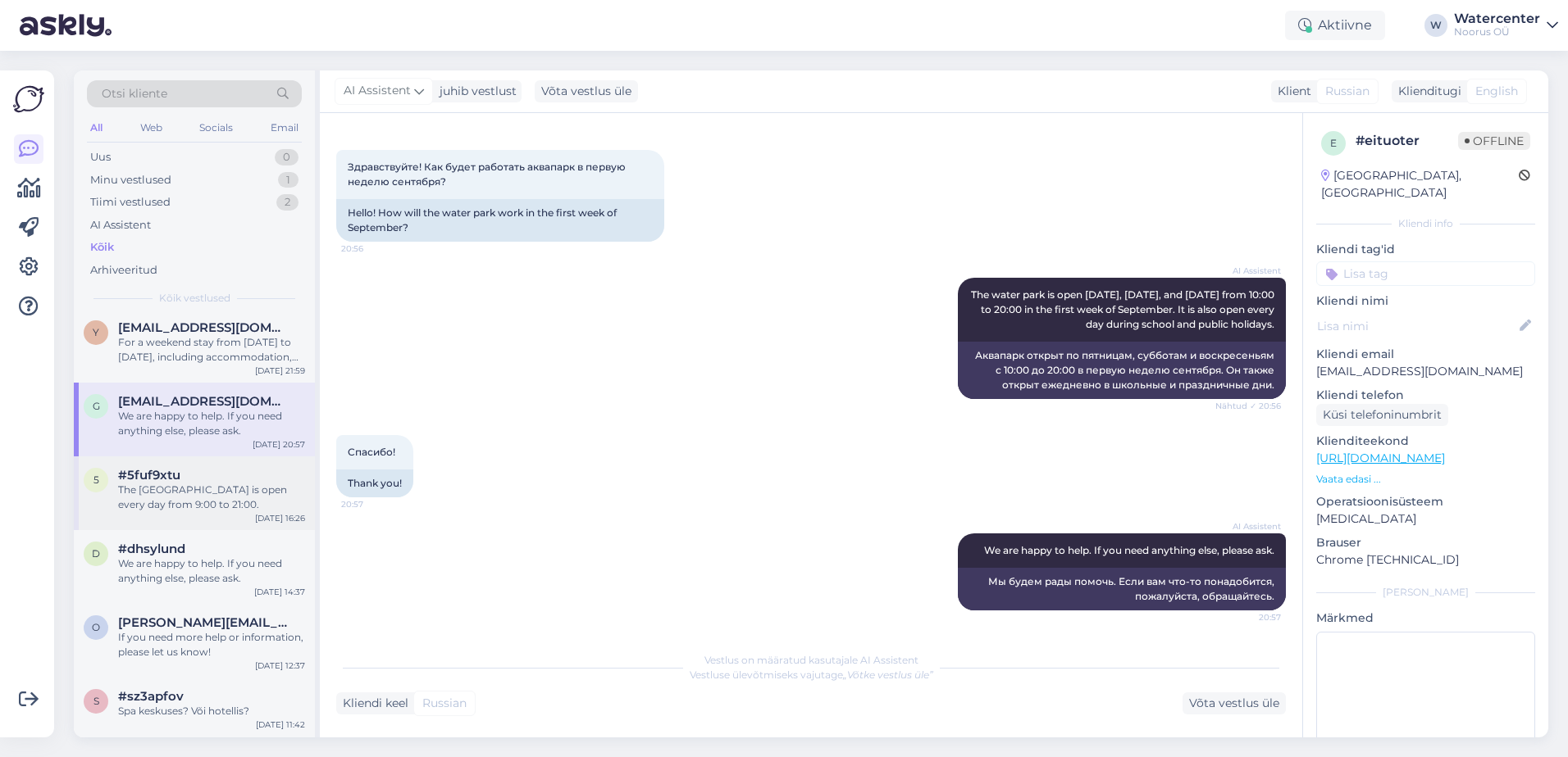
click at [234, 499] on div "The [GEOGRAPHIC_DATA] is open every day from 9:00 to 21:00." at bounding box center [211, 497] width 187 height 30
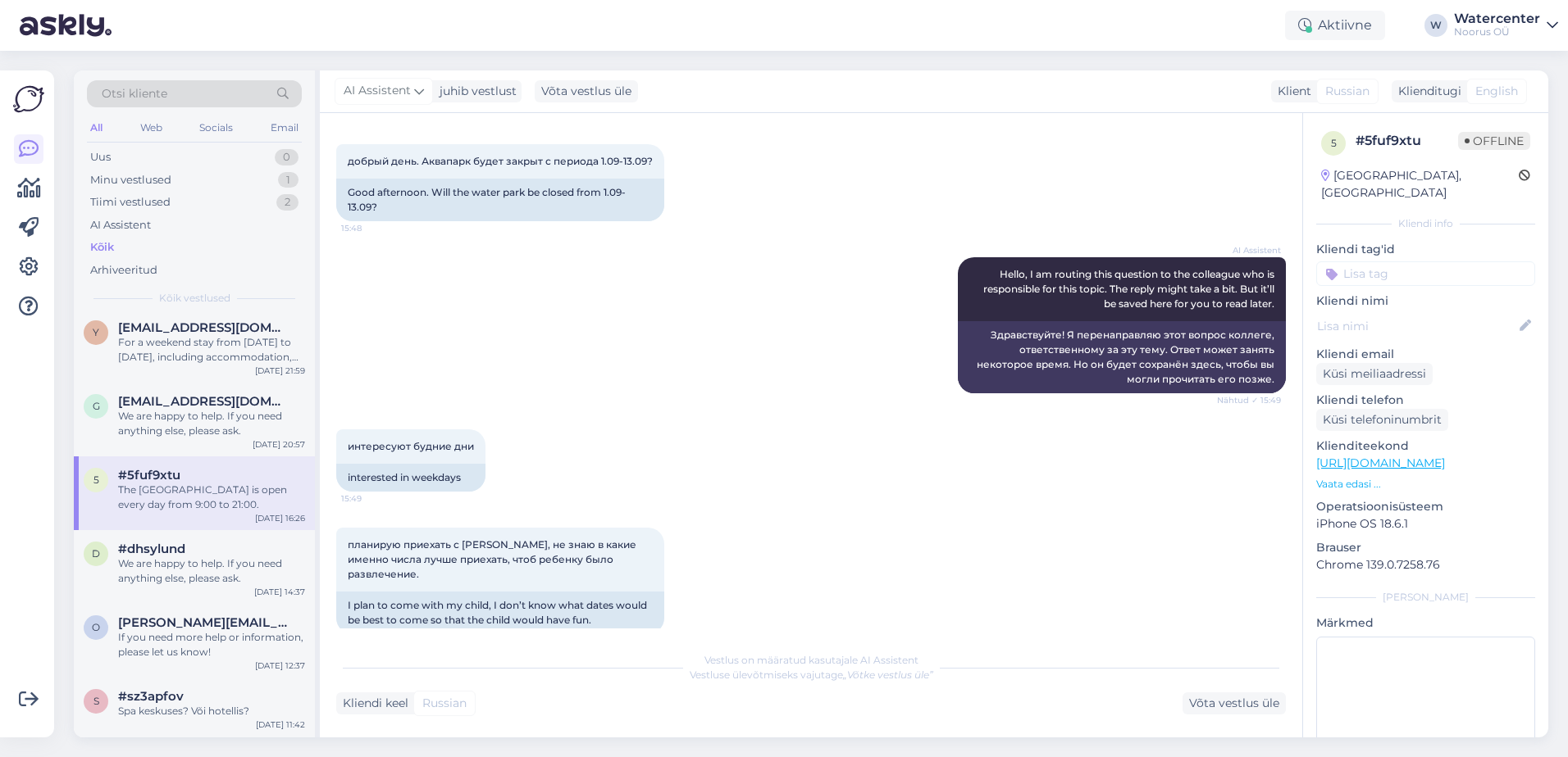
scroll to position [0, 0]
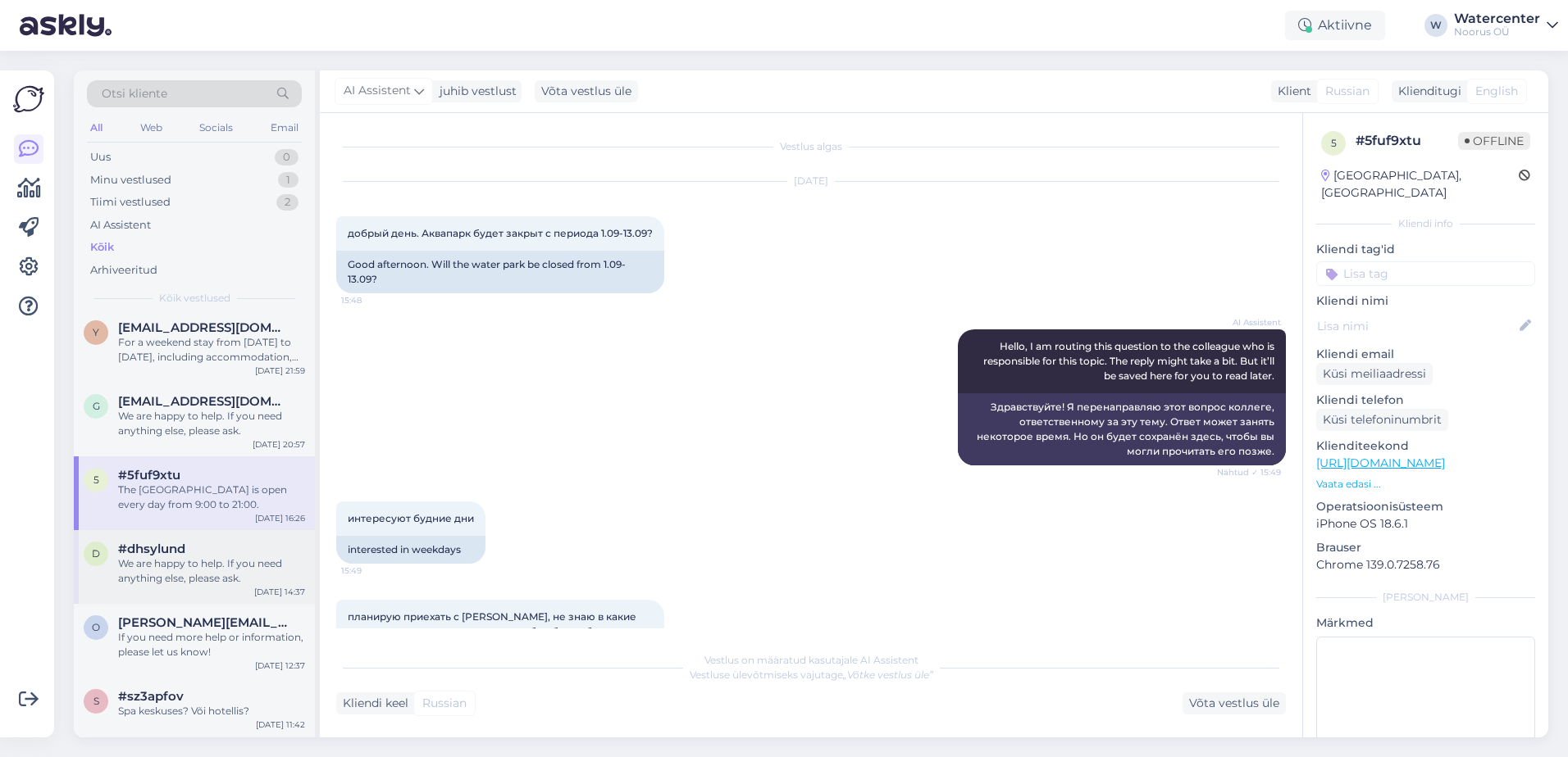
click at [280, 584] on div "We are happy to help. If you need anything else, please ask." at bounding box center [211, 571] width 187 height 30
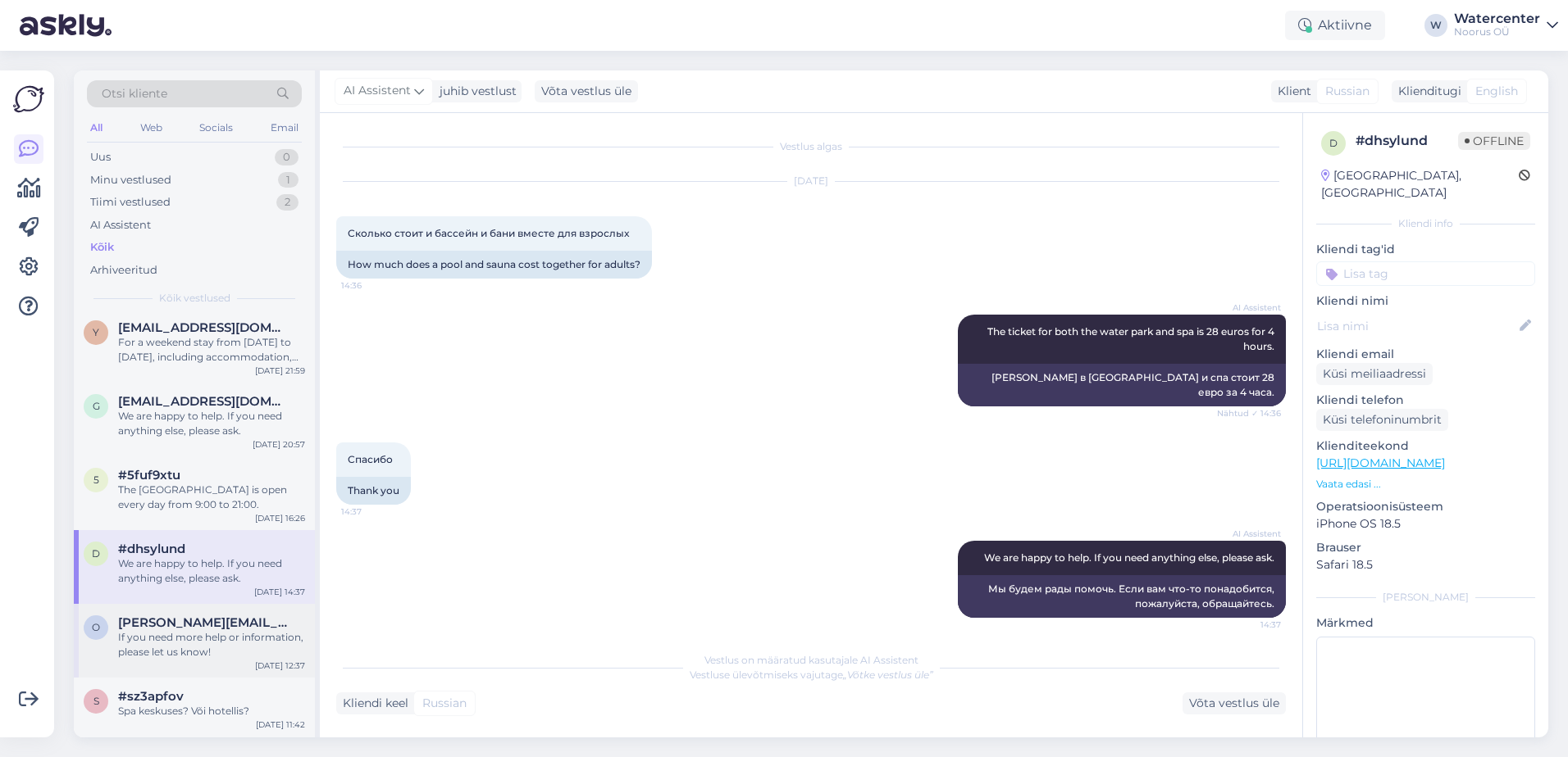
click at [299, 661] on div "[DATE] 12:37" at bounding box center [280, 665] width 50 height 12
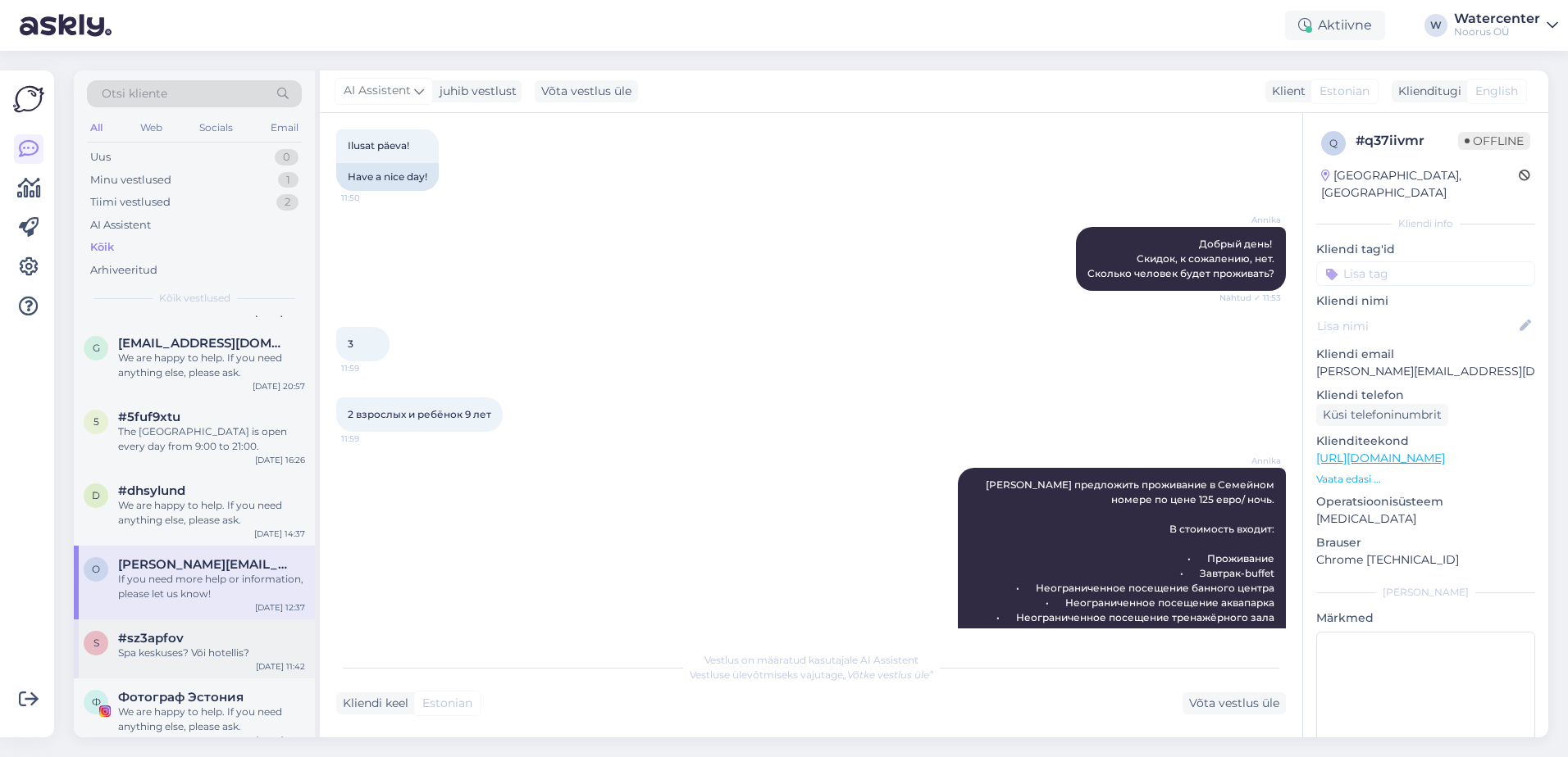
scroll to position [2951, 0]
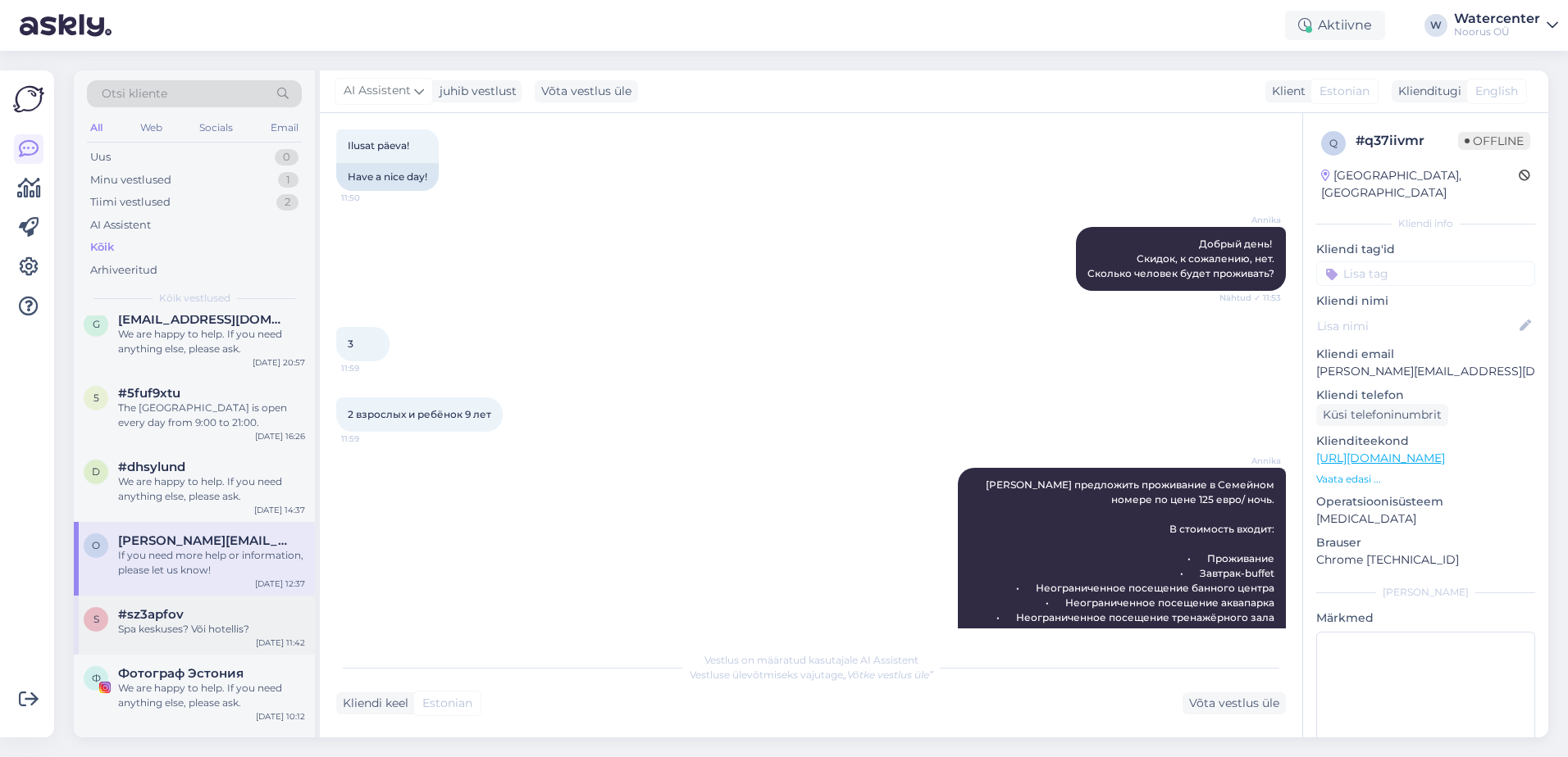
click at [173, 635] on div "Spa keskuses? Või hotellis?" at bounding box center [211, 629] width 187 height 14
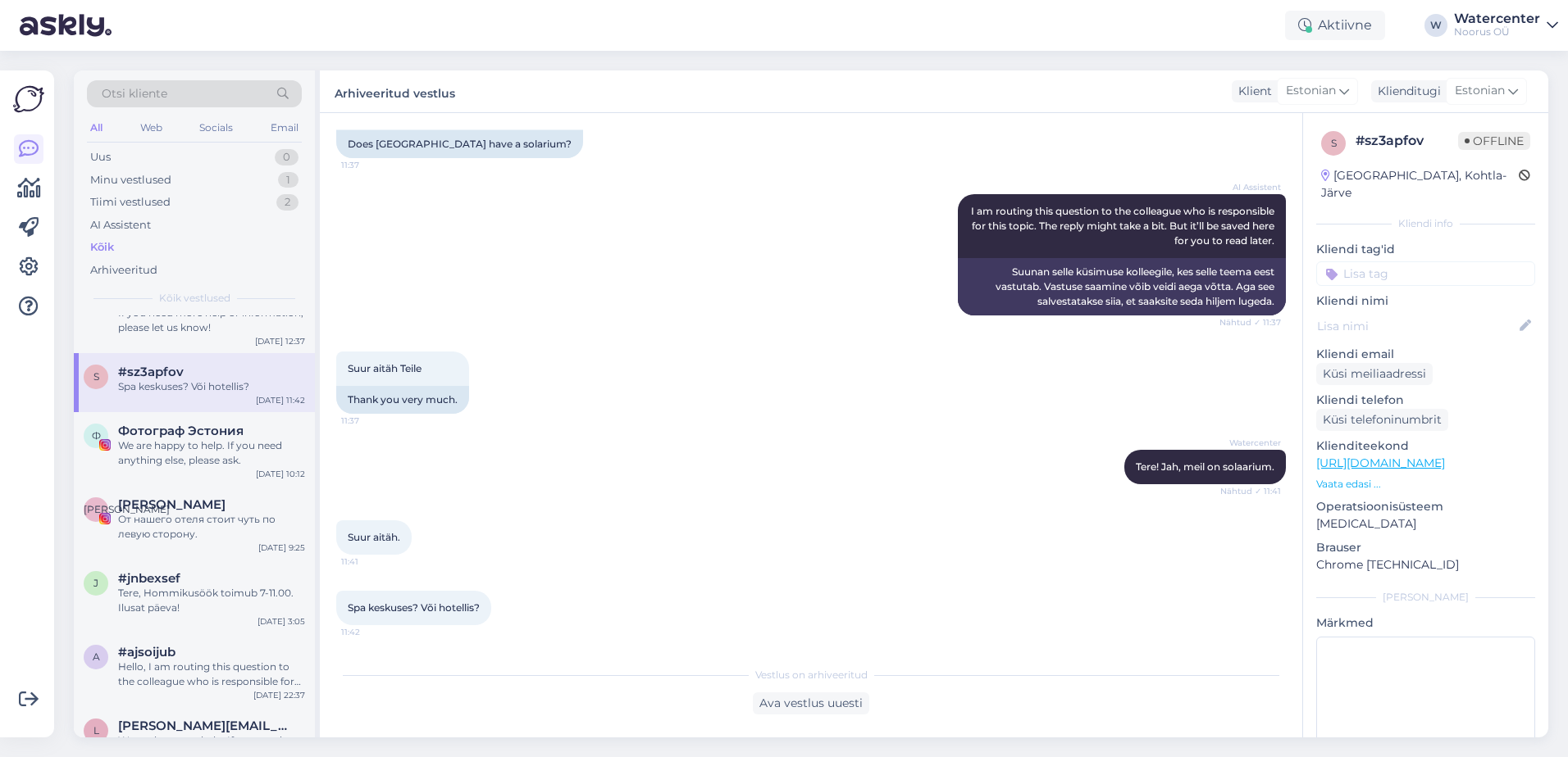
scroll to position [3197, 0]
click at [212, 602] on div "Tere, Hommikusöök toimub 7-11.00. Ilusat päeva!" at bounding box center [211, 597] width 187 height 30
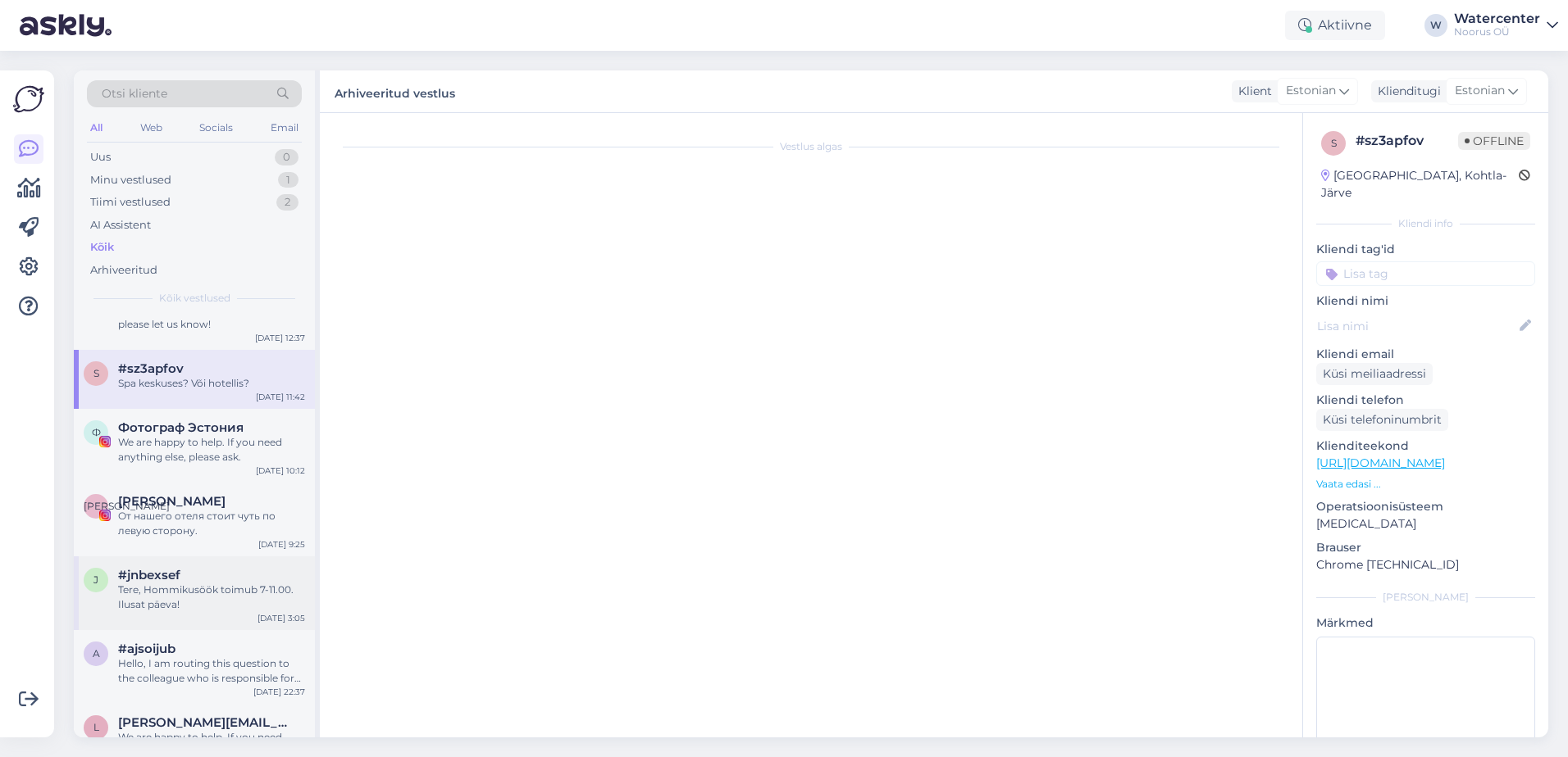
scroll to position [0, 0]
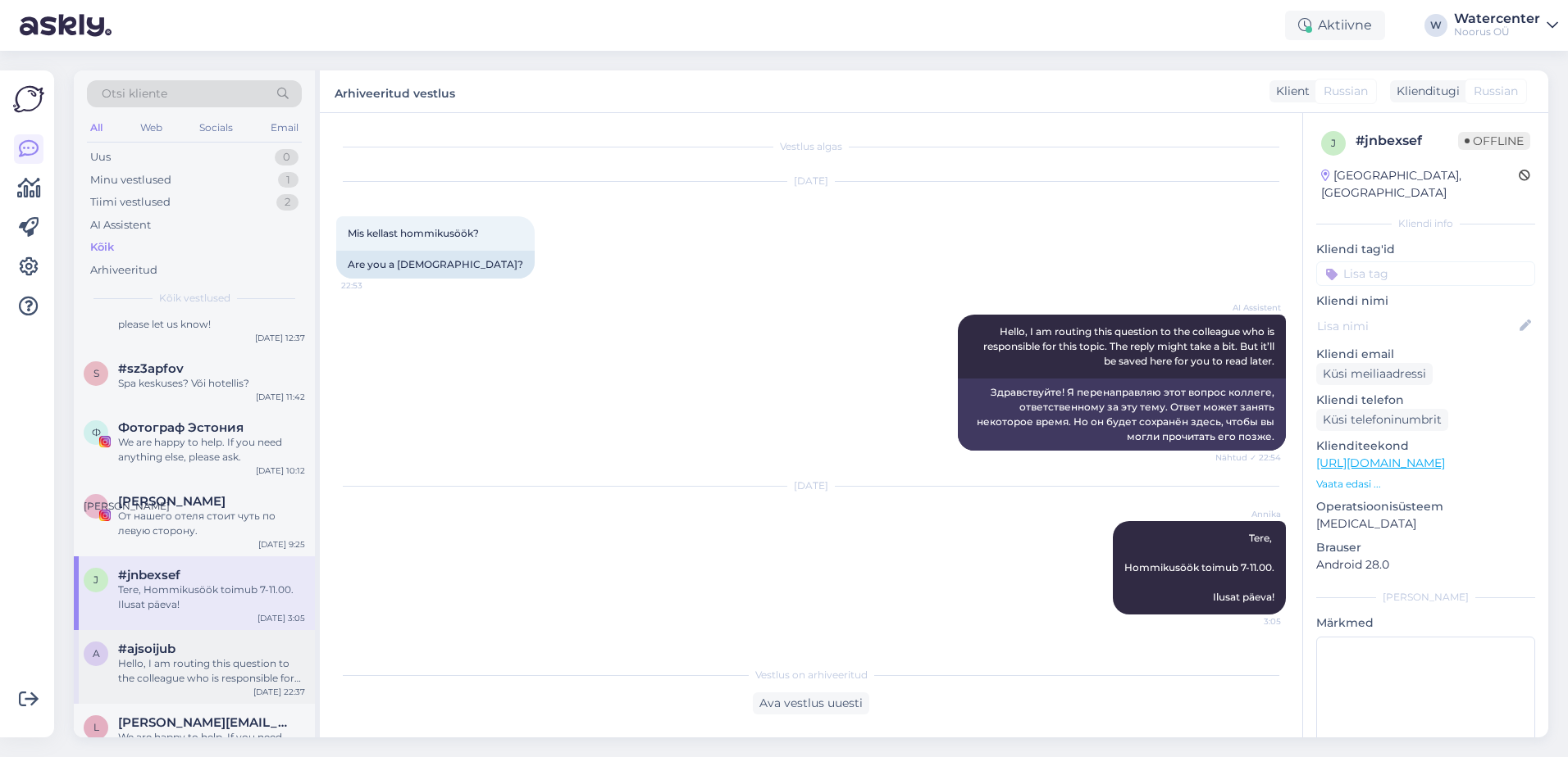
click at [275, 651] on div "#ajsoijub" at bounding box center [211, 649] width 187 height 14
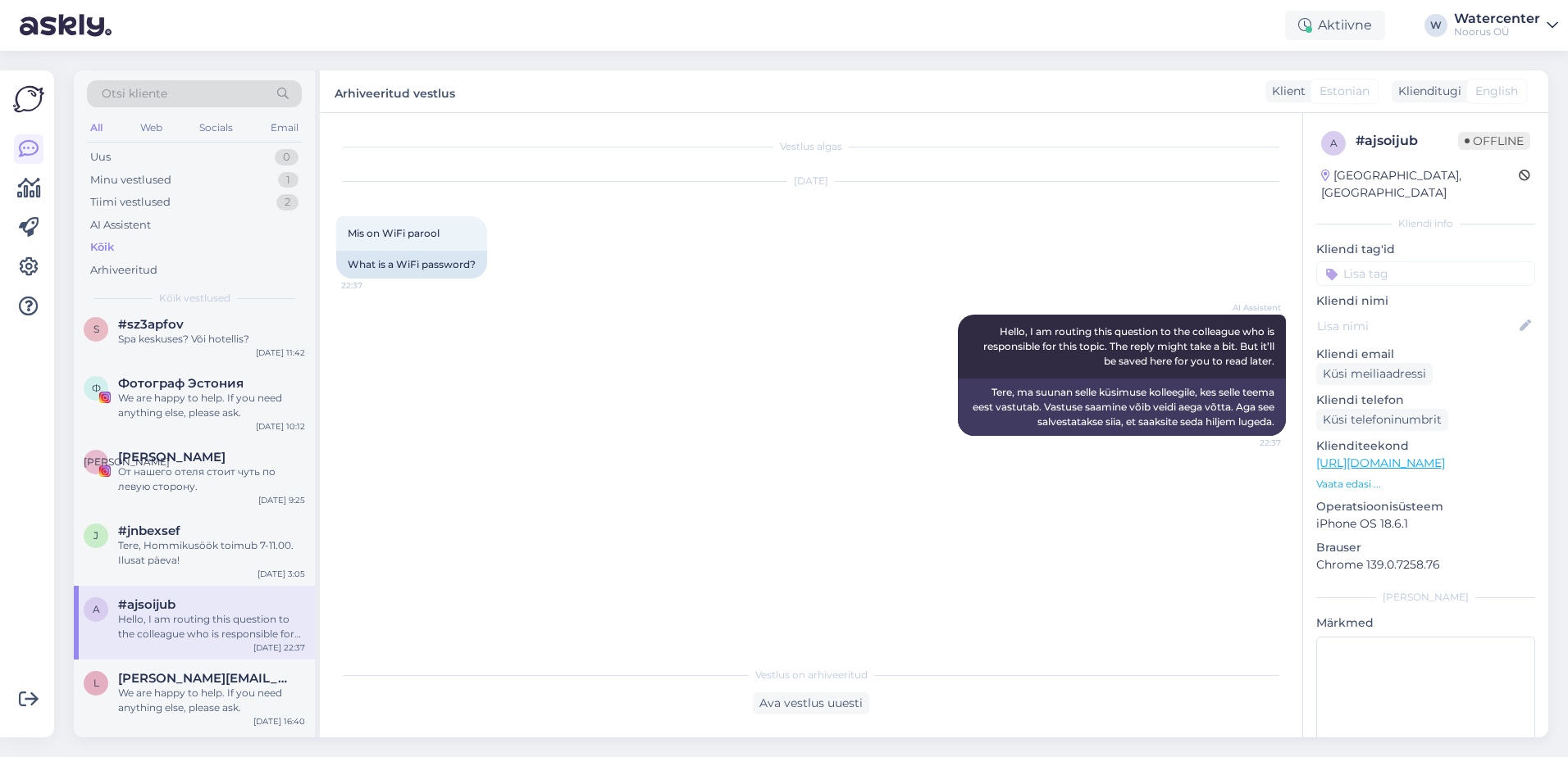
scroll to position [3279, 0]
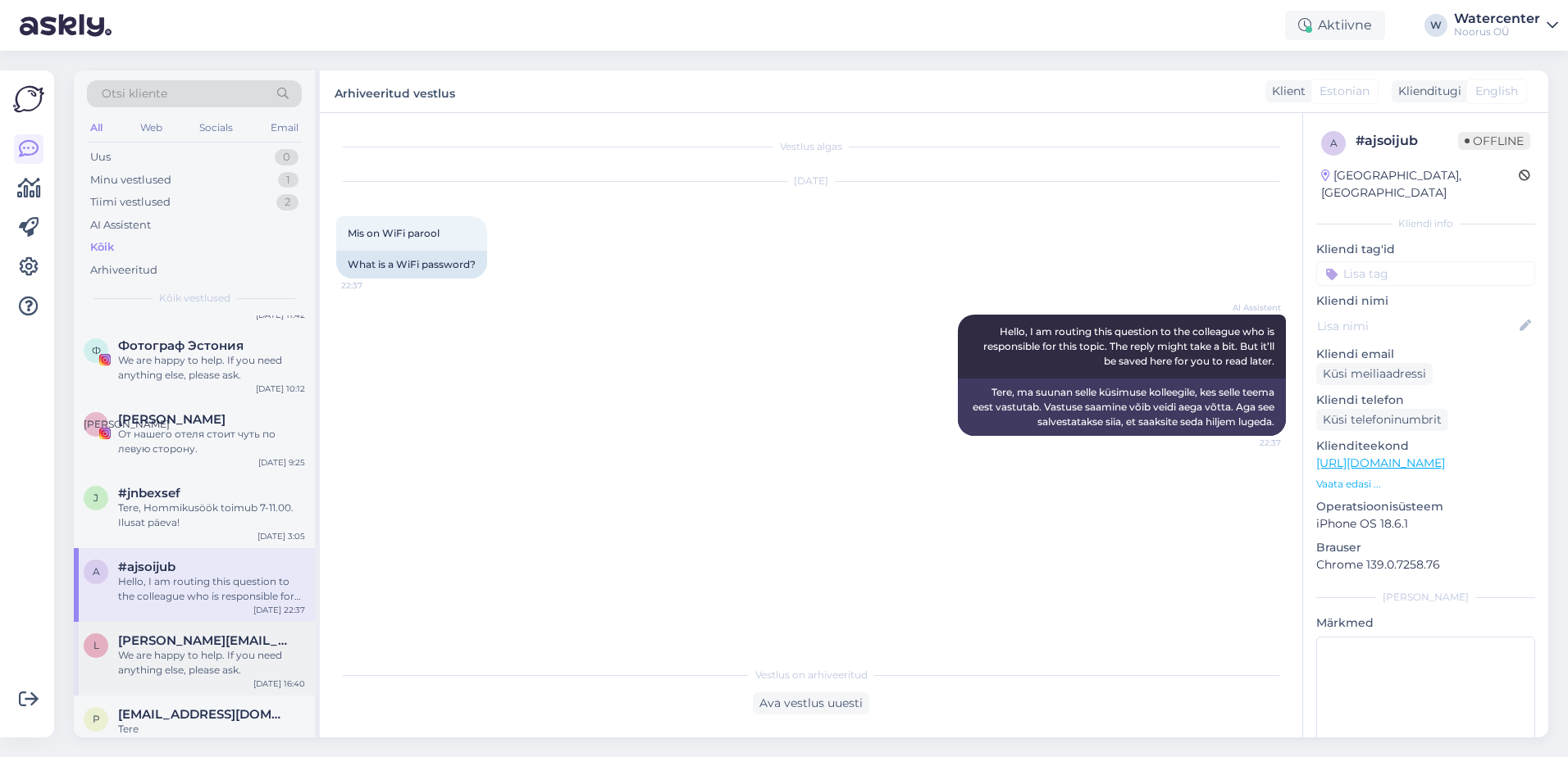
click at [238, 645] on span "[PERSON_NAME][EMAIL_ADDRESS][DOMAIN_NAME]" at bounding box center [203, 640] width 170 height 14
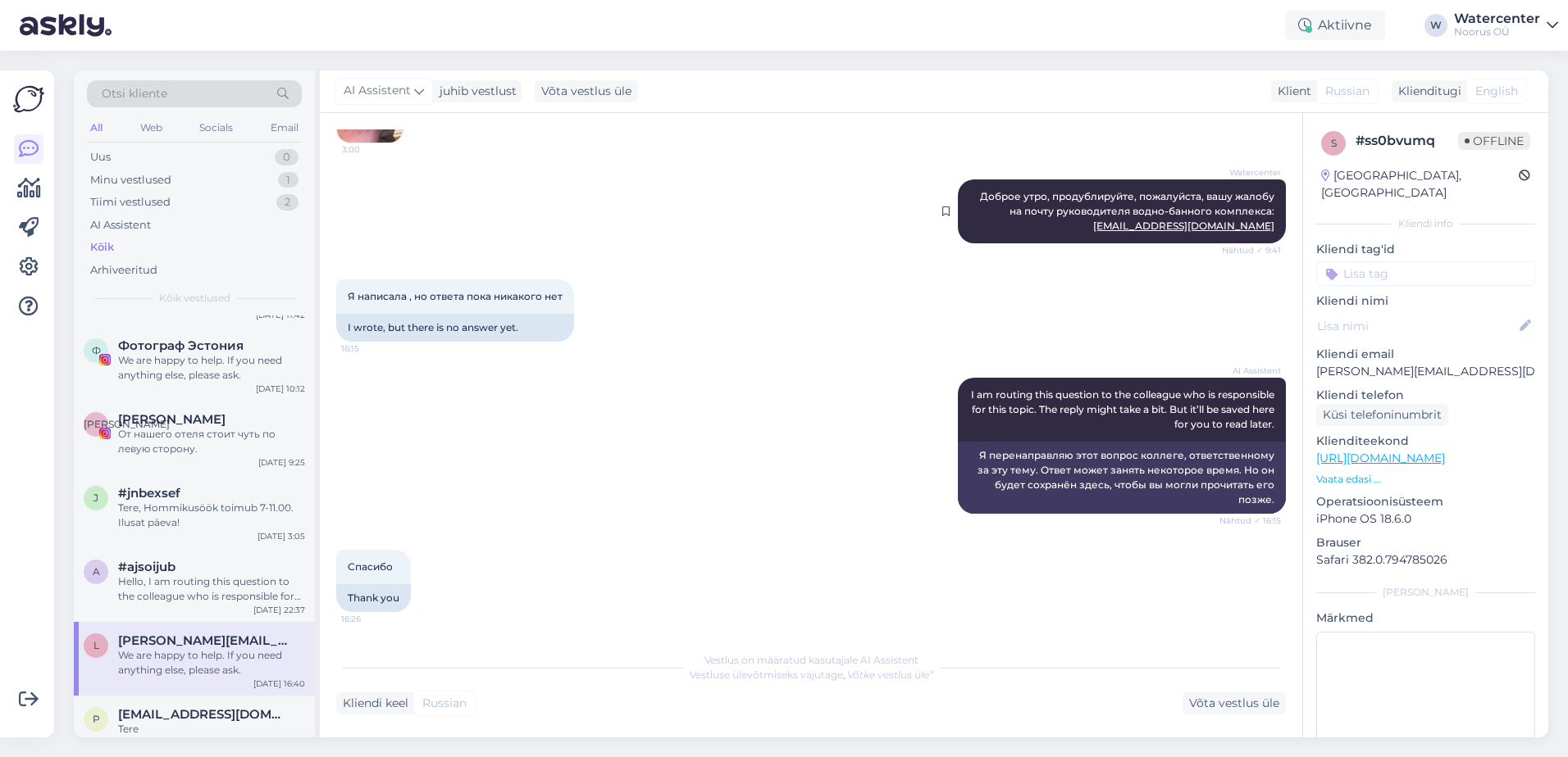
scroll to position [430, 0]
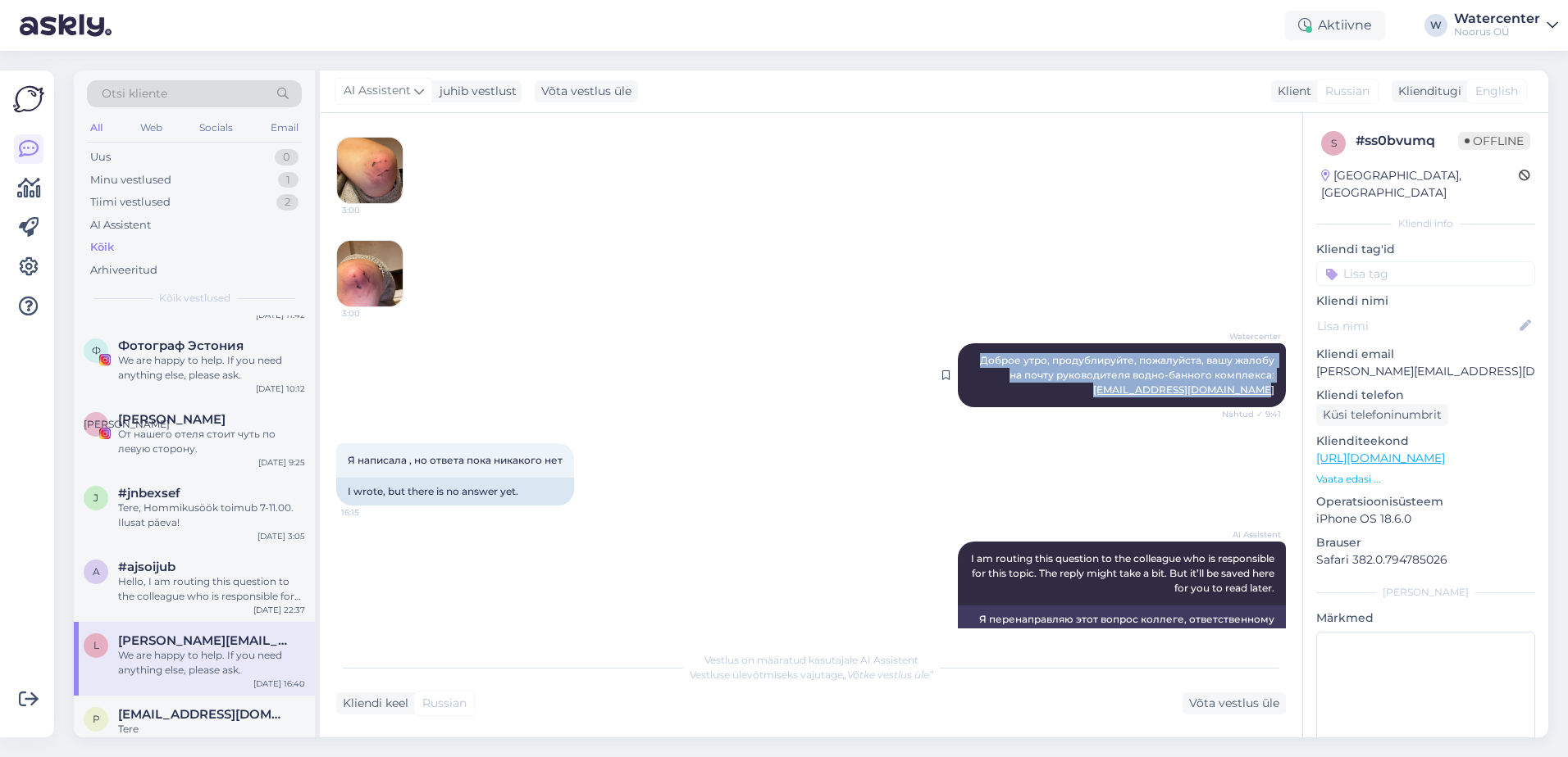
drag, startPoint x: 968, startPoint y: 377, endPoint x: 1268, endPoint y: 411, distance: 301.9
click at [1268, 407] on div "Watercenter Доброе утро, продублируйте, пожалуйста, вашу жалобу на почту руково…" at bounding box center [1122, 375] width 328 height 64
copy span "Доброе утро, продублируйте, пожалуйста, вашу жалобу на почту руководителя водно…"
click at [221, 176] on div "Minu vestlused 1" at bounding box center [194, 181] width 215 height 23
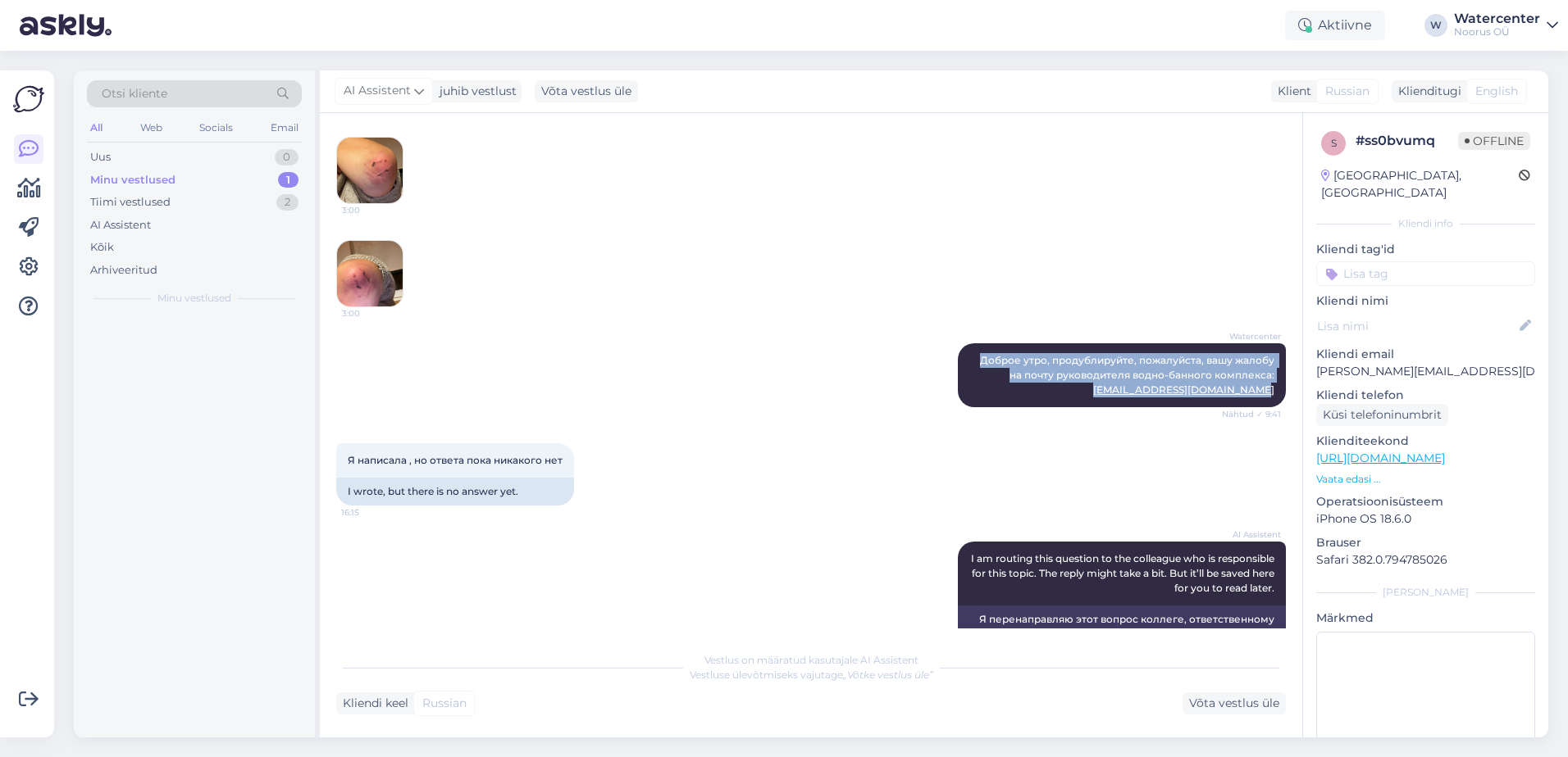
scroll to position [0, 0]
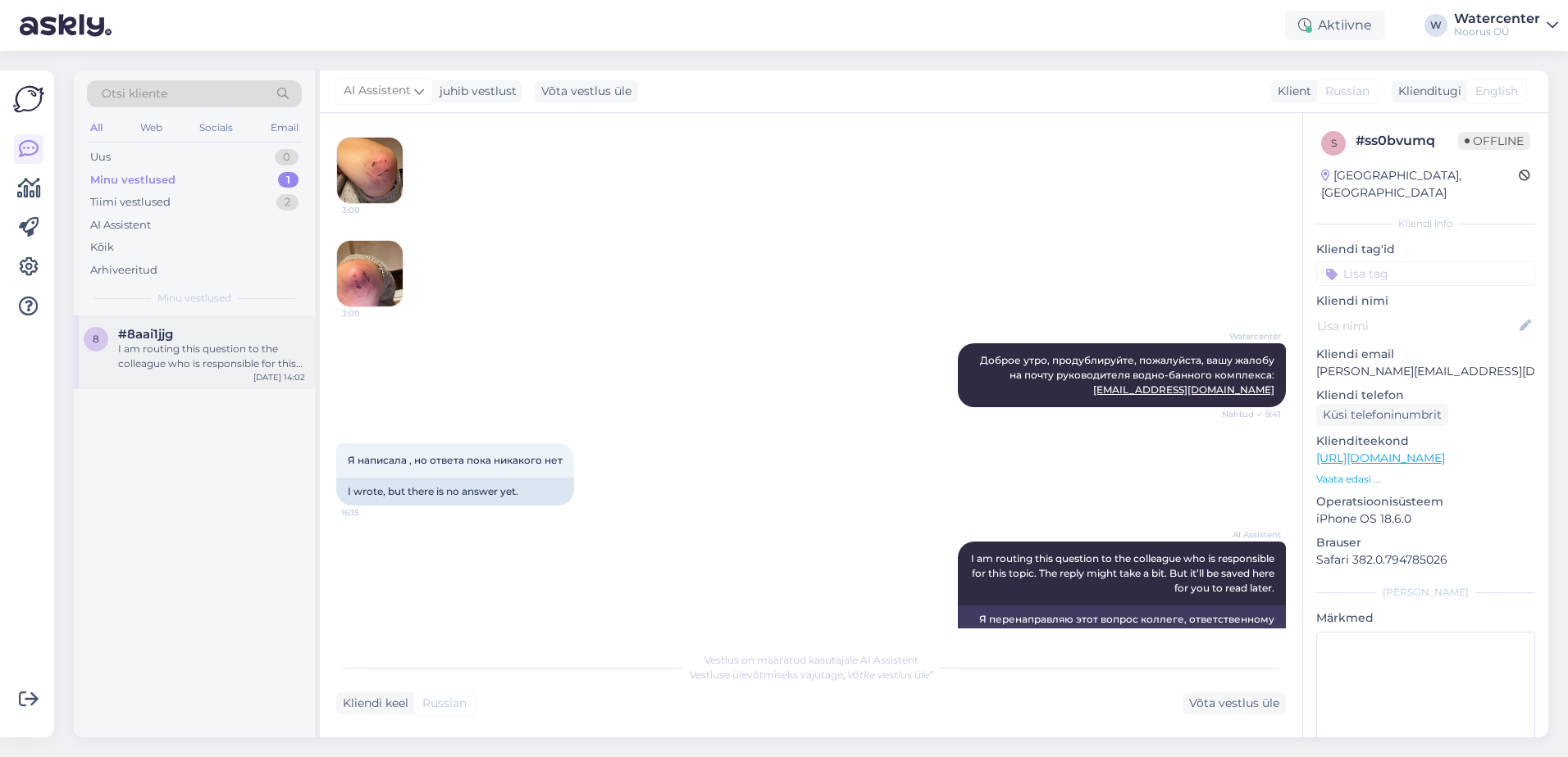
click at [193, 348] on div "I am routing this question to the colleague who is responsible for this topic. …" at bounding box center [211, 357] width 187 height 30
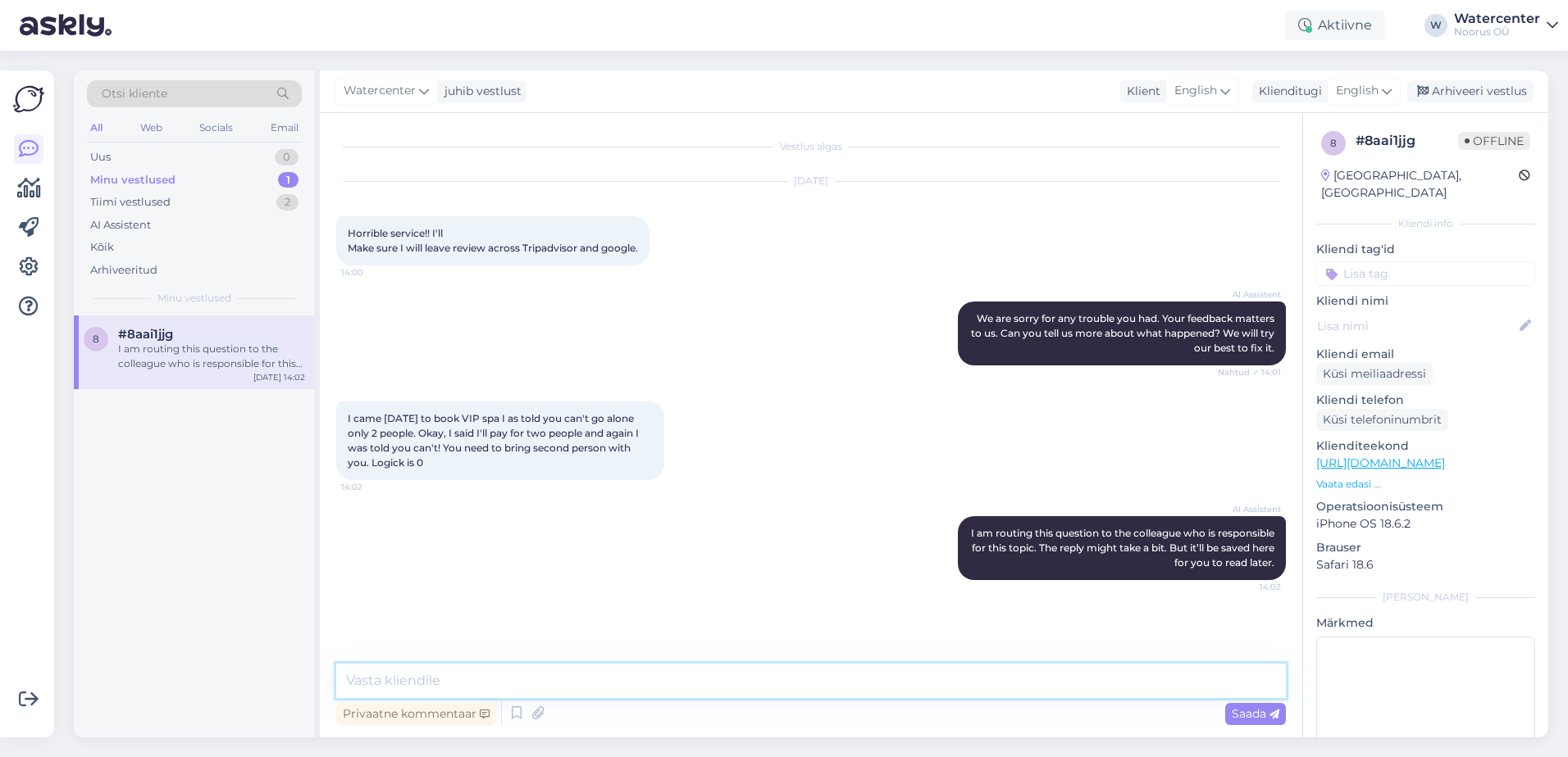
click at [674, 681] on textarea at bounding box center [811, 681] width 949 height 34
paste textarea "Hello, please duplicate your complaint to the email of the head of the water an…"
type textarea "Hello, please duplicate your complaint to the email of the head of the water an…"
click at [1243, 705] on div "Saada" at bounding box center [1254, 714] width 60 height 22
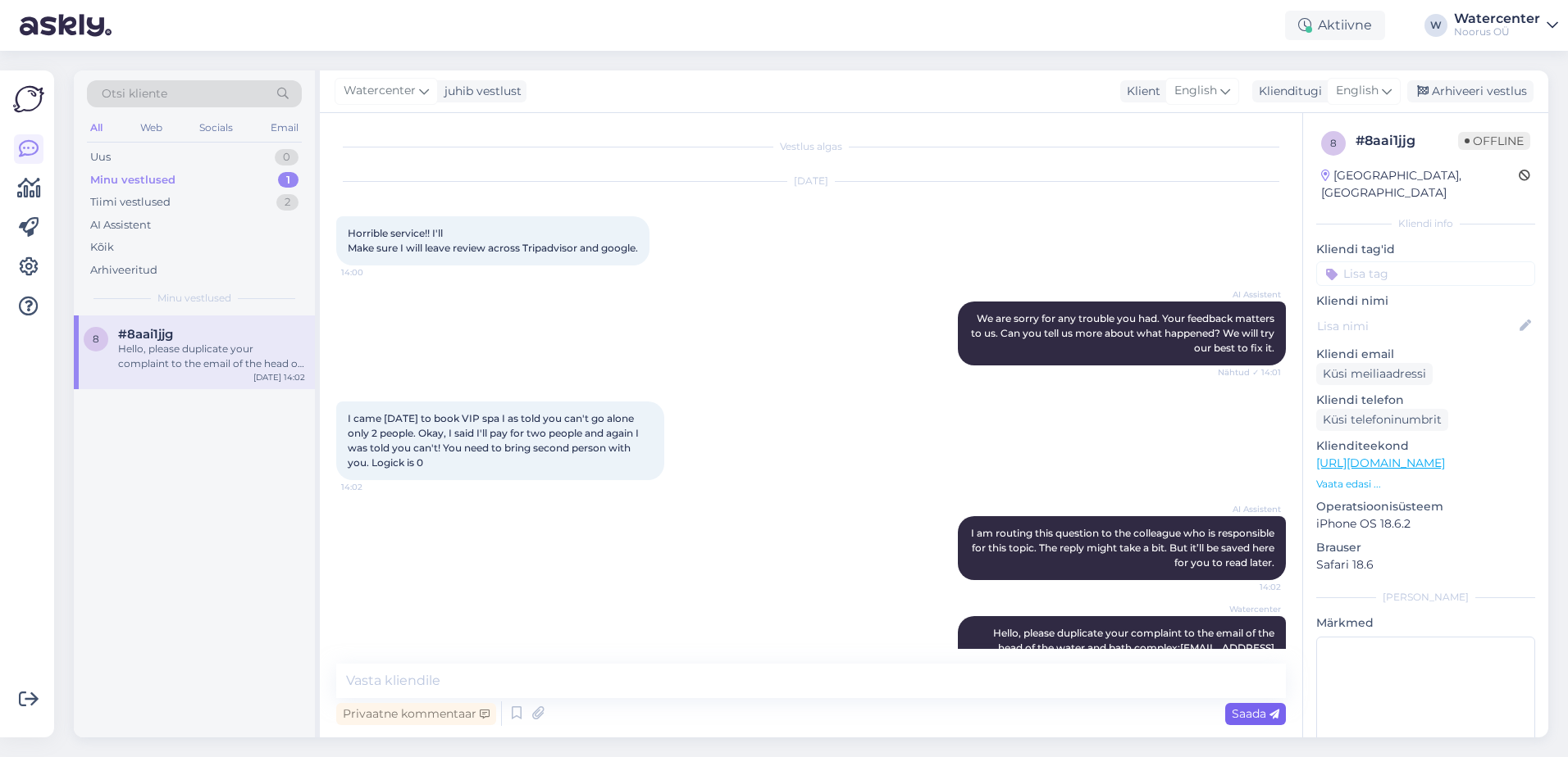
scroll to position [49, 0]
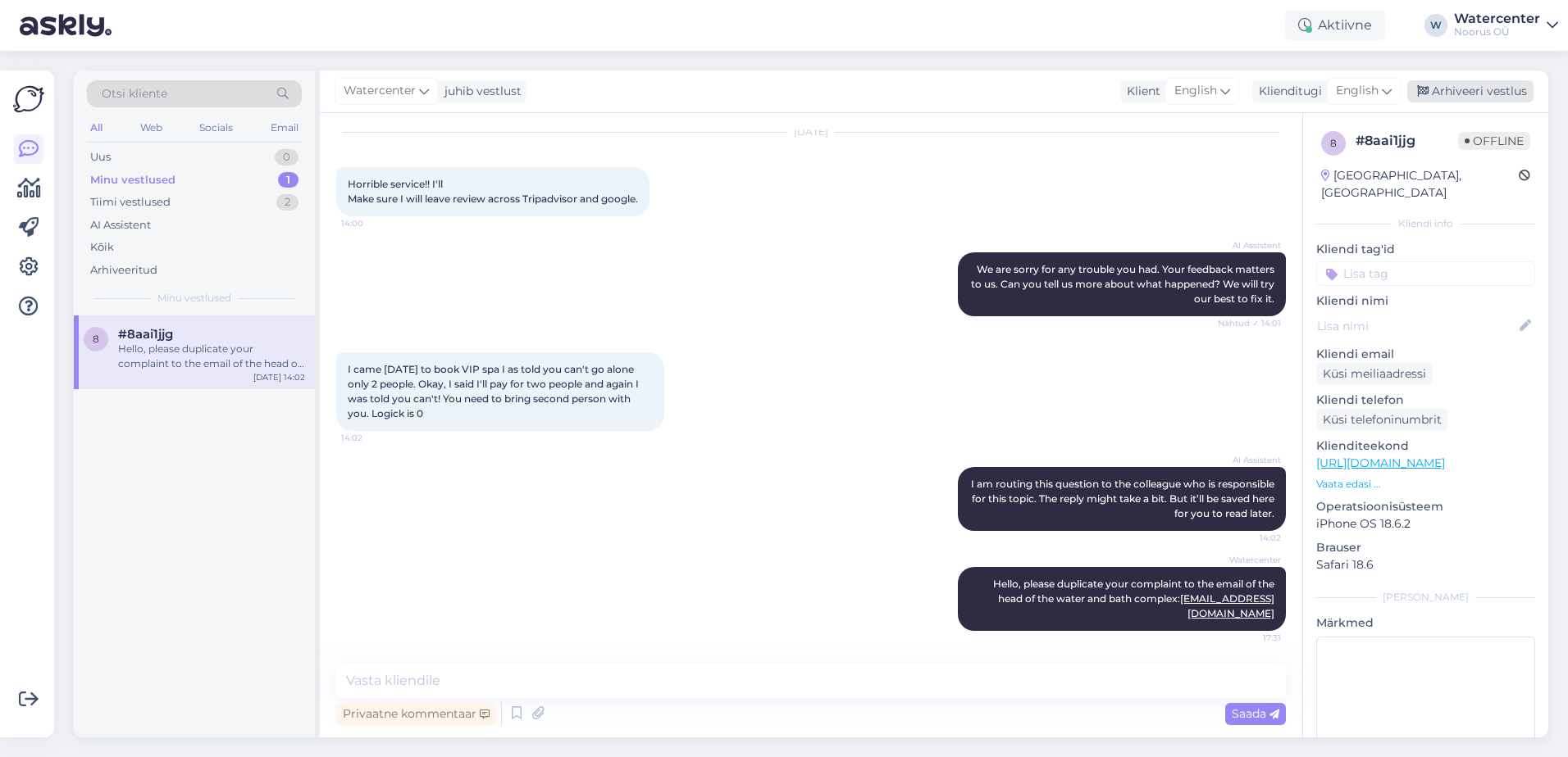
click at [1507, 97] on div "Arhiveeri vestlus" at bounding box center [1470, 91] width 126 height 22
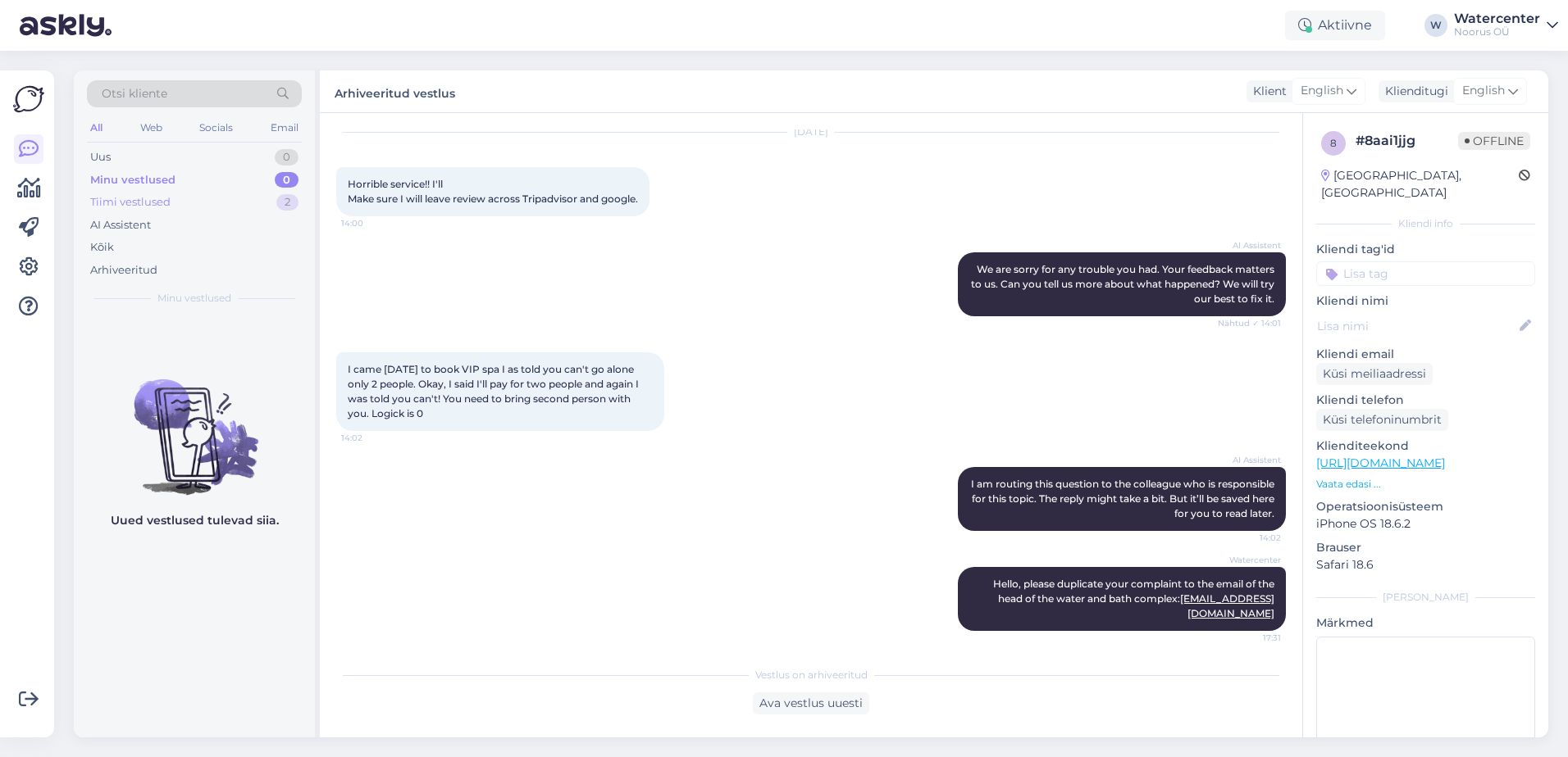
click at [178, 199] on div "Tiimi vestlused 2" at bounding box center [194, 203] width 215 height 23
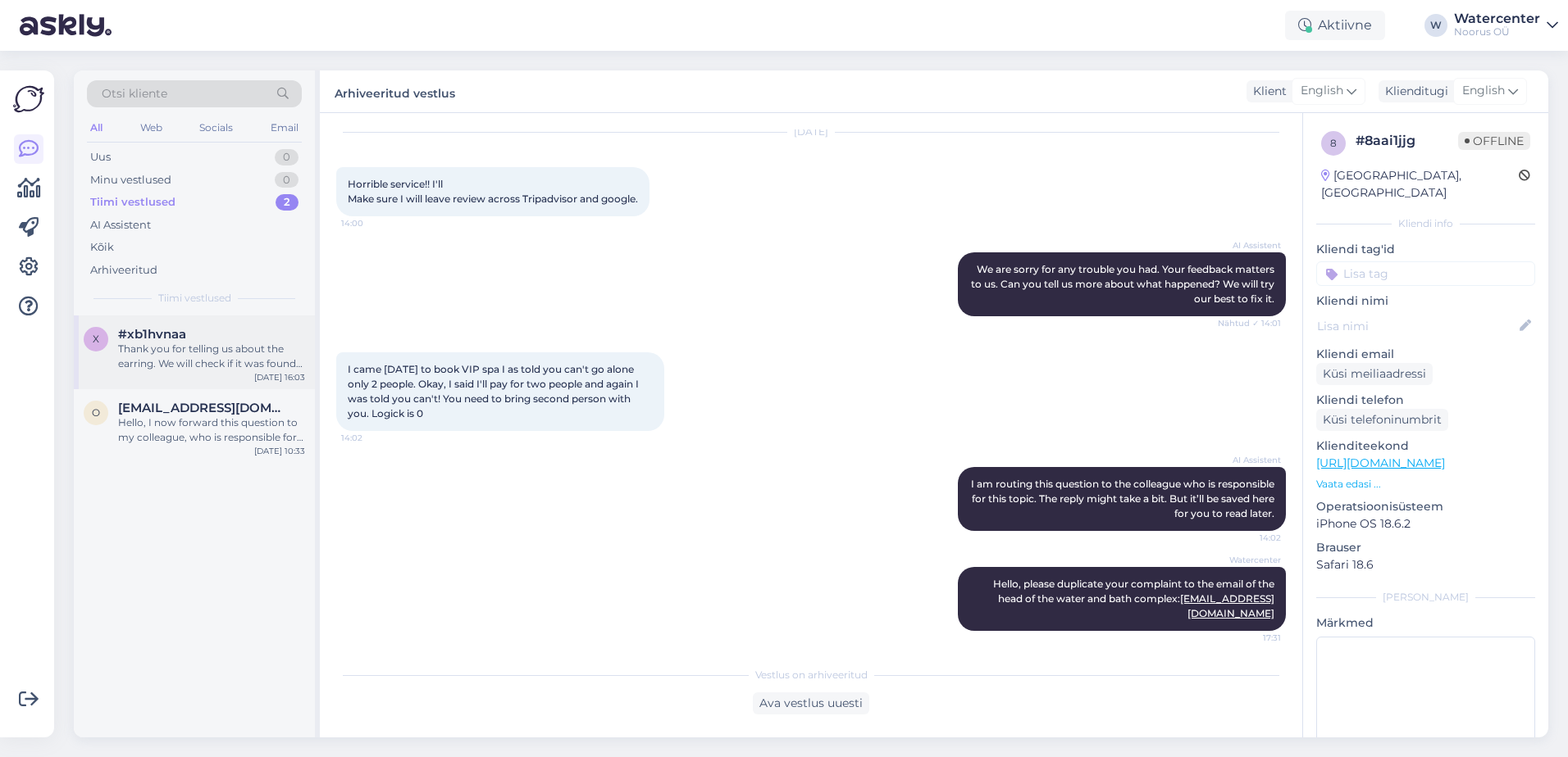
click at [149, 348] on div "Thank you for telling us about the earring. We will check if it was found in ro…" at bounding box center [211, 357] width 187 height 30
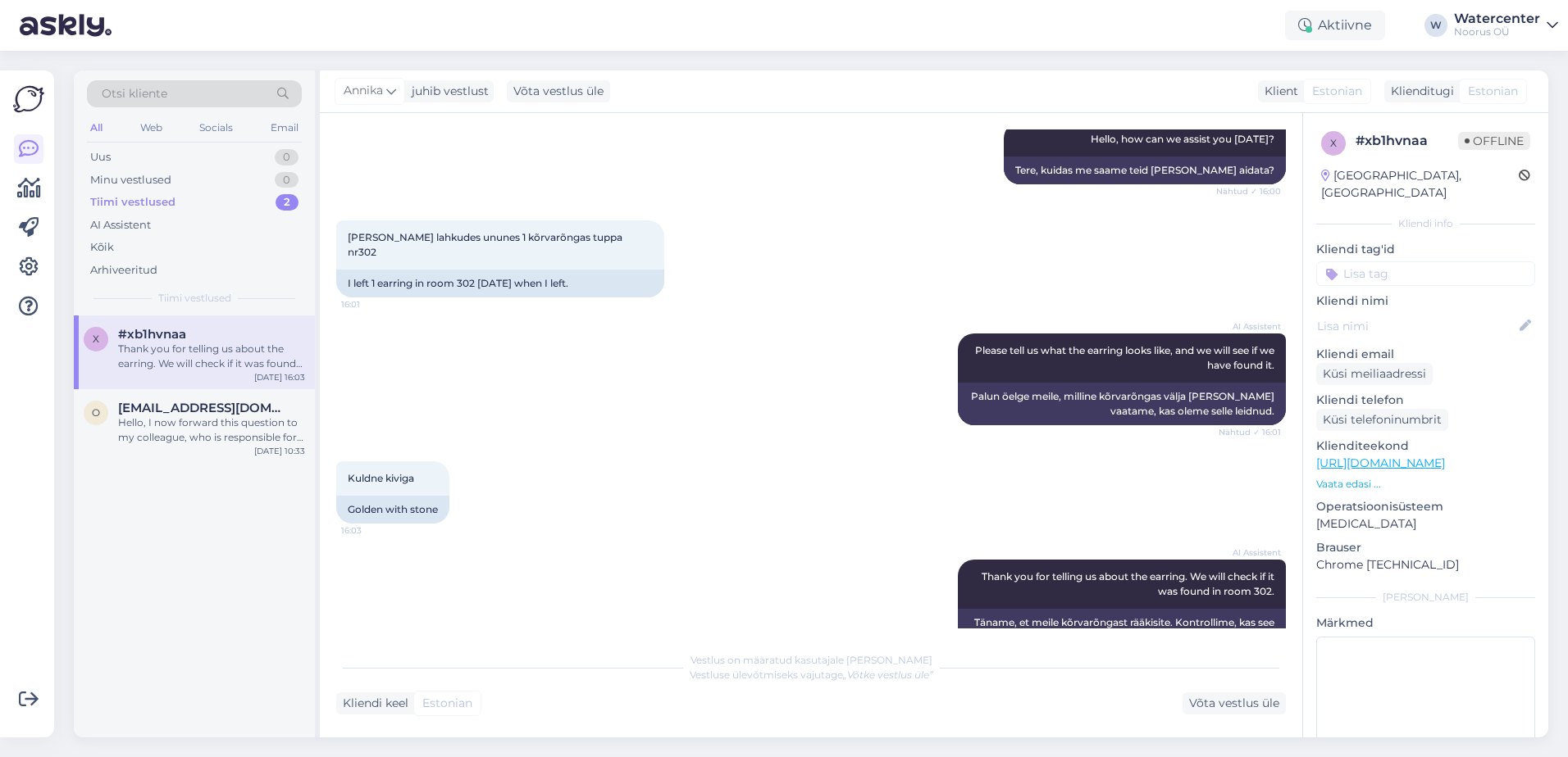
scroll to position [219, 0]
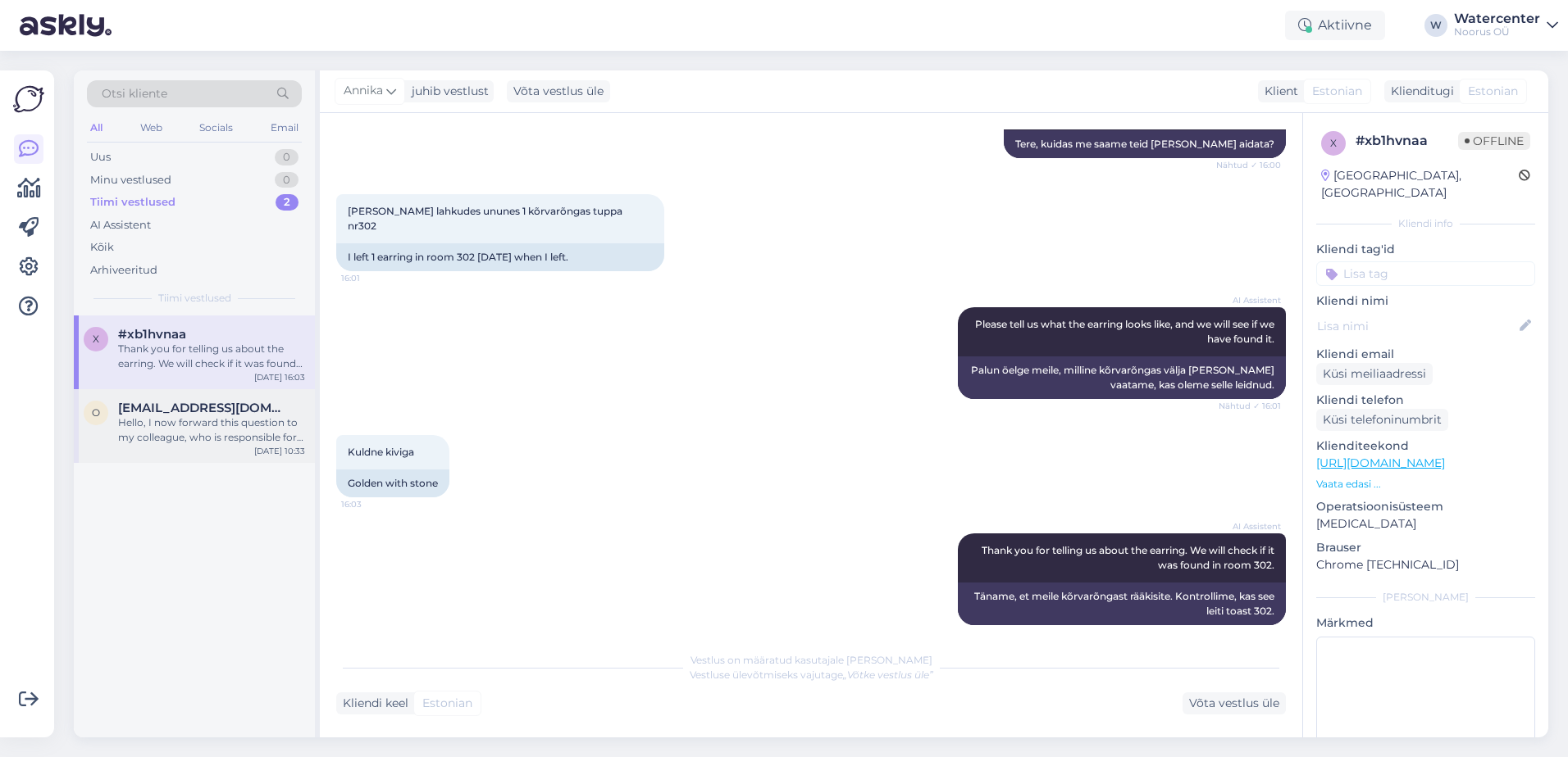
click at [210, 440] on div "Hello, I now forward this question to my colleague, who is responsible for this…" at bounding box center [211, 430] width 187 height 30
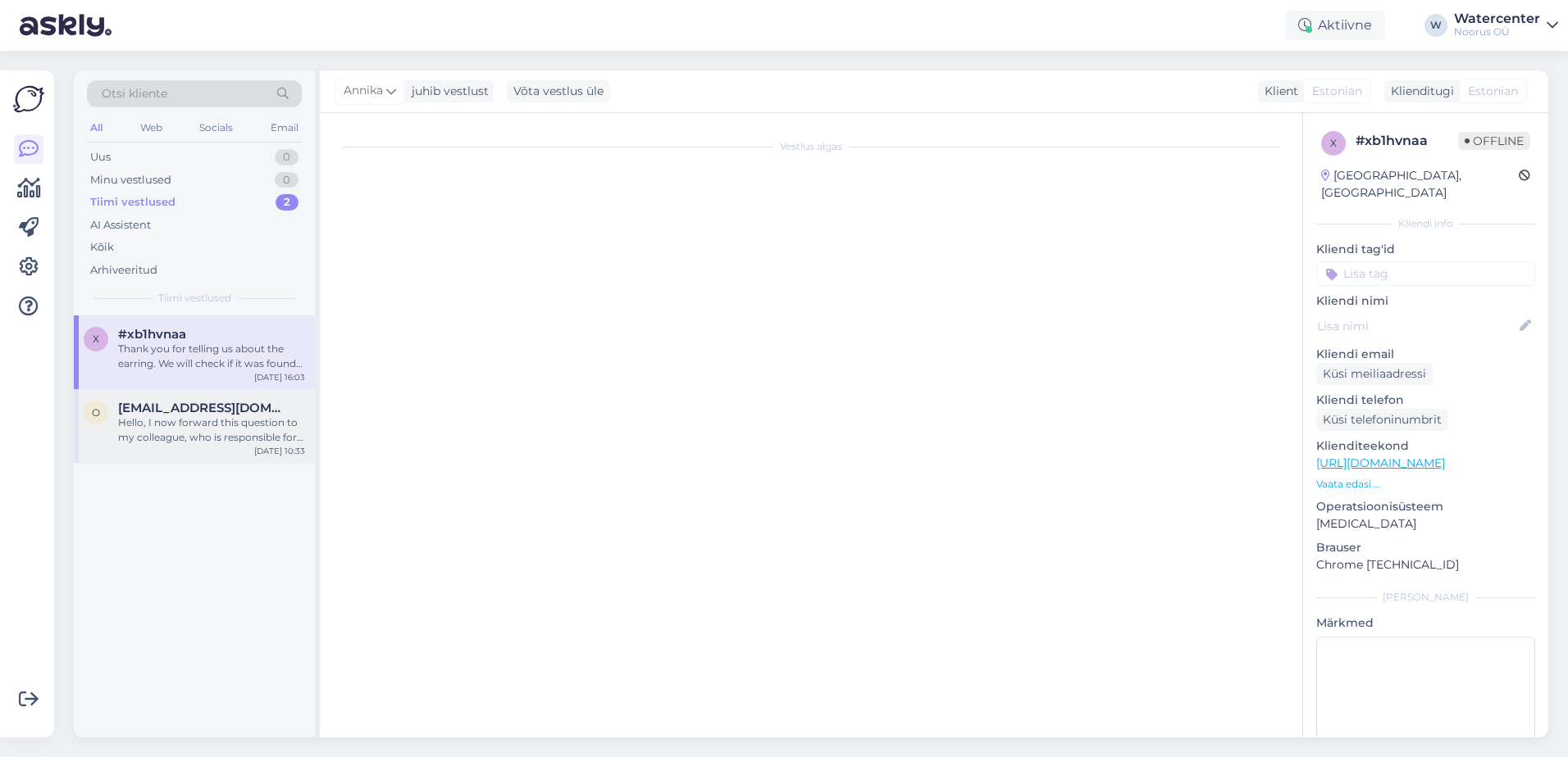
scroll to position [0, 0]
